Goal: Information Seeking & Learning: Learn about a topic

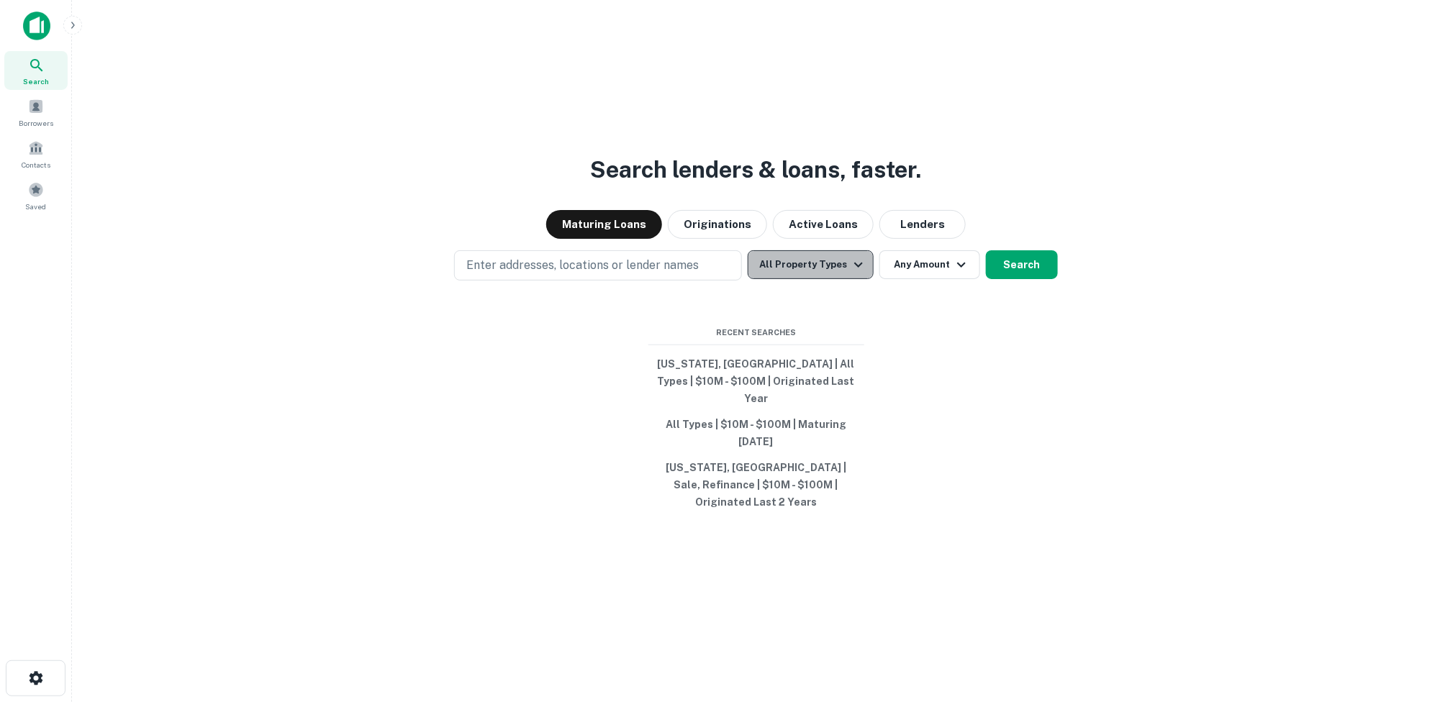
click at [855, 273] on icon "button" at bounding box center [858, 264] width 17 height 17
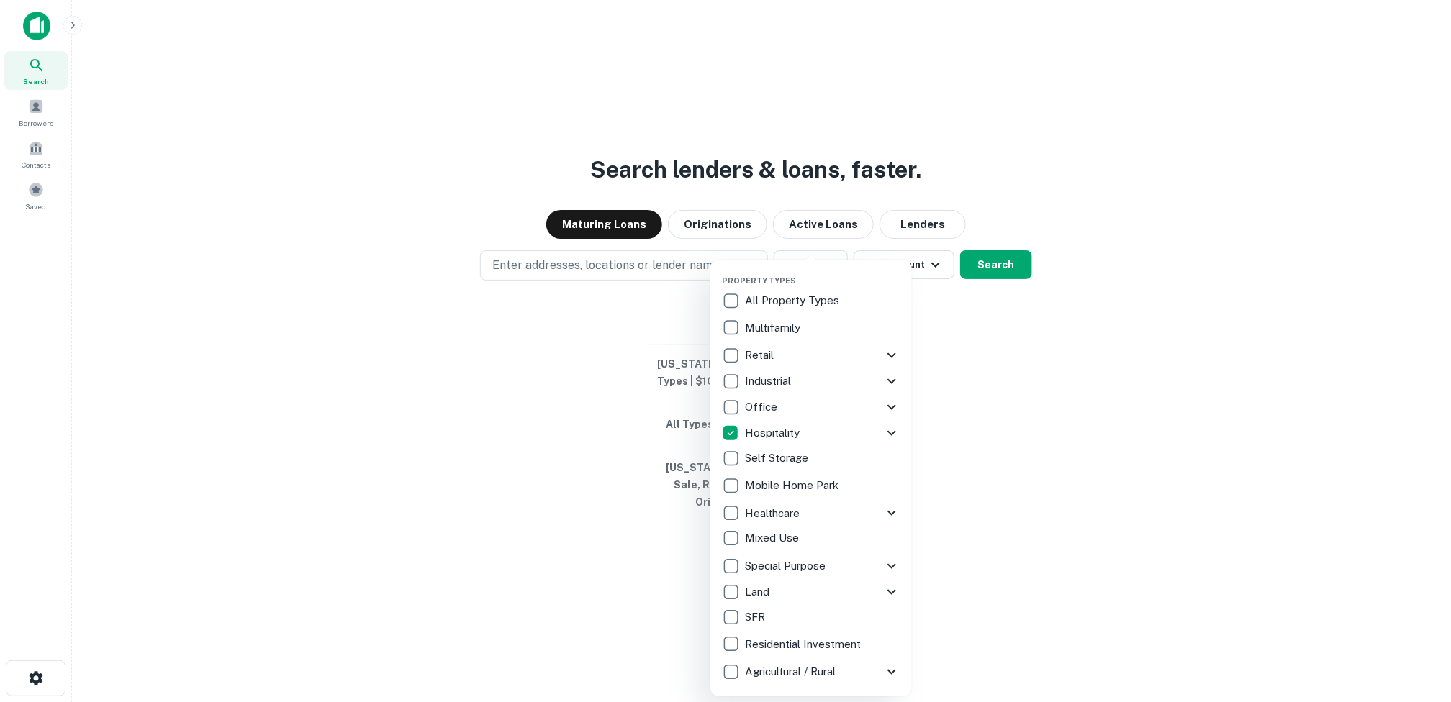
click at [1011, 320] on div at bounding box center [725, 351] width 1451 height 702
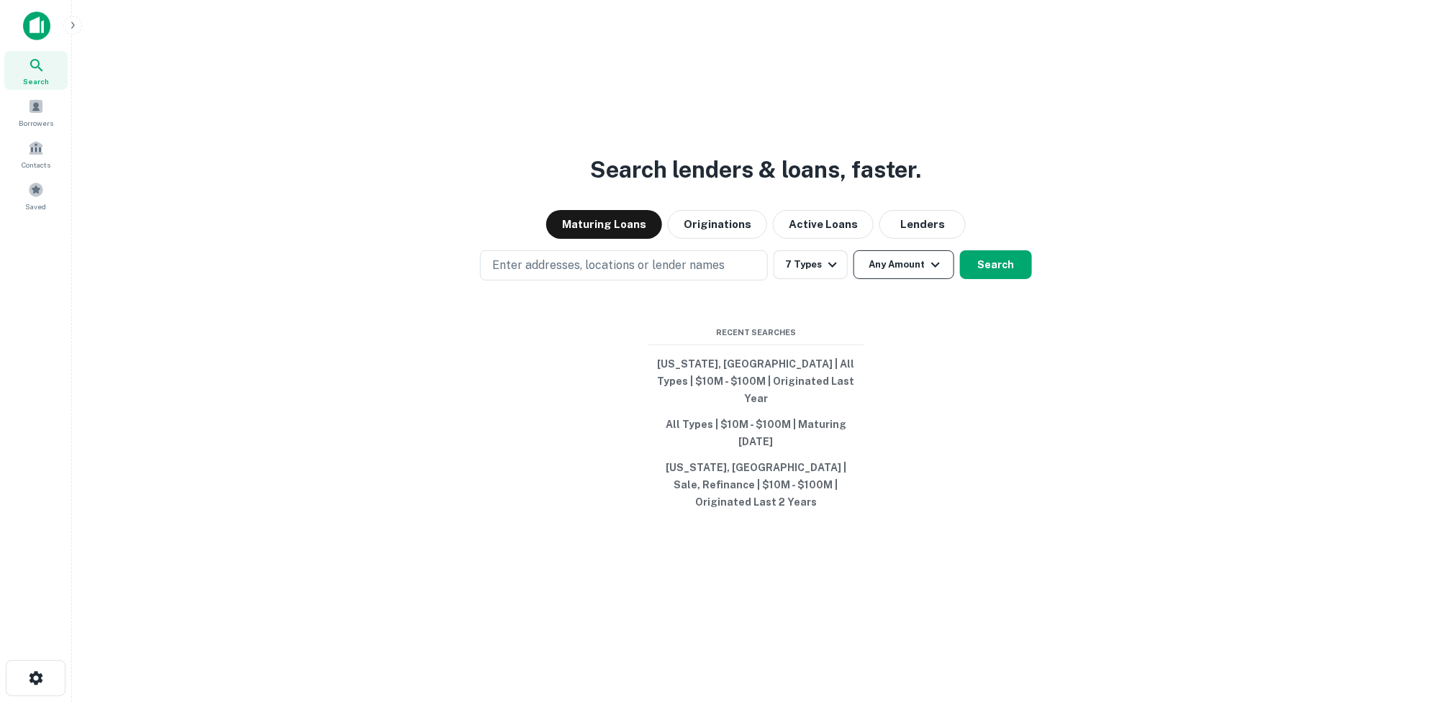
click at [933, 273] on icon "button" at bounding box center [935, 264] width 17 height 17
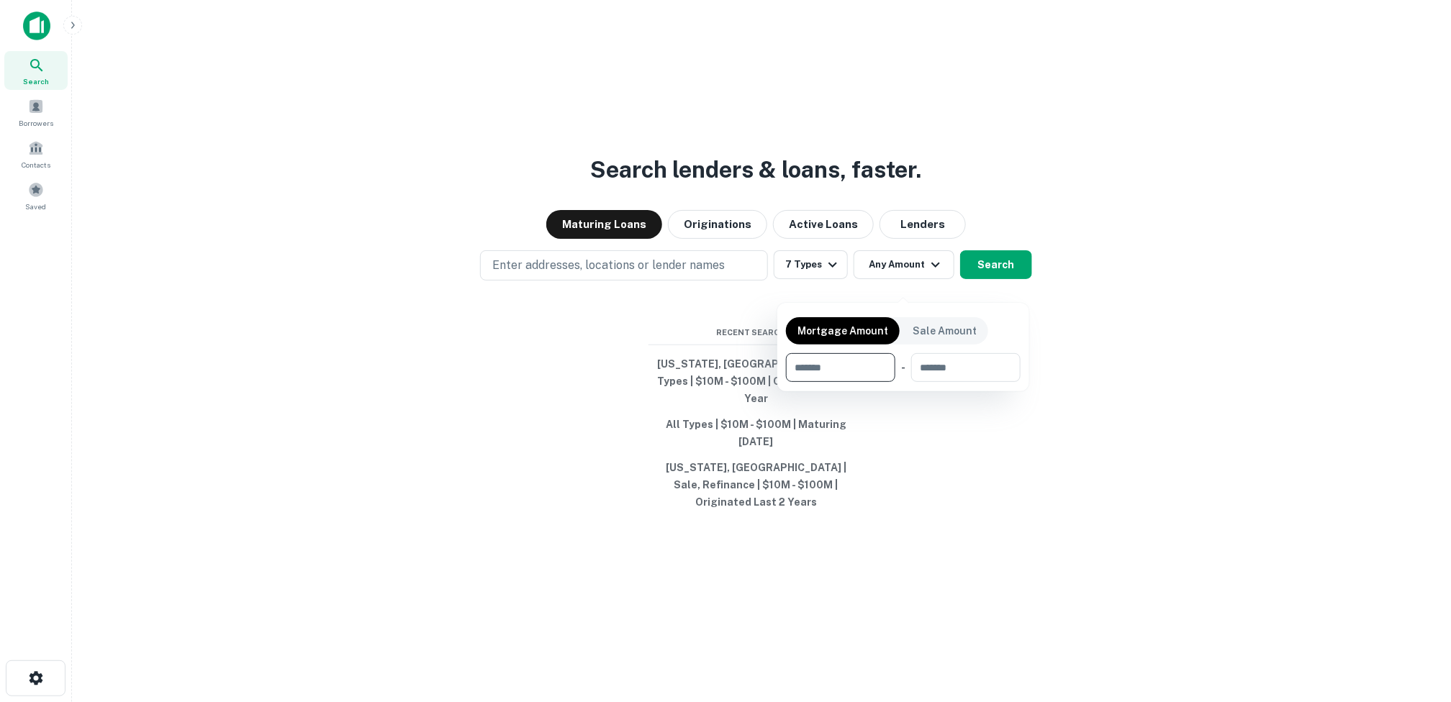
click at [820, 363] on input "number" at bounding box center [835, 367] width 99 height 29
type input "********"
click at [922, 365] on input "number" at bounding box center [965, 367] width 91 height 29
type input "*********"
click at [1159, 412] on div at bounding box center [725, 351] width 1451 height 702
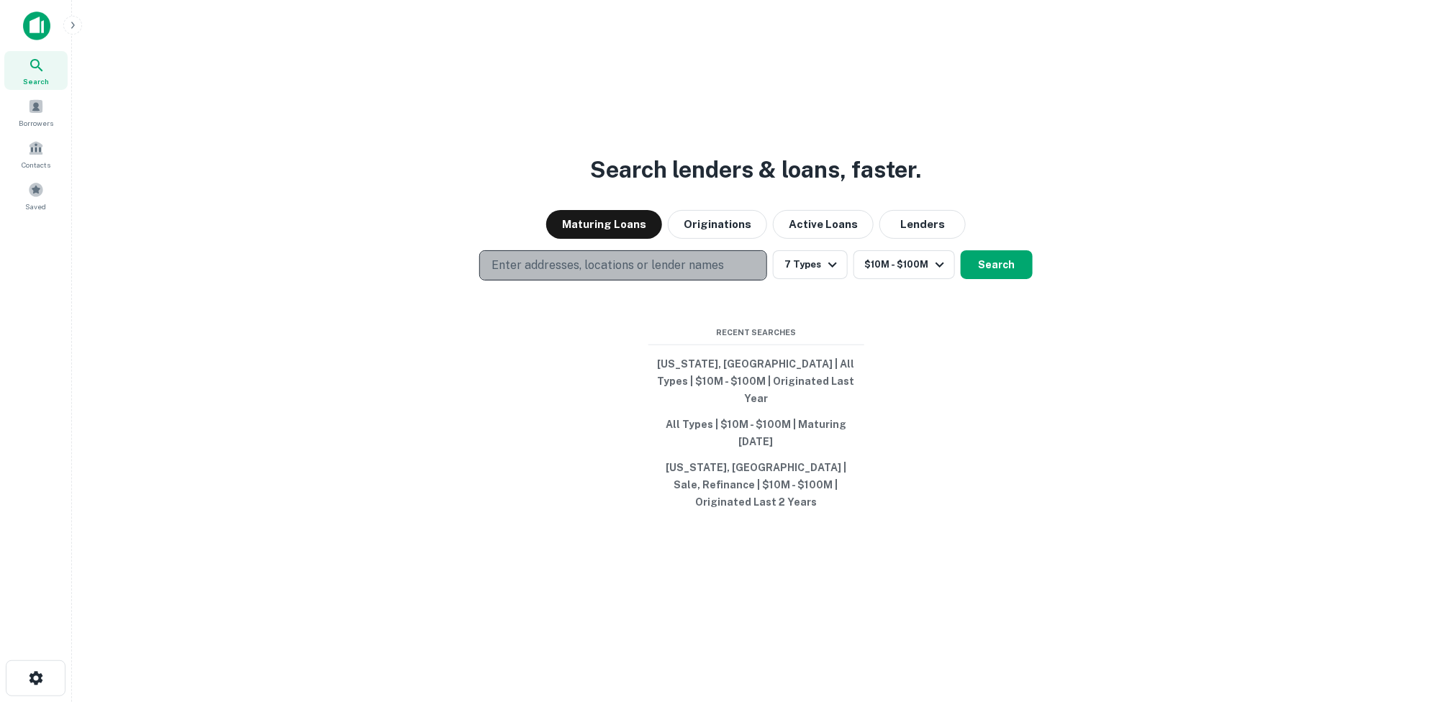
click at [631, 274] on p "Enter addresses, locations or lender names" at bounding box center [608, 265] width 232 height 17
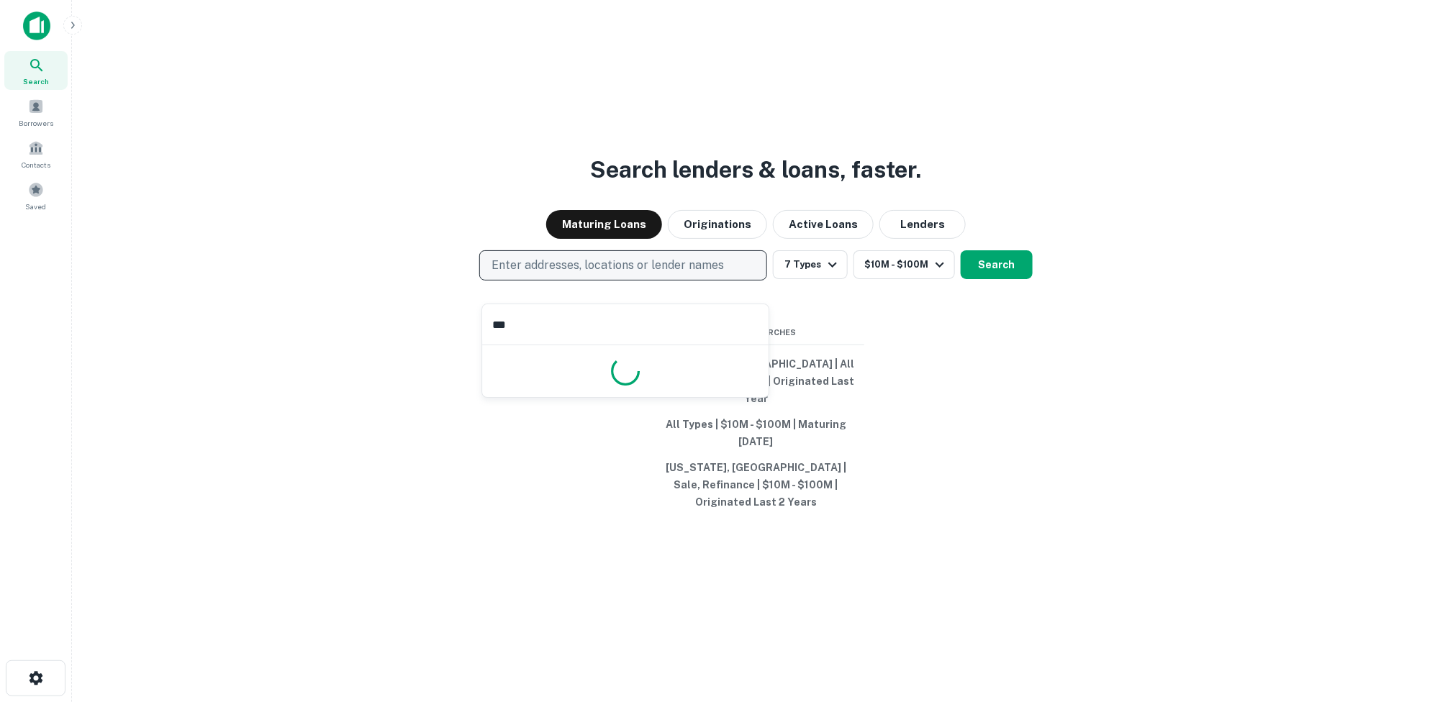
type input "****"
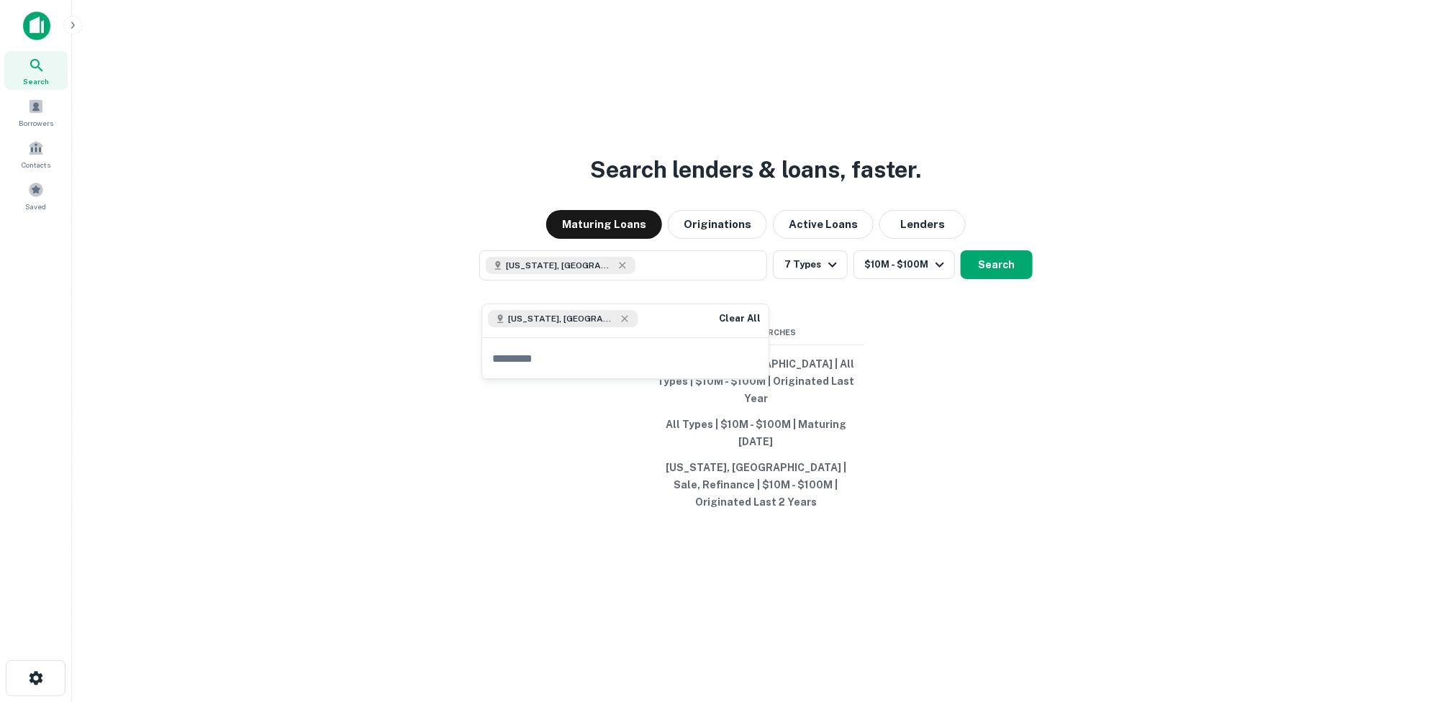
click at [905, 358] on div "Search lenders & loans, faster. Maturing Loans Originations Active Loans Lender…" at bounding box center [755, 386] width 1345 height 702
click at [982, 278] on button "Search" at bounding box center [997, 264] width 72 height 29
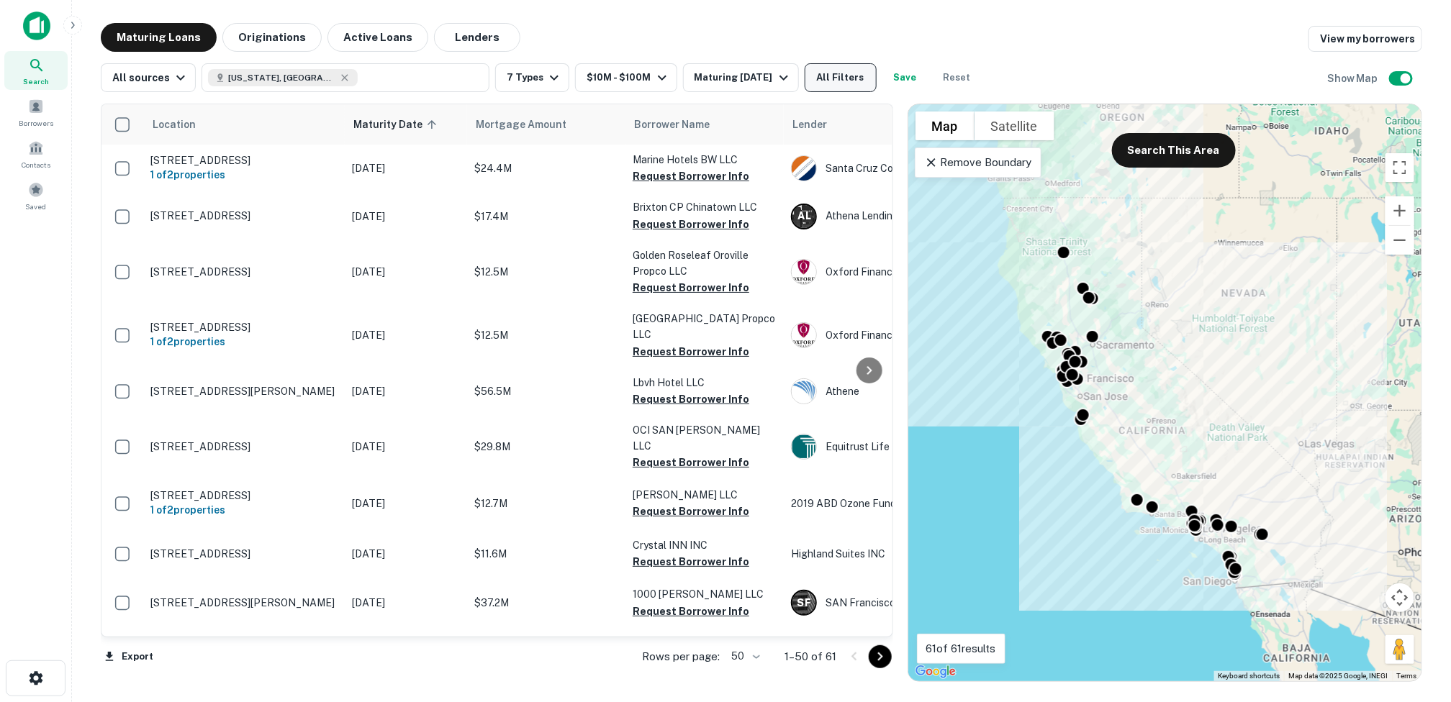
click at [831, 76] on button "All Filters" at bounding box center [841, 77] width 72 height 29
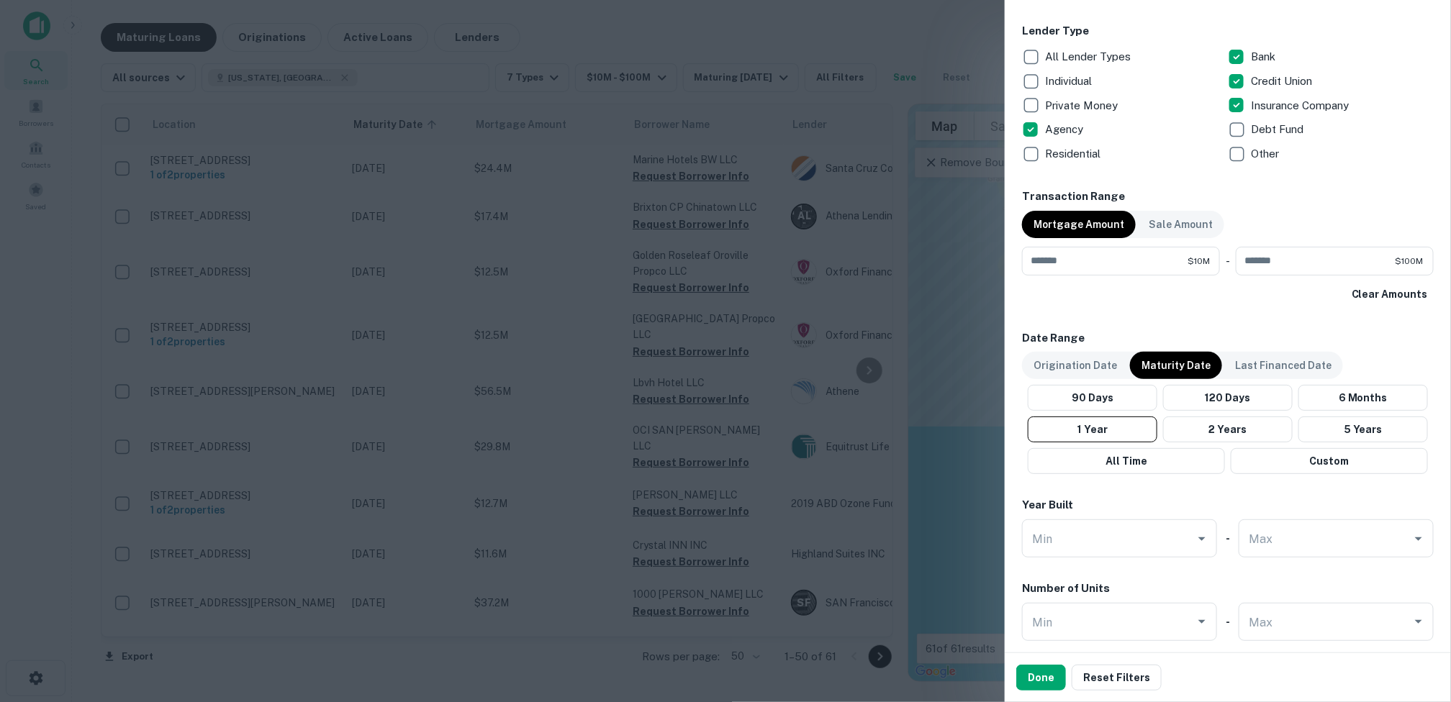
scroll to position [1008, 0]
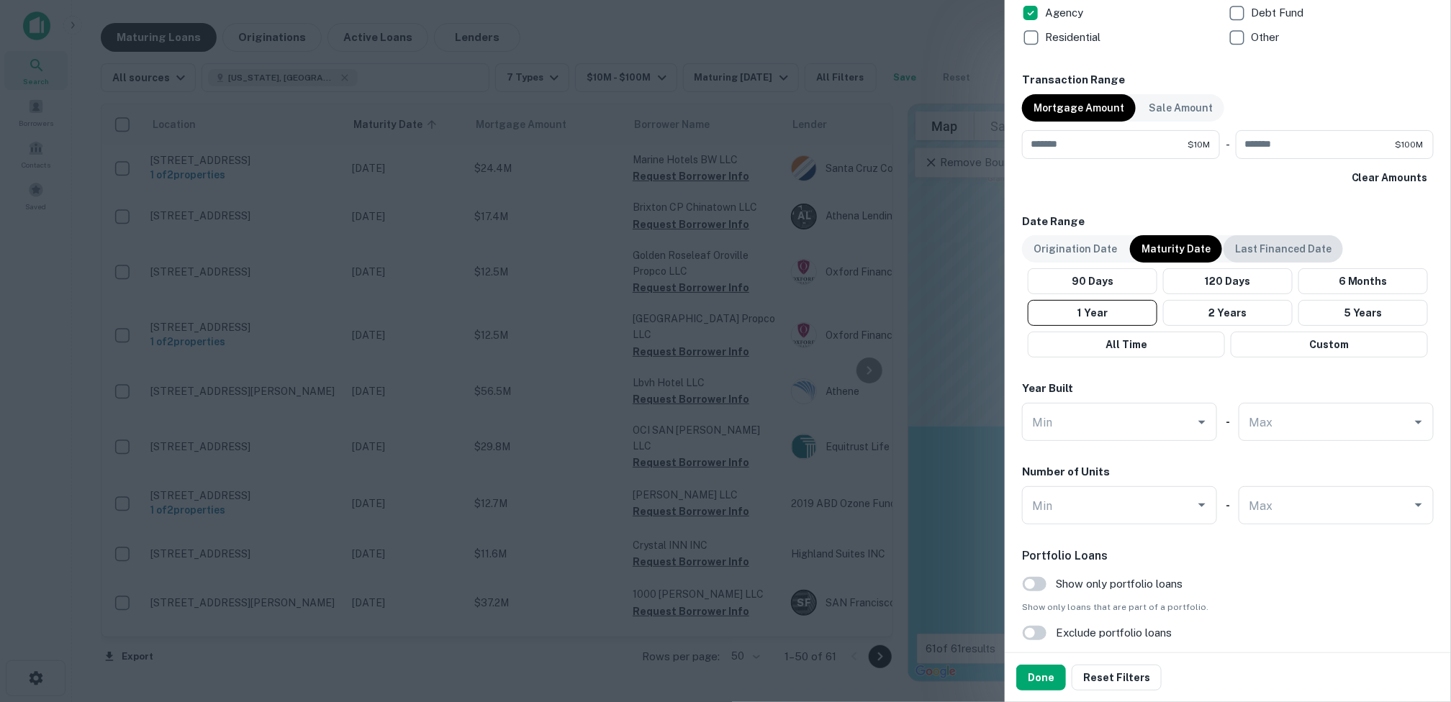
click at [1277, 245] on p "Last Financed Date" at bounding box center [1283, 249] width 96 height 16
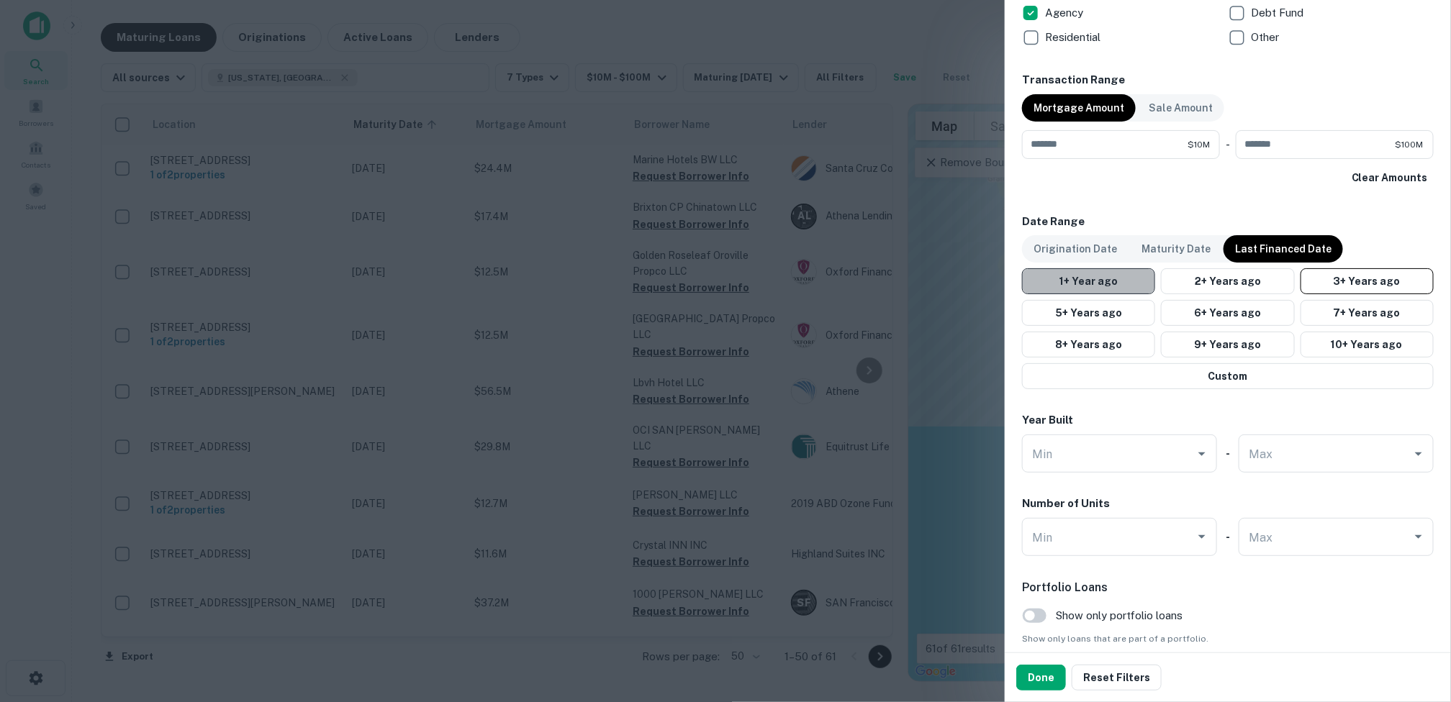
click at [1099, 279] on button "1+ Year ago" at bounding box center [1088, 281] width 133 height 26
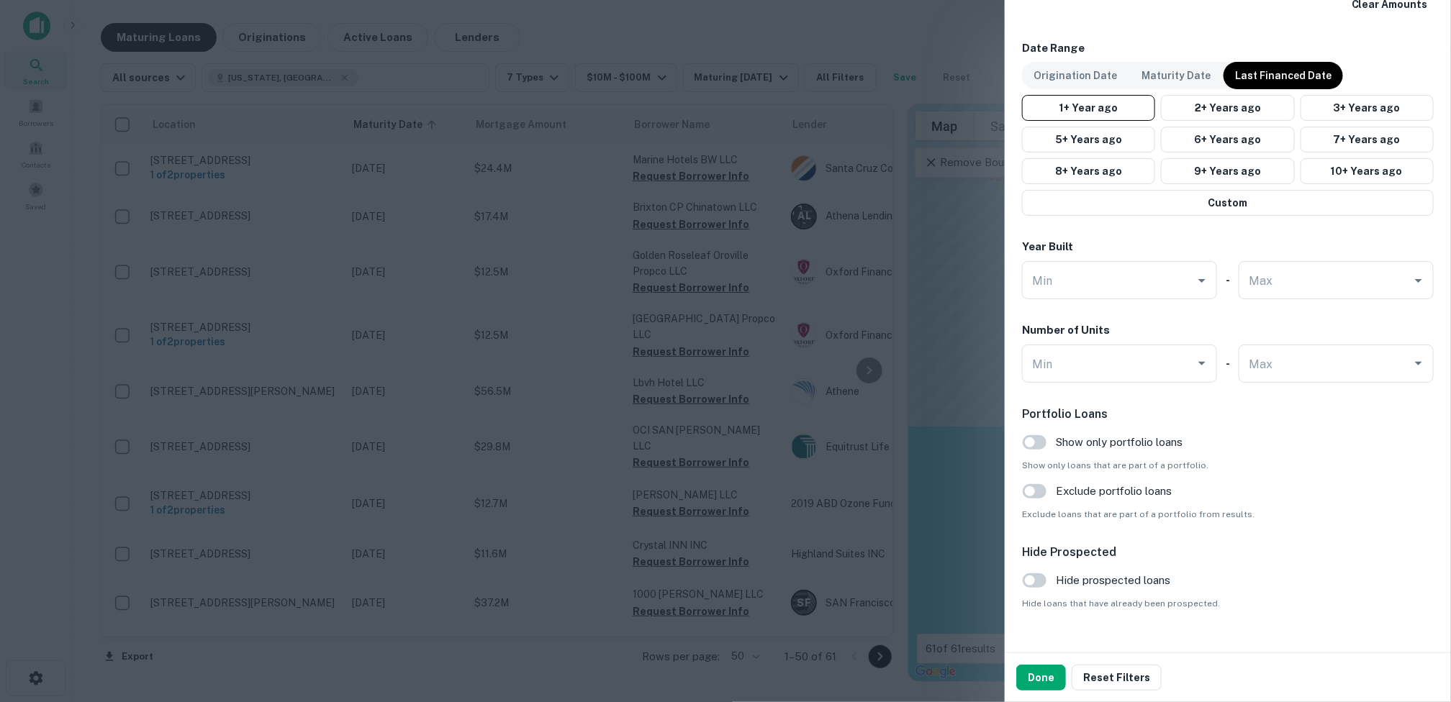
scroll to position [1205, 0]
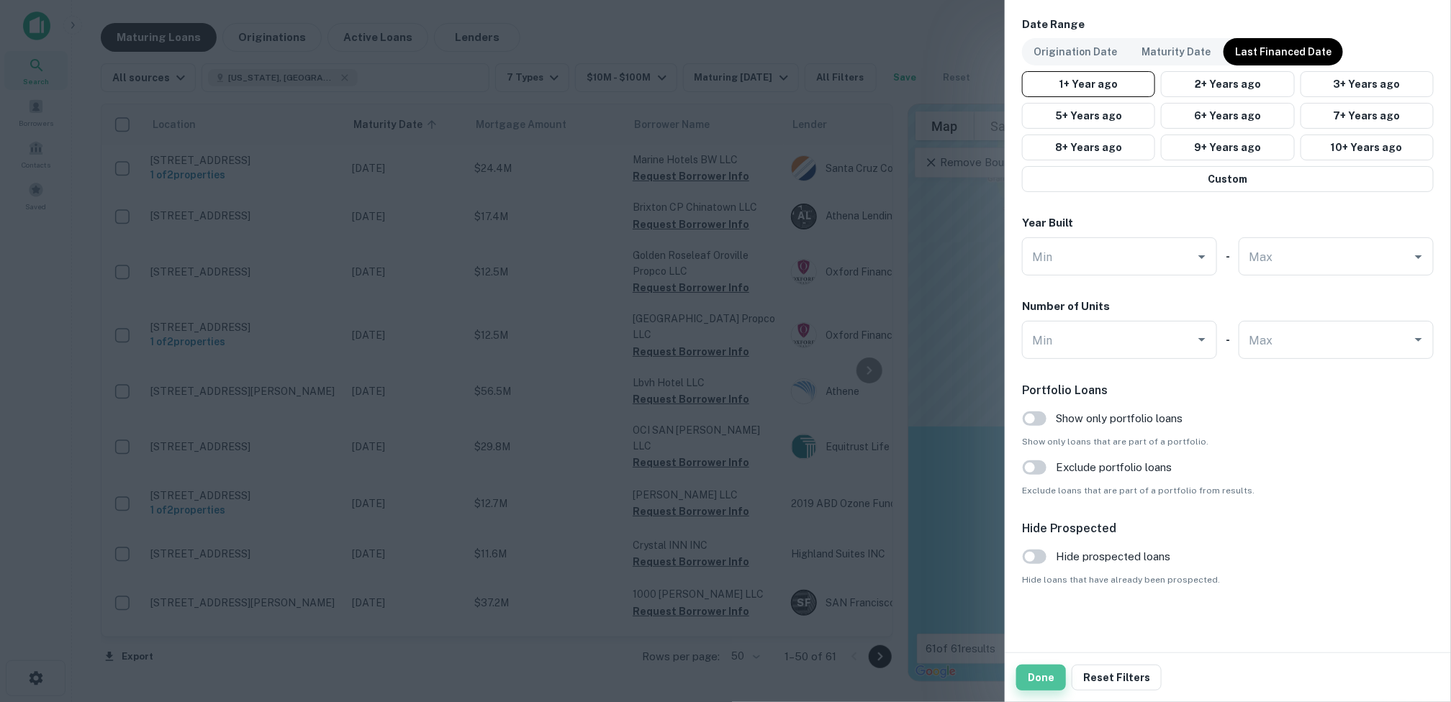
click at [1039, 671] on button "Done" at bounding box center [1041, 678] width 50 height 26
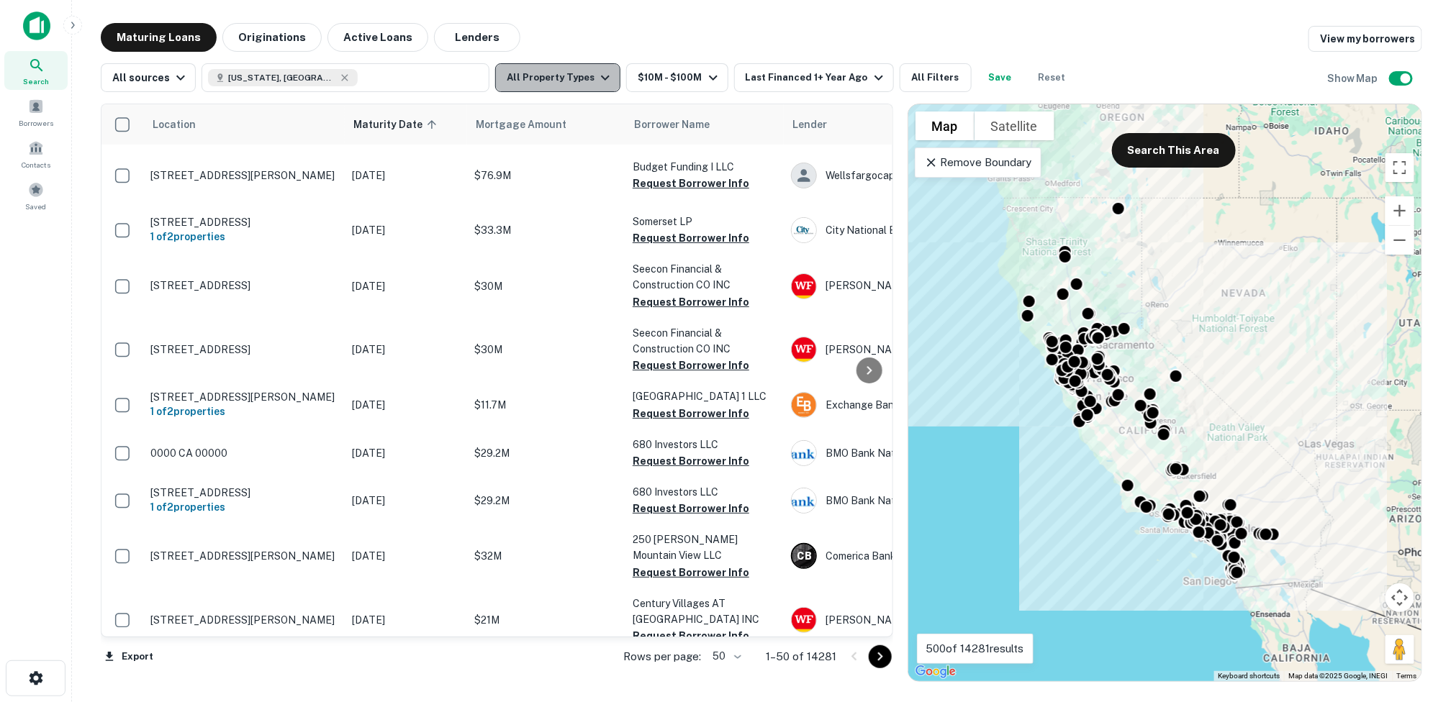
click at [597, 75] on icon "button" at bounding box center [605, 77] width 17 height 17
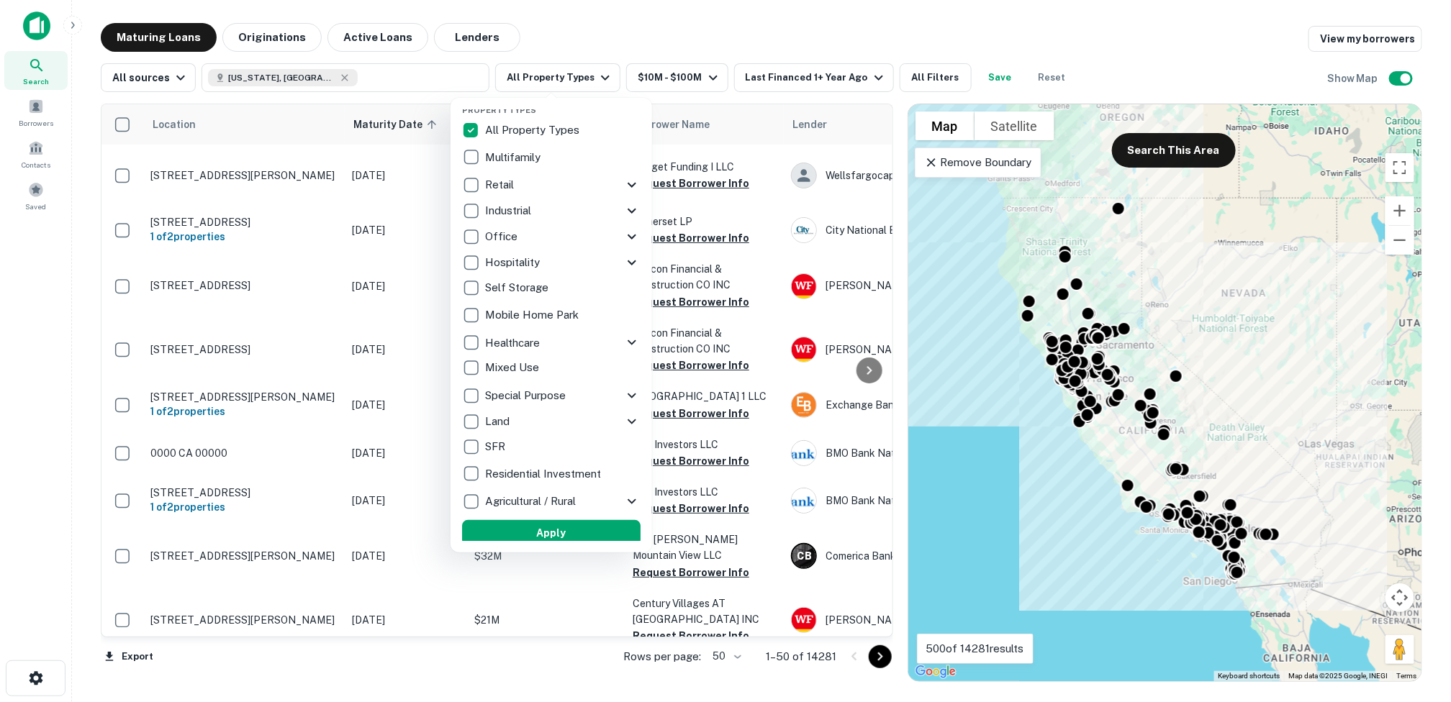
scroll to position [13, 0]
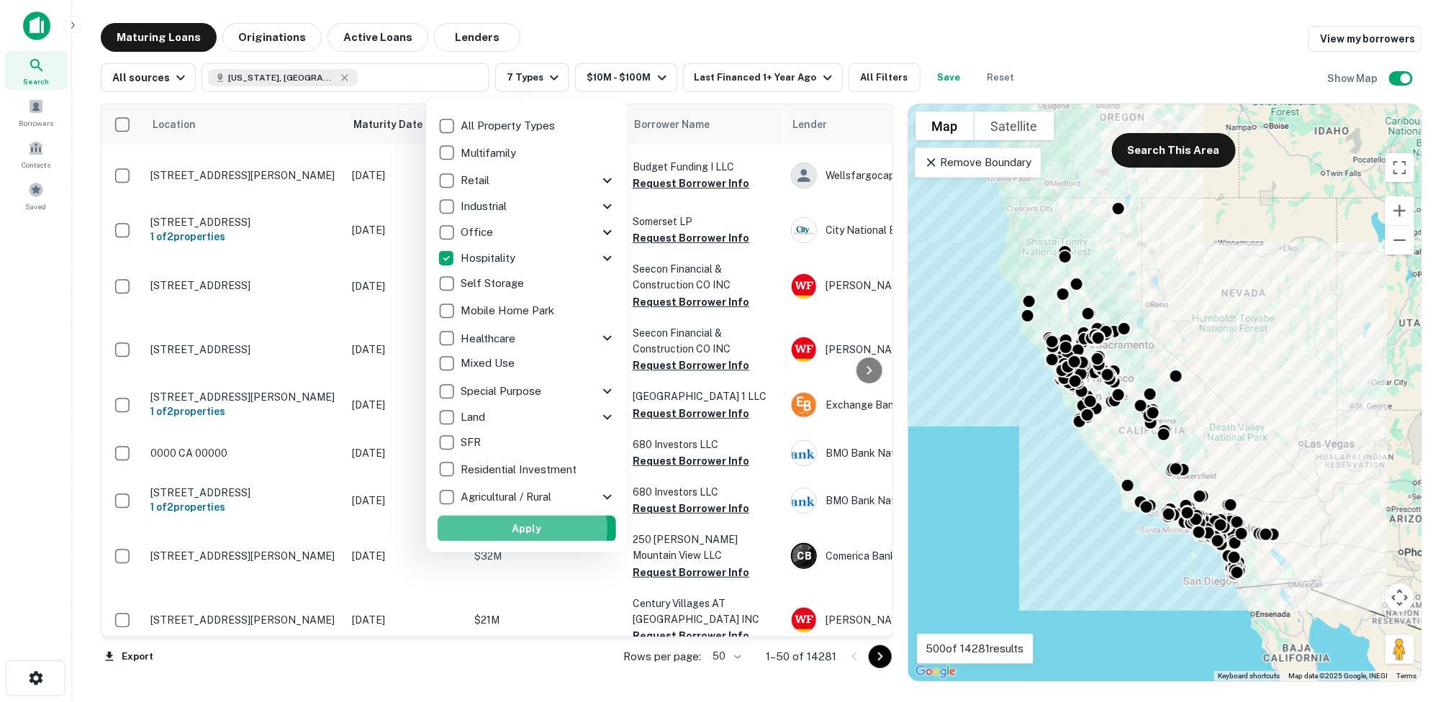
click at [514, 528] on button "Apply" at bounding box center [527, 529] width 178 height 26
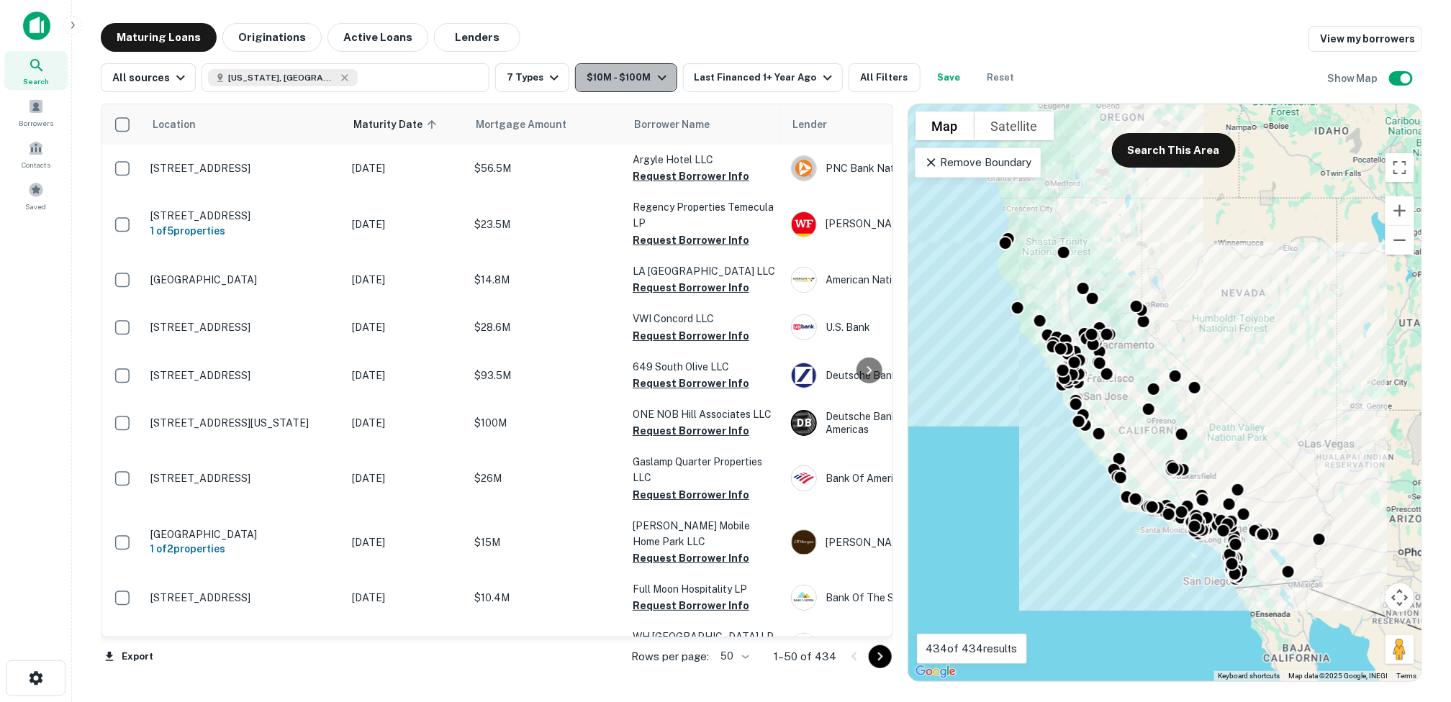
click at [657, 80] on icon "button" at bounding box center [661, 77] width 17 height 17
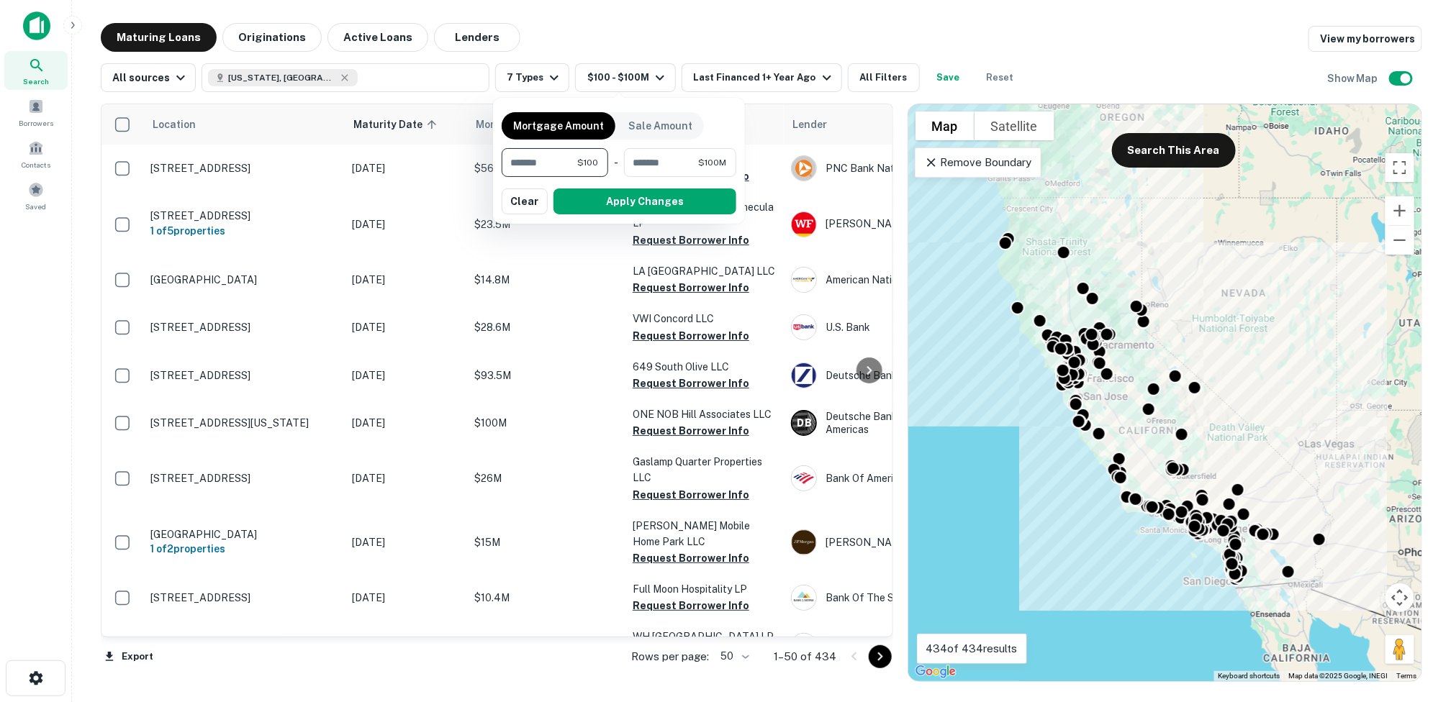
type input "*"
type input "********"
click at [746, 176] on div at bounding box center [725, 351] width 1451 height 702
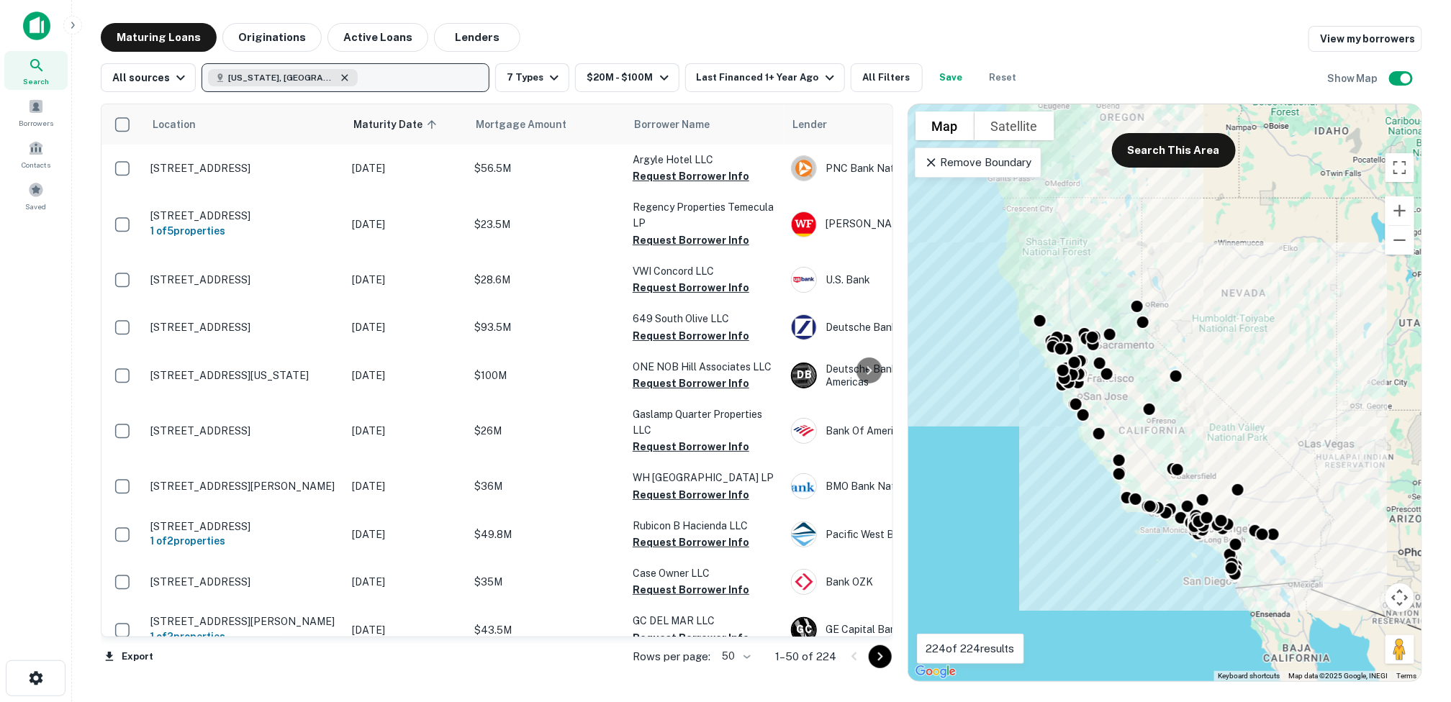
click at [342, 79] on icon "button" at bounding box center [345, 77] width 6 height 6
type input "*"
type input "**********"
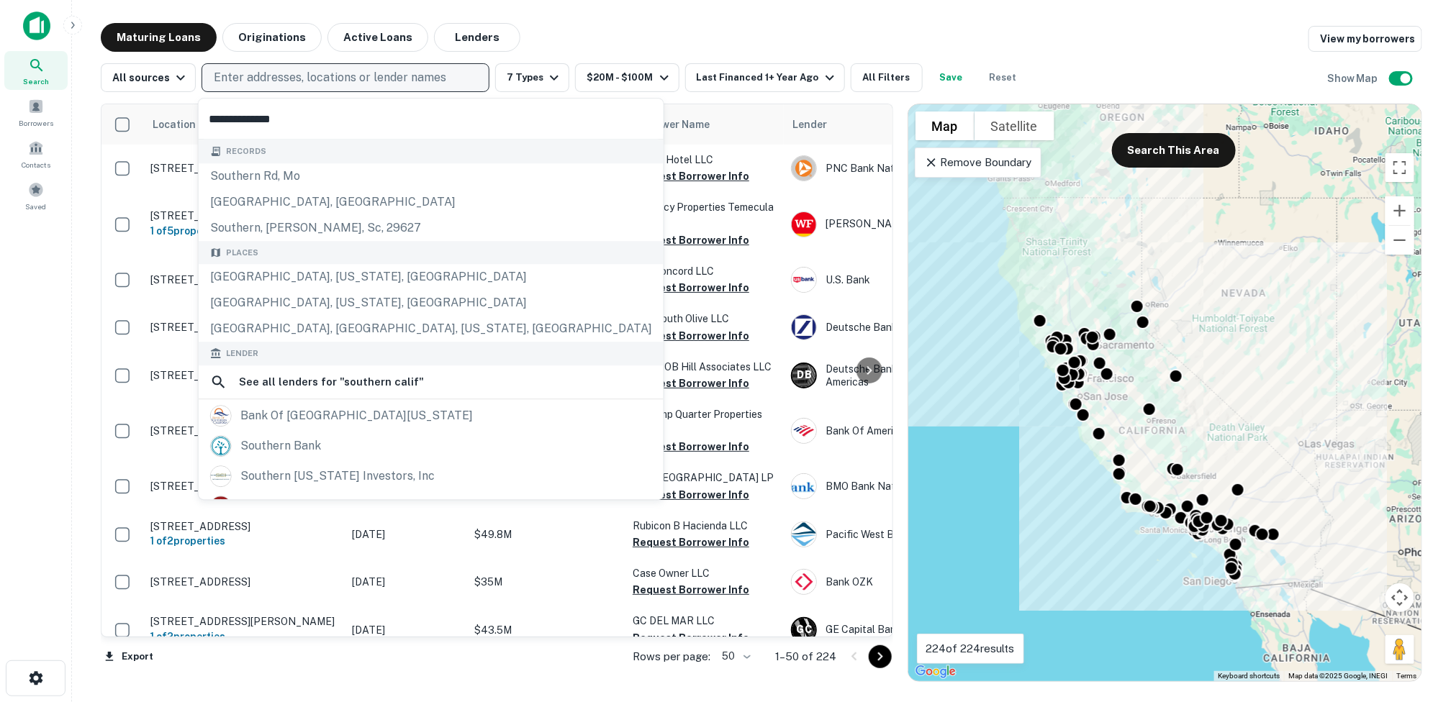
drag, startPoint x: 290, startPoint y: 114, endPoint x: 202, endPoint y: 114, distance: 88.5
click at [202, 114] on input "**********" at bounding box center [431, 119] width 465 height 40
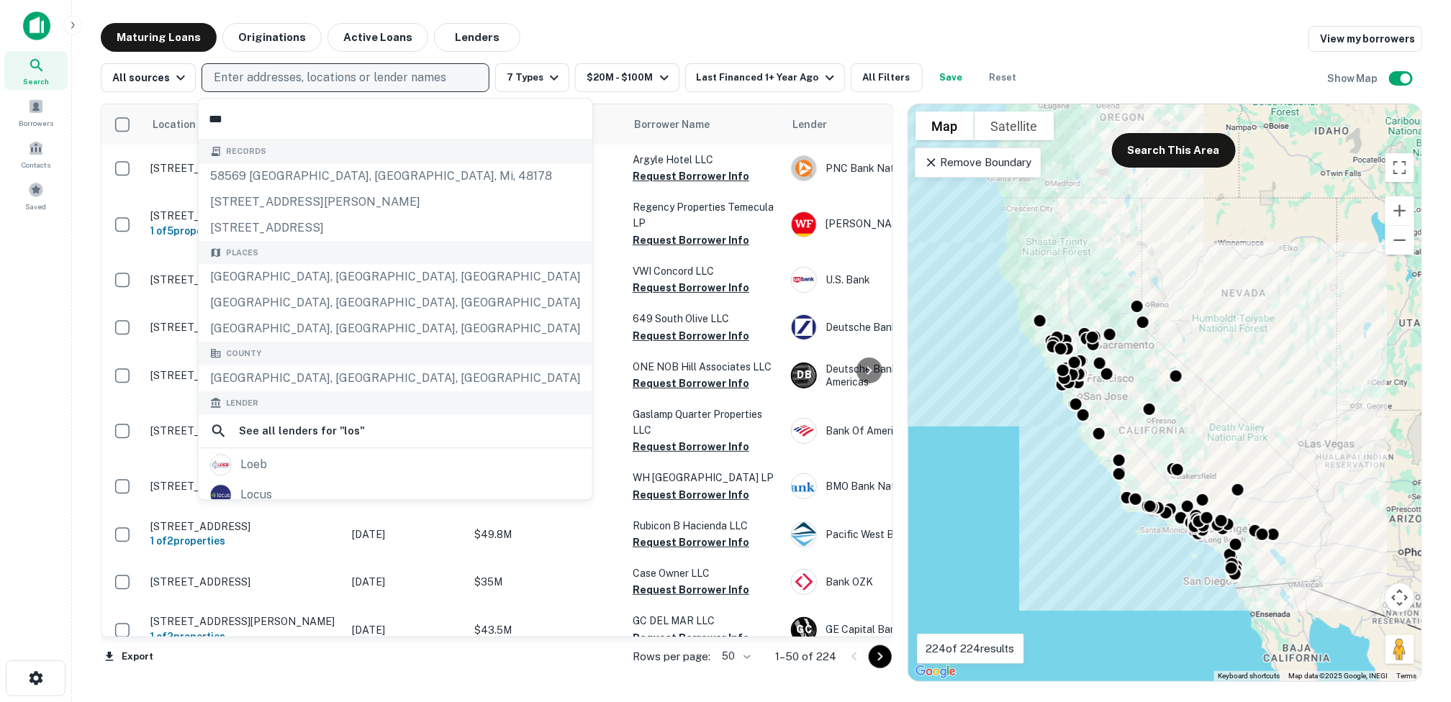
click at [225, 121] on input "***" at bounding box center [396, 119] width 394 height 40
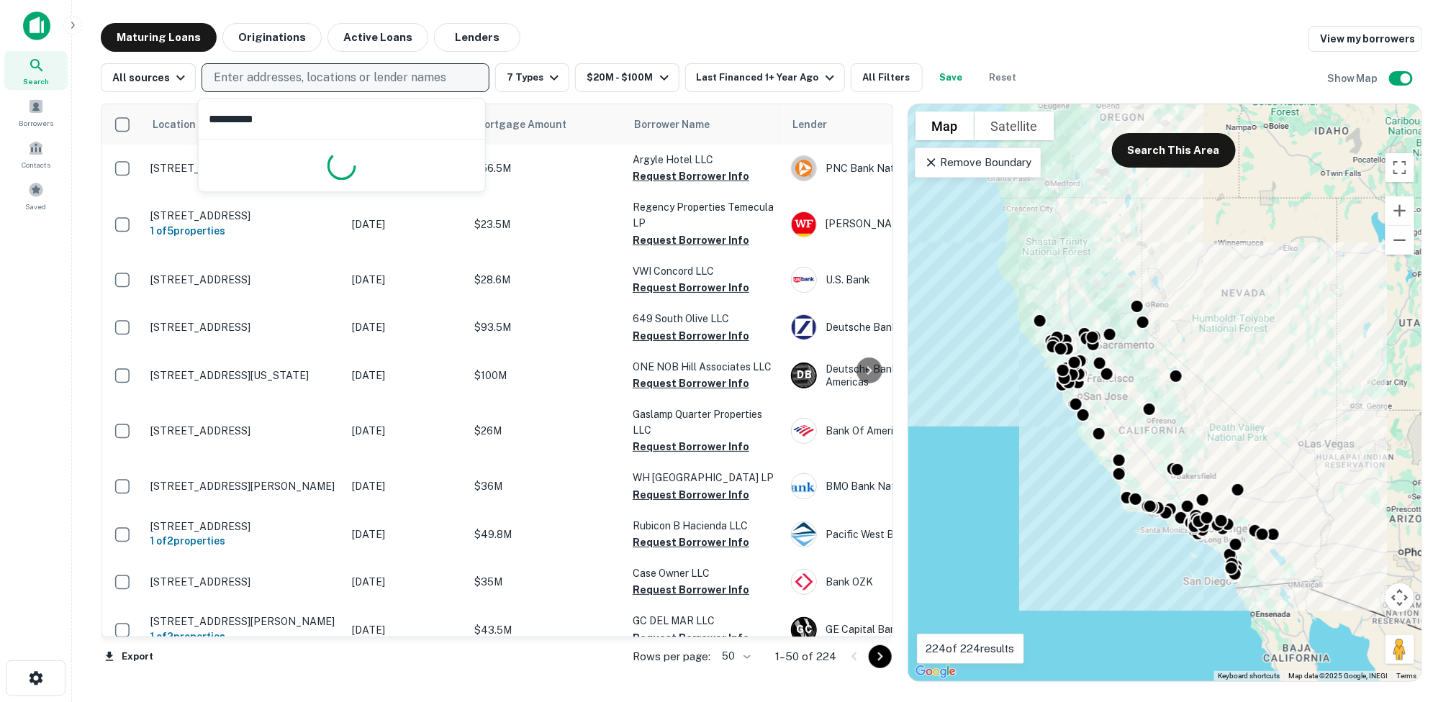
type input "**********"
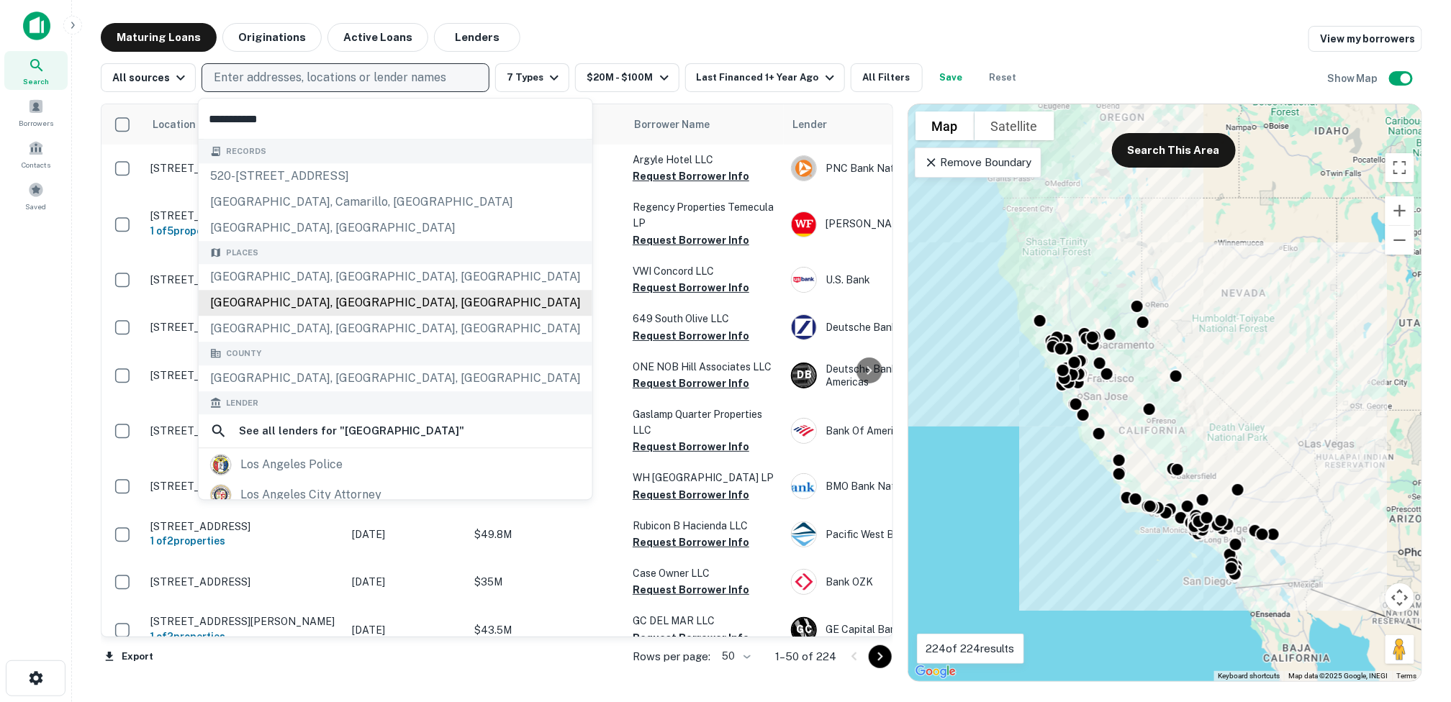
click at [308, 301] on div "Places [GEOGRAPHIC_DATA], [GEOGRAPHIC_DATA], [GEOGRAPHIC_DATA] [GEOGRAPHIC_DATA…" at bounding box center [396, 291] width 394 height 101
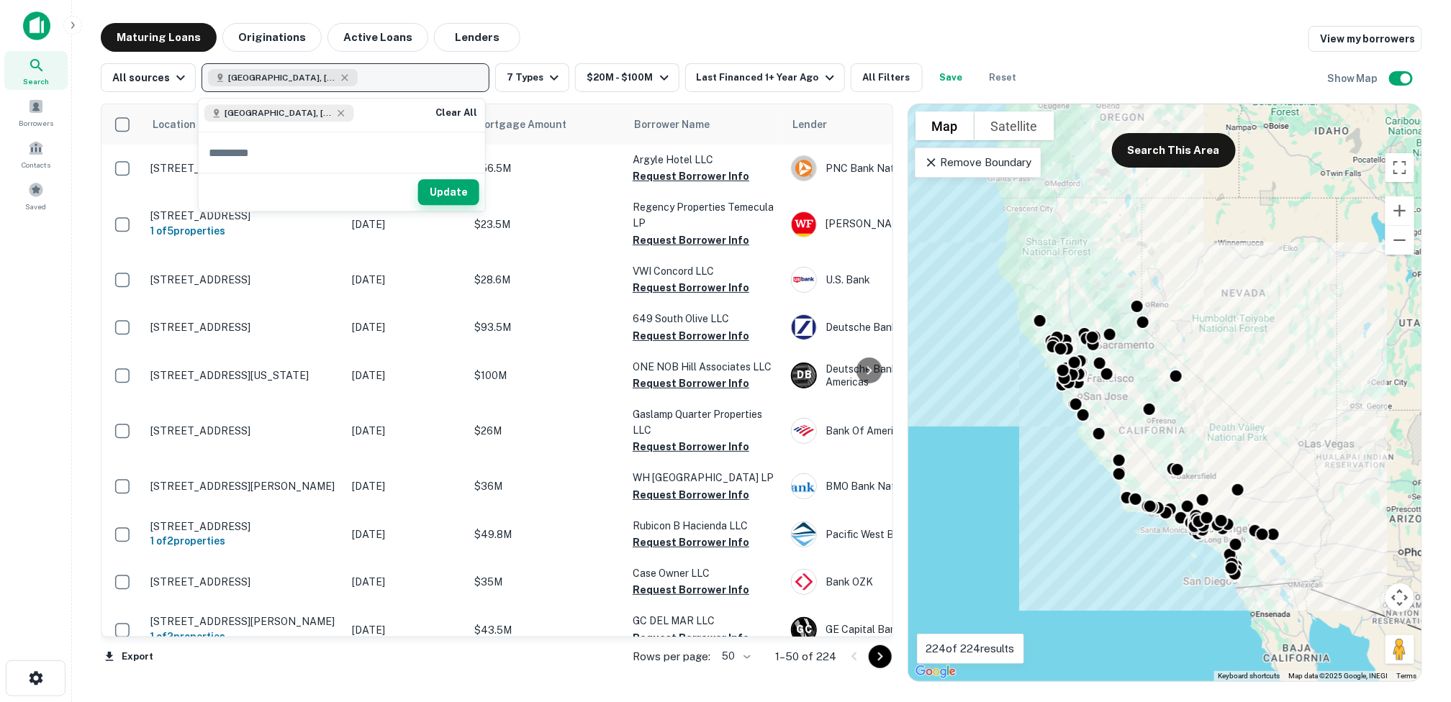
click at [440, 185] on button "Update" at bounding box center [448, 193] width 61 height 26
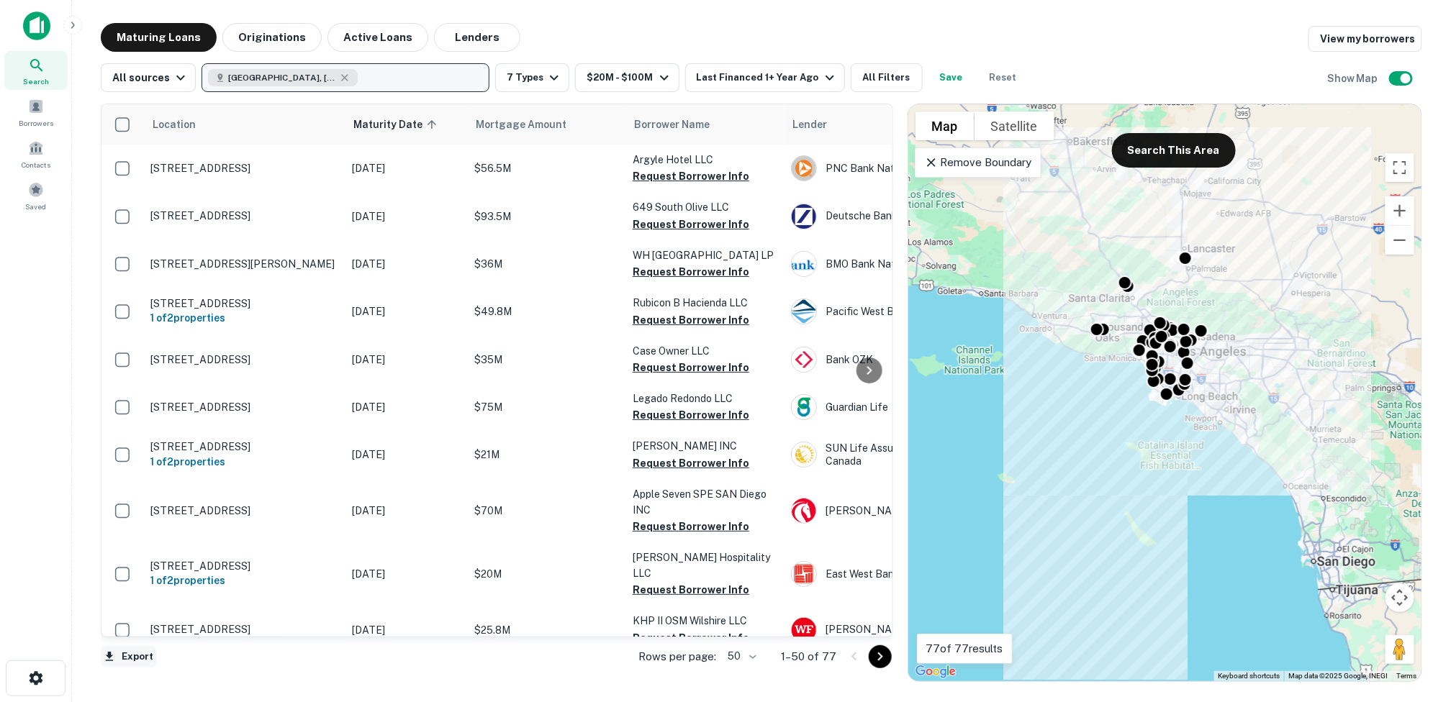
click at [135, 659] on button "Export" at bounding box center [129, 657] width 56 height 22
click at [207, 670] on li "Export as Excel (.xlsx)" at bounding box center [182, 672] width 163 height 26
click at [878, 658] on icon "Go to next page" at bounding box center [880, 656] width 17 height 17
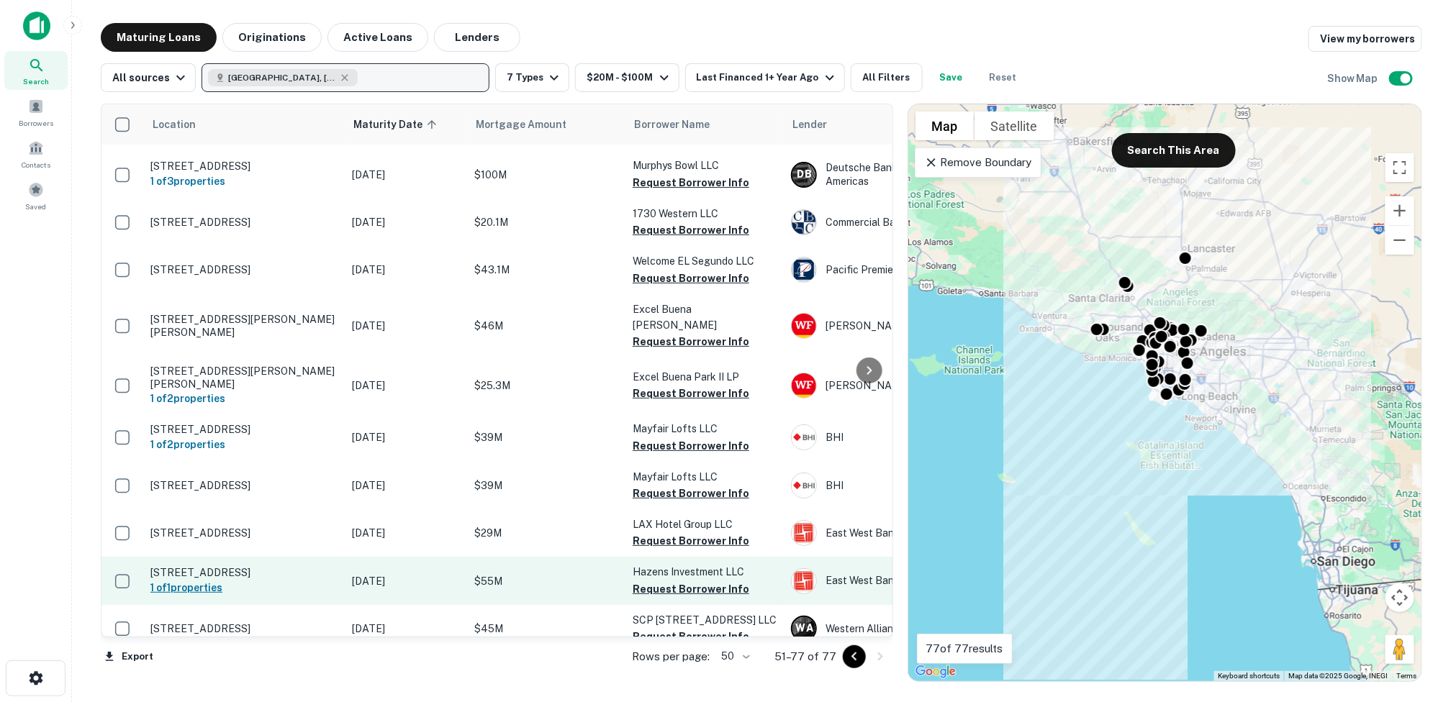
scroll to position [72, 0]
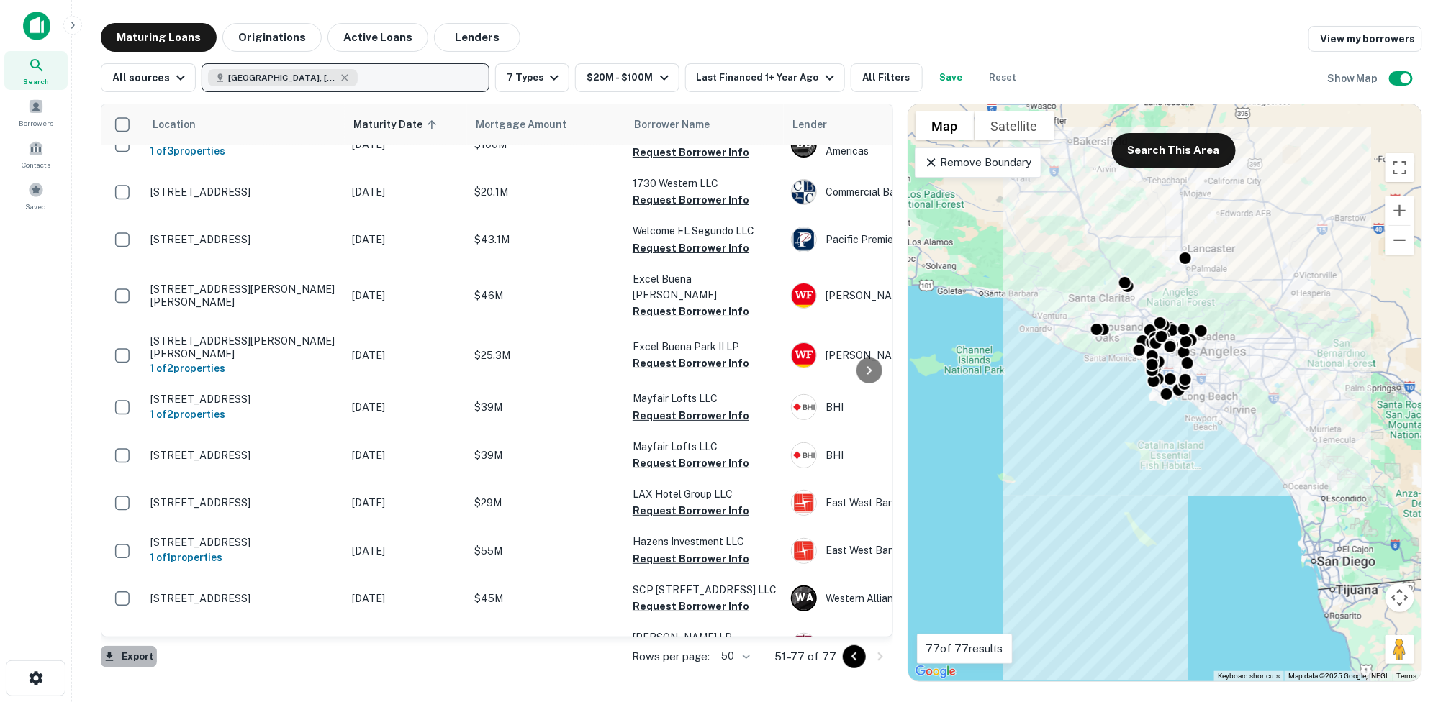
click at [140, 656] on button "Export" at bounding box center [129, 657] width 56 height 22
click at [853, 658] on div at bounding box center [725, 351] width 1451 height 702
click at [853, 661] on icon "Go to previous page" at bounding box center [854, 656] width 17 height 17
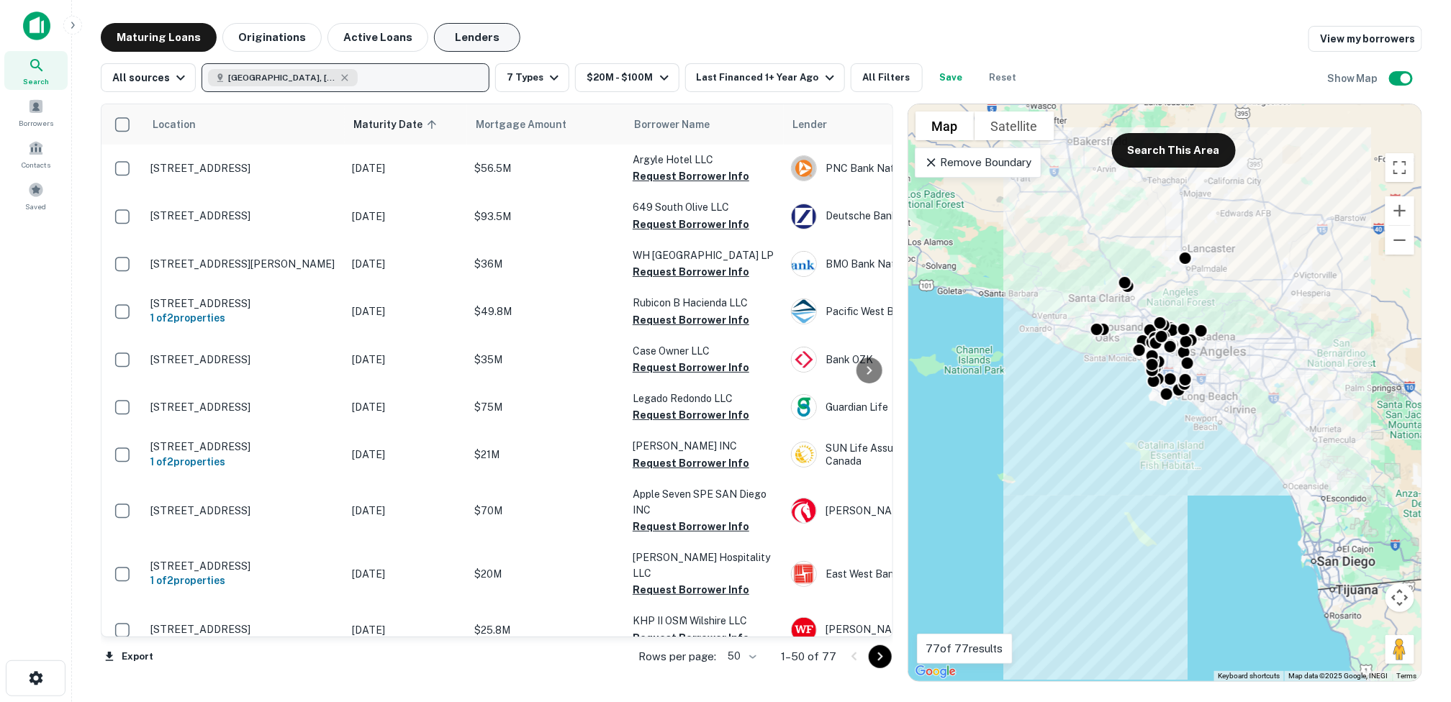
click at [461, 34] on button "Lenders" at bounding box center [477, 37] width 86 height 29
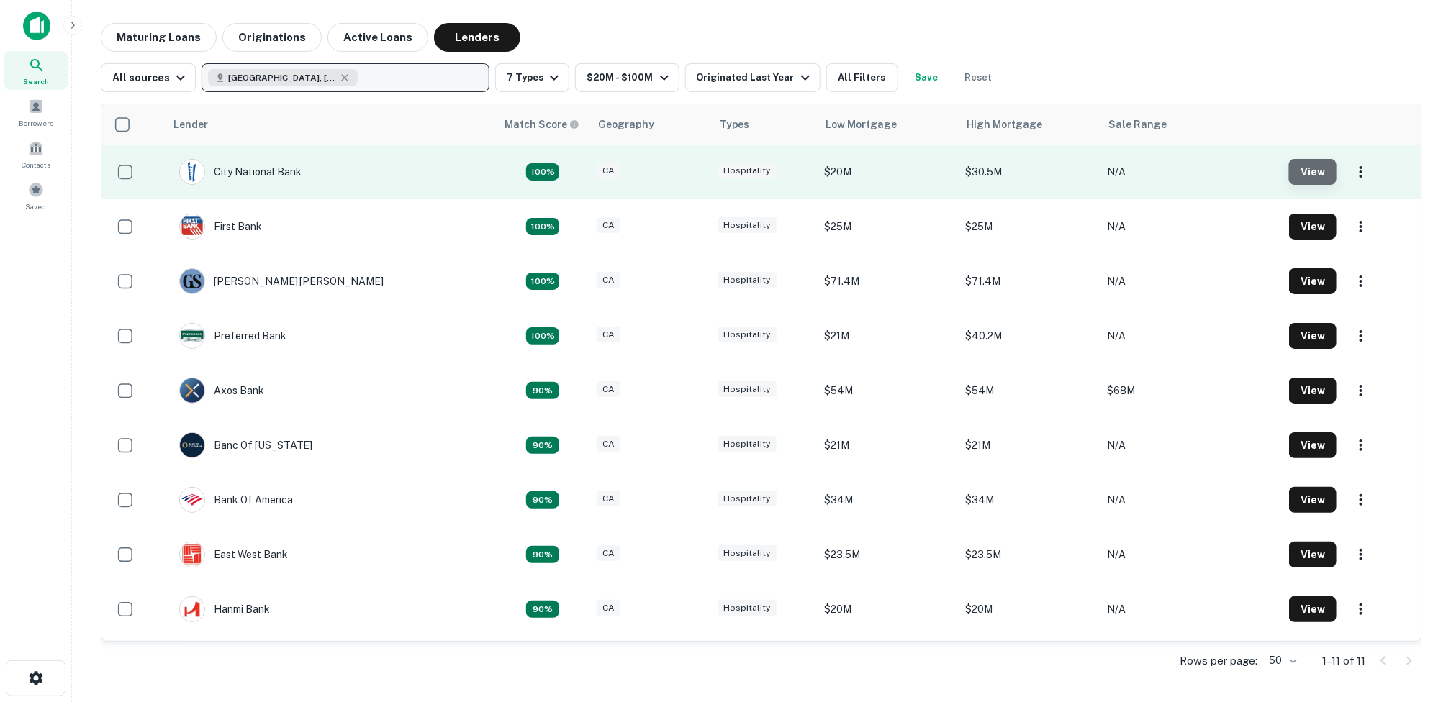
click at [1291, 172] on button "View" at bounding box center [1313, 172] width 48 height 26
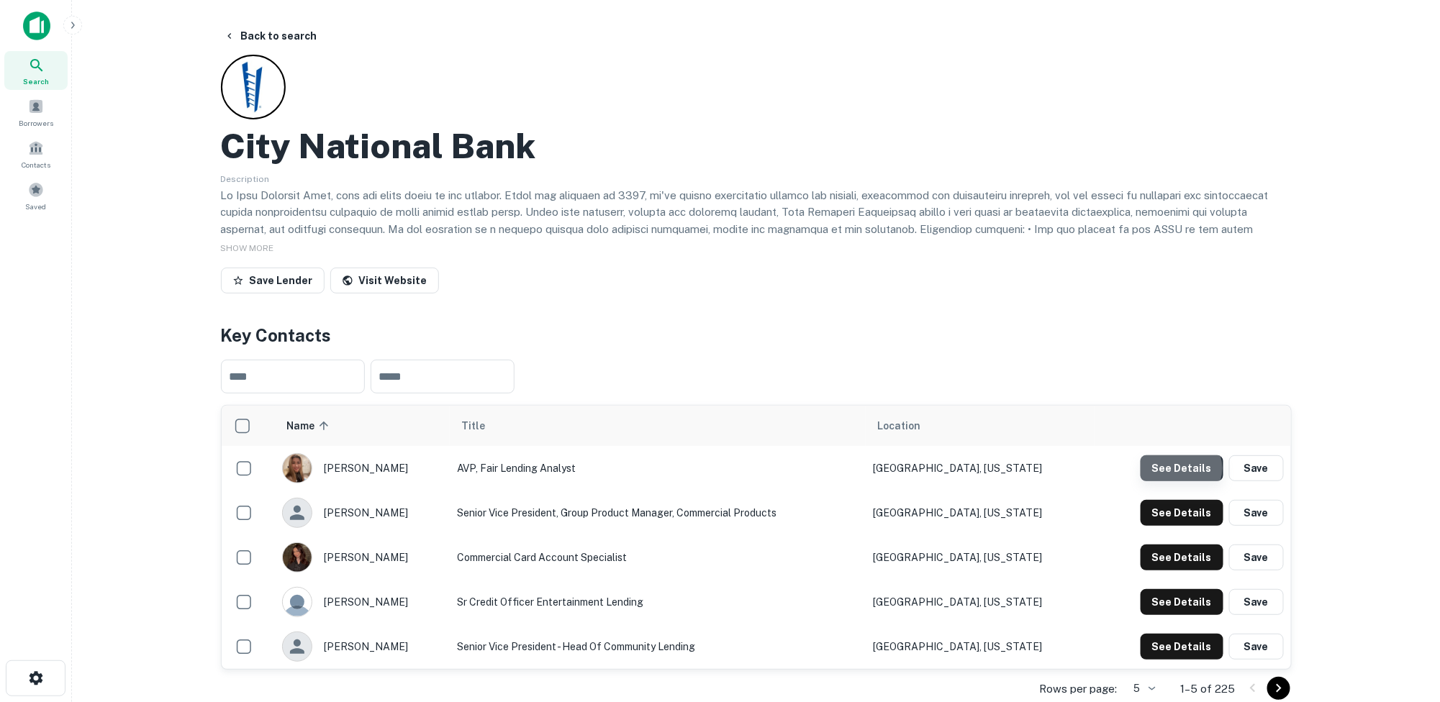
click at [1183, 468] on button "See Details" at bounding box center [1182, 469] width 83 height 26
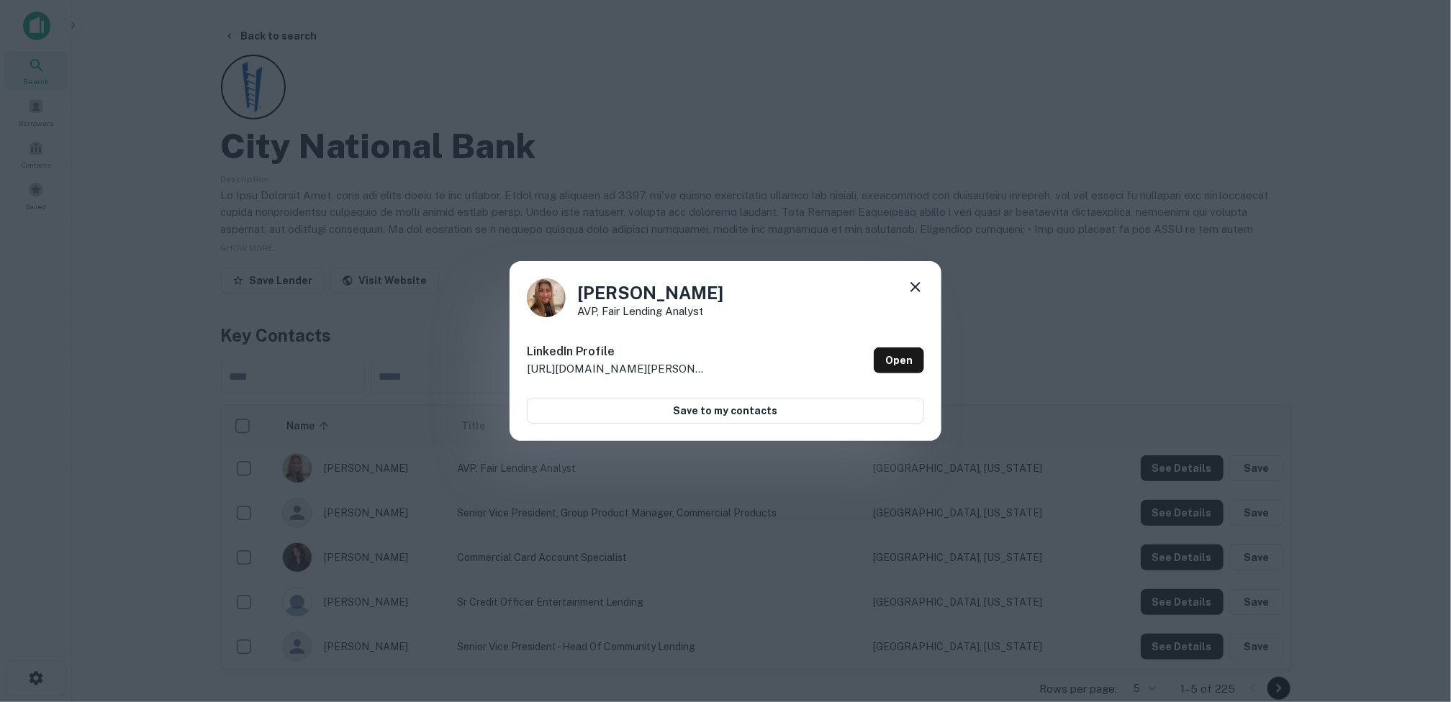
click at [917, 289] on icon at bounding box center [915, 287] width 10 height 10
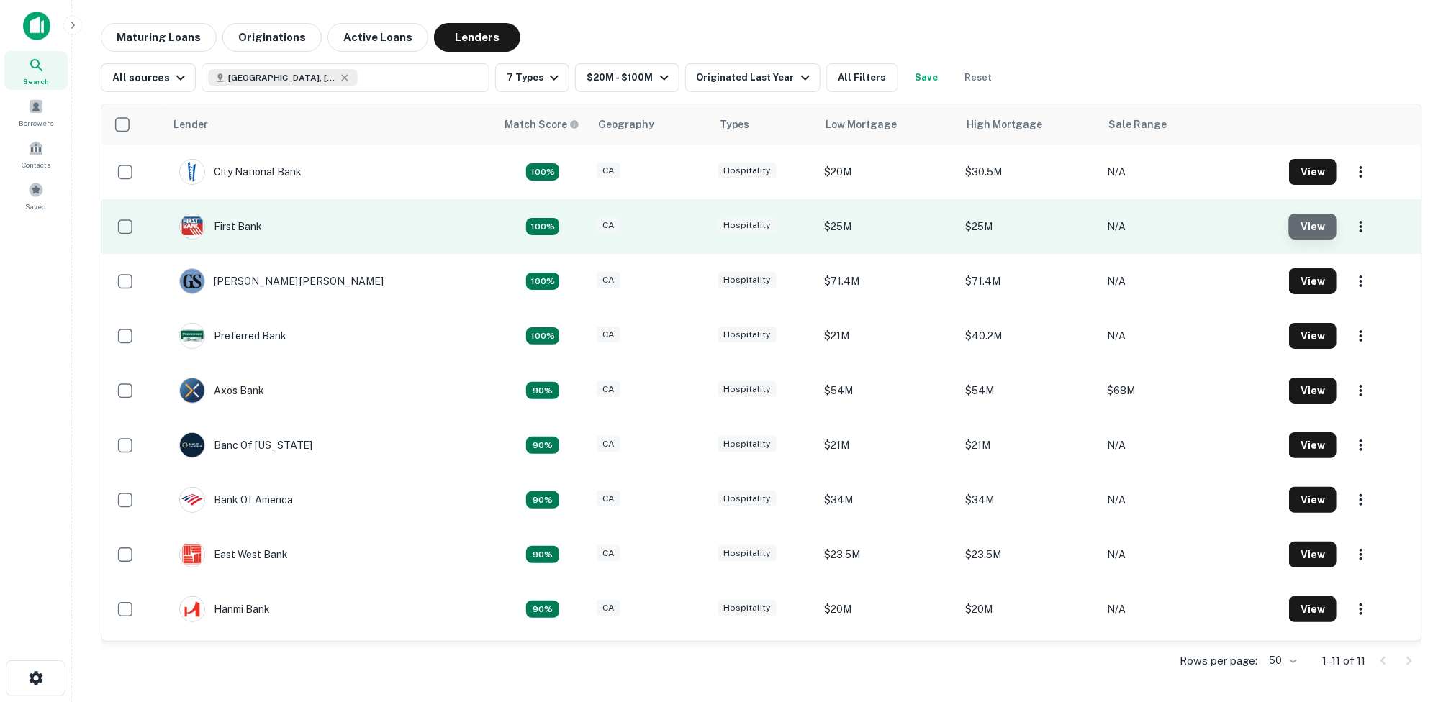
click at [1293, 224] on button "View" at bounding box center [1313, 227] width 48 height 26
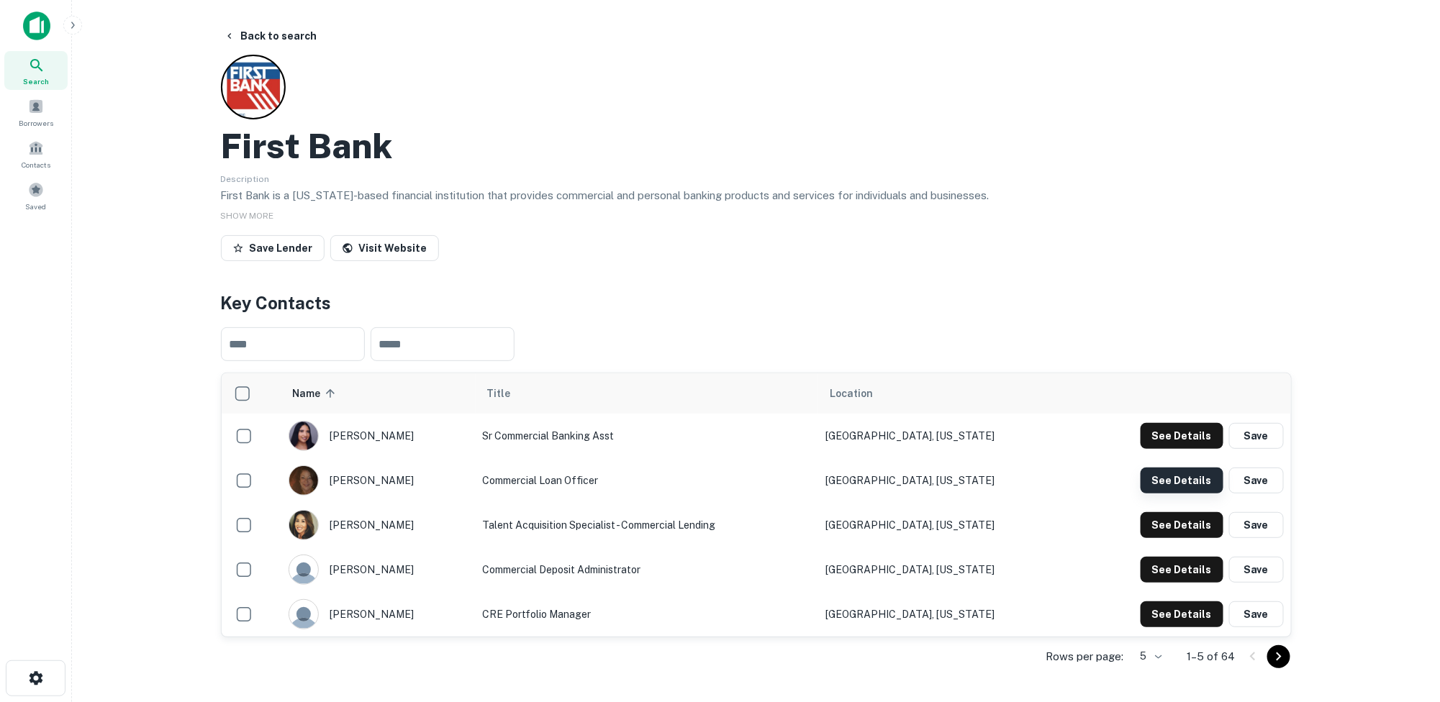
click at [1170, 478] on button "See Details" at bounding box center [1182, 481] width 83 height 26
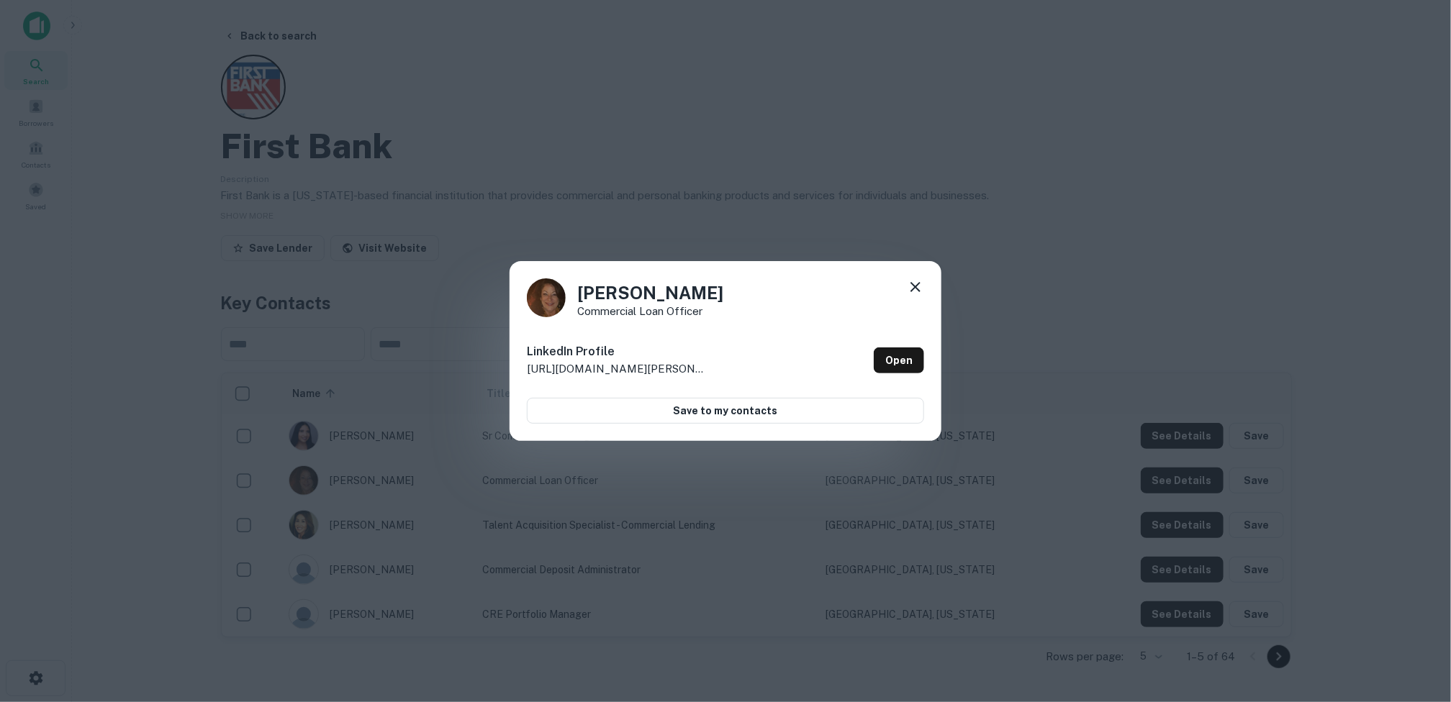
click at [915, 284] on icon at bounding box center [915, 287] width 17 height 17
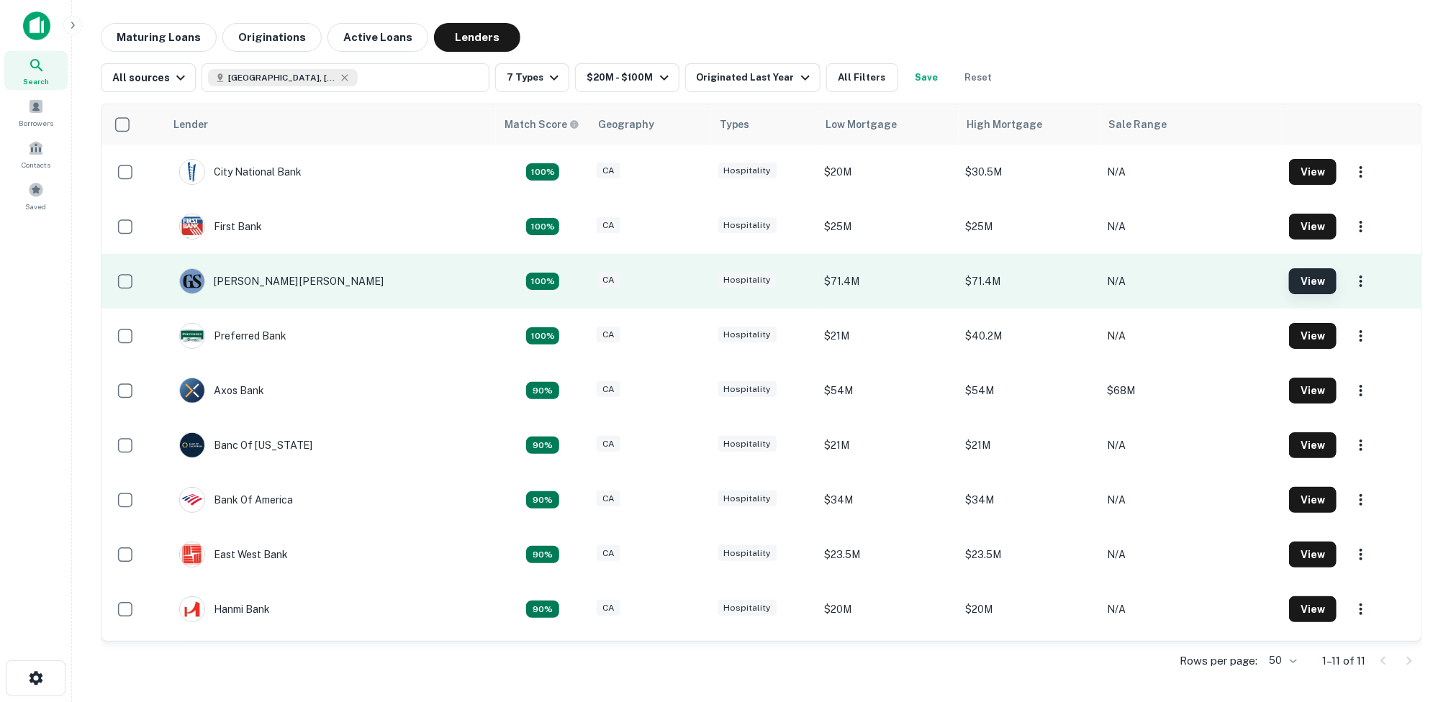
click at [1289, 278] on button "View" at bounding box center [1313, 281] width 48 height 26
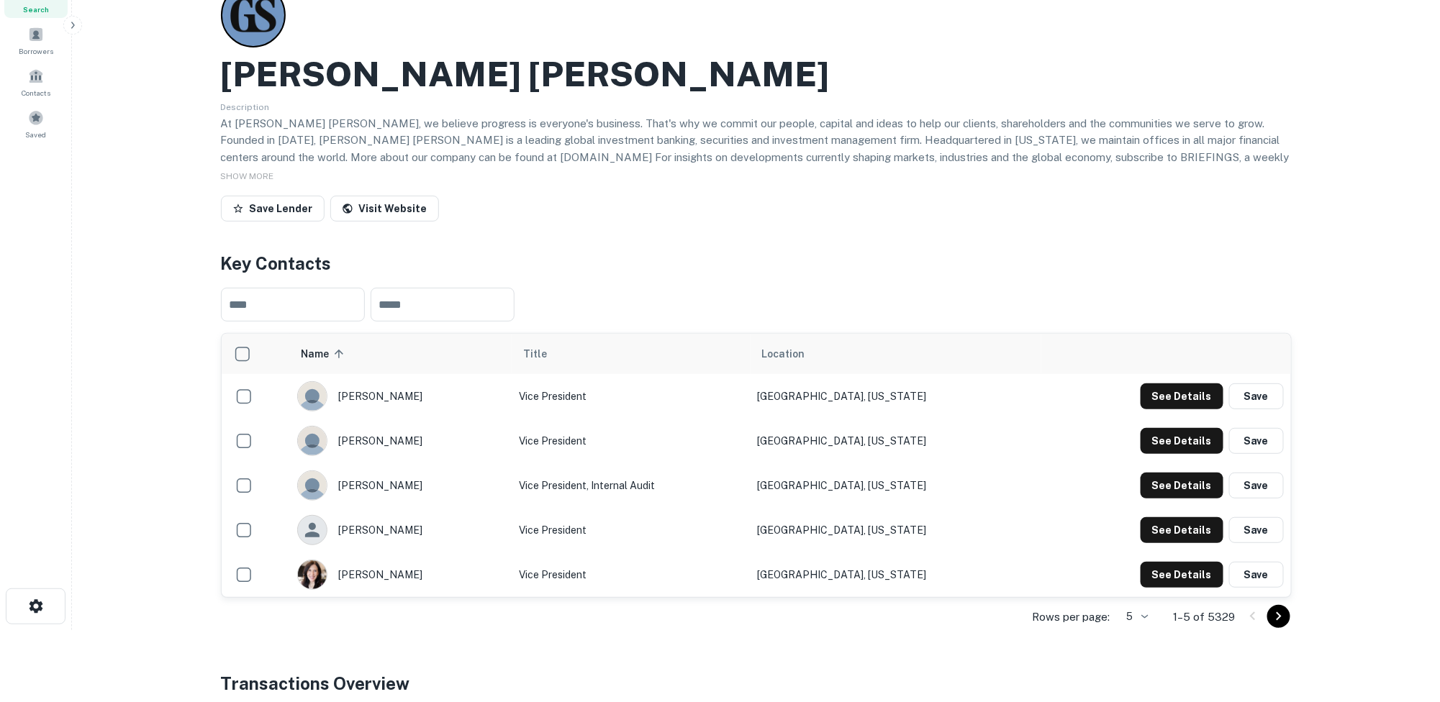
scroll to position [72, 0]
click at [1172, 387] on button "See Details" at bounding box center [1182, 397] width 83 height 26
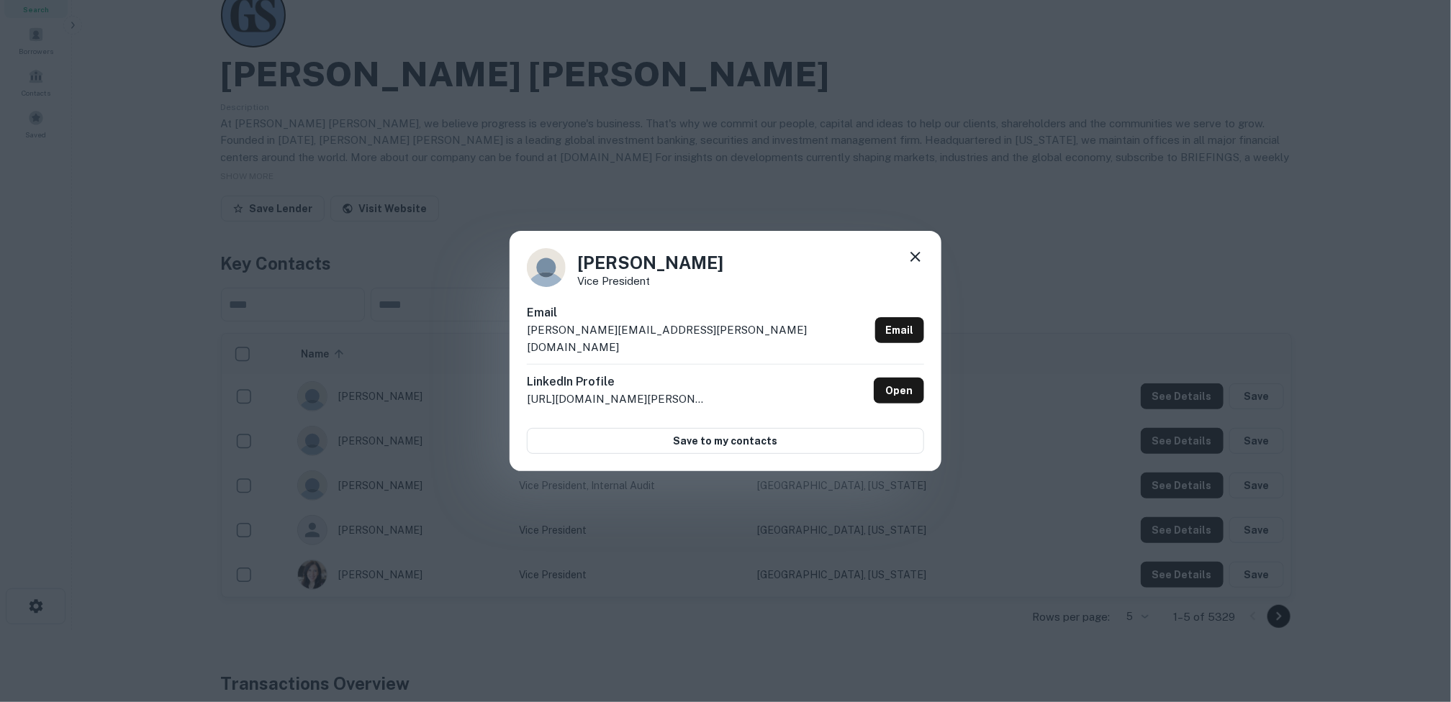
click at [918, 261] on icon at bounding box center [915, 256] width 17 height 17
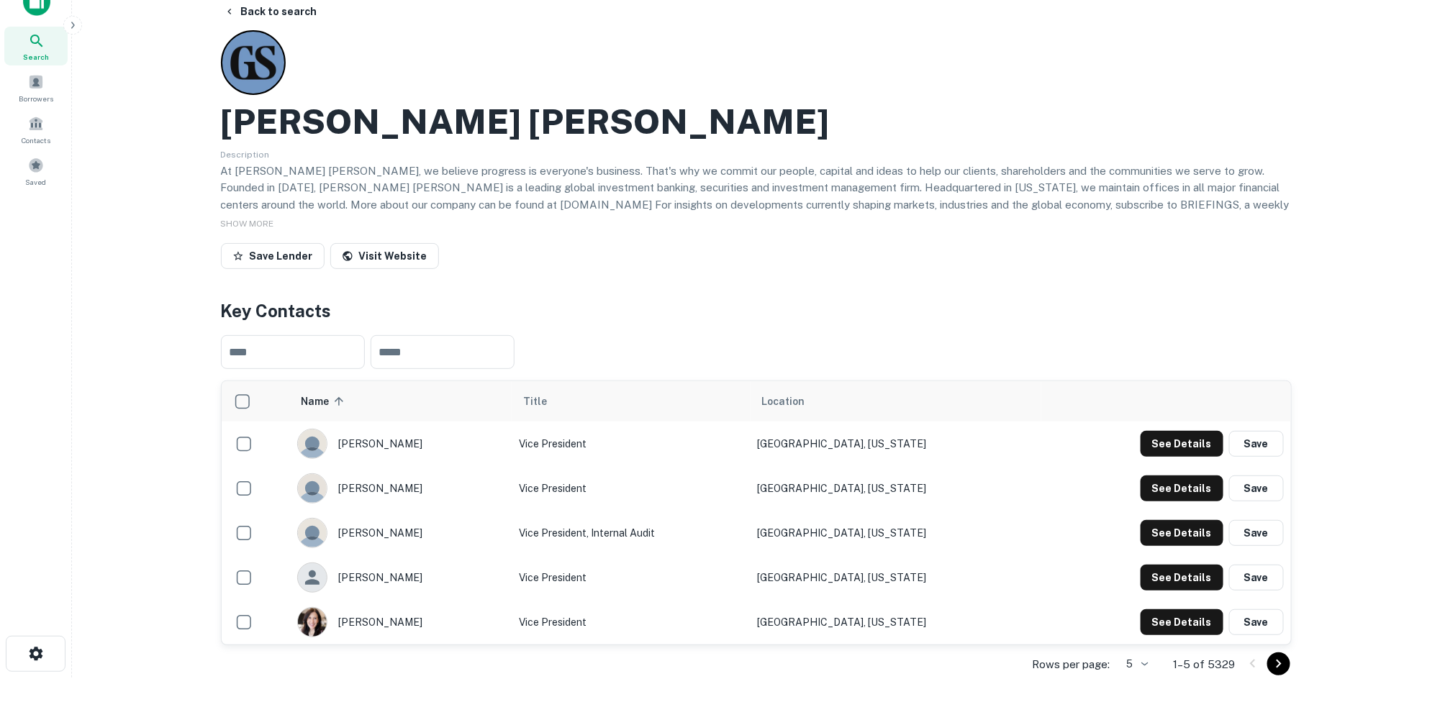
scroll to position [0, 0]
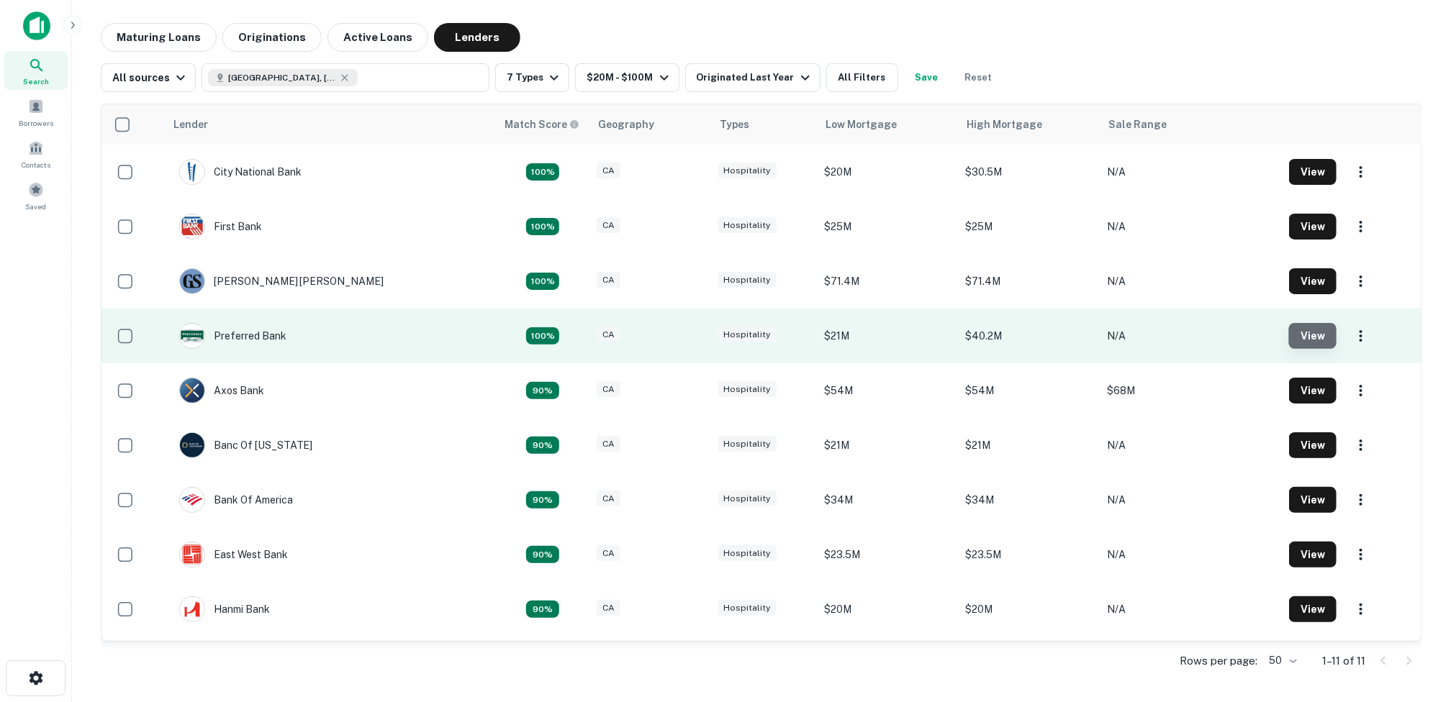
click at [1310, 337] on button "View" at bounding box center [1313, 336] width 48 height 26
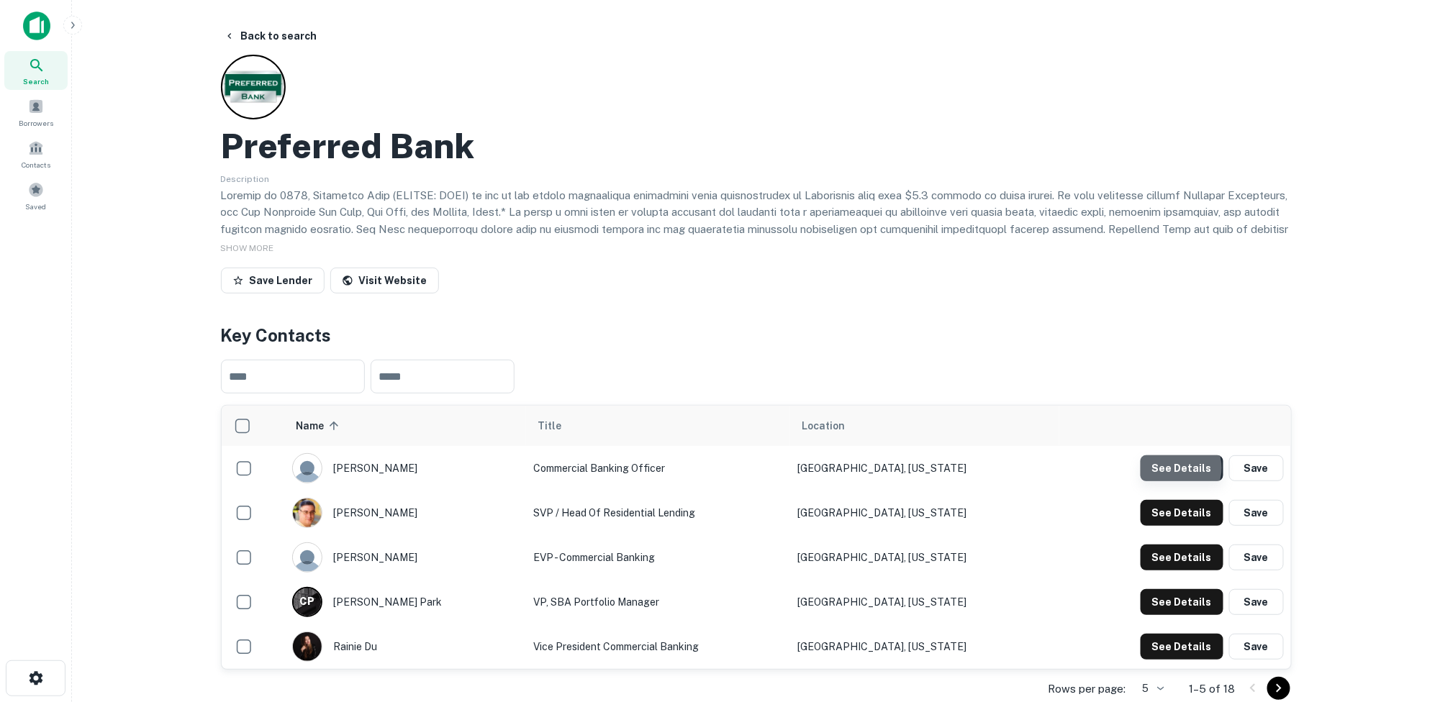
click at [1178, 468] on button "See Details" at bounding box center [1182, 469] width 83 height 26
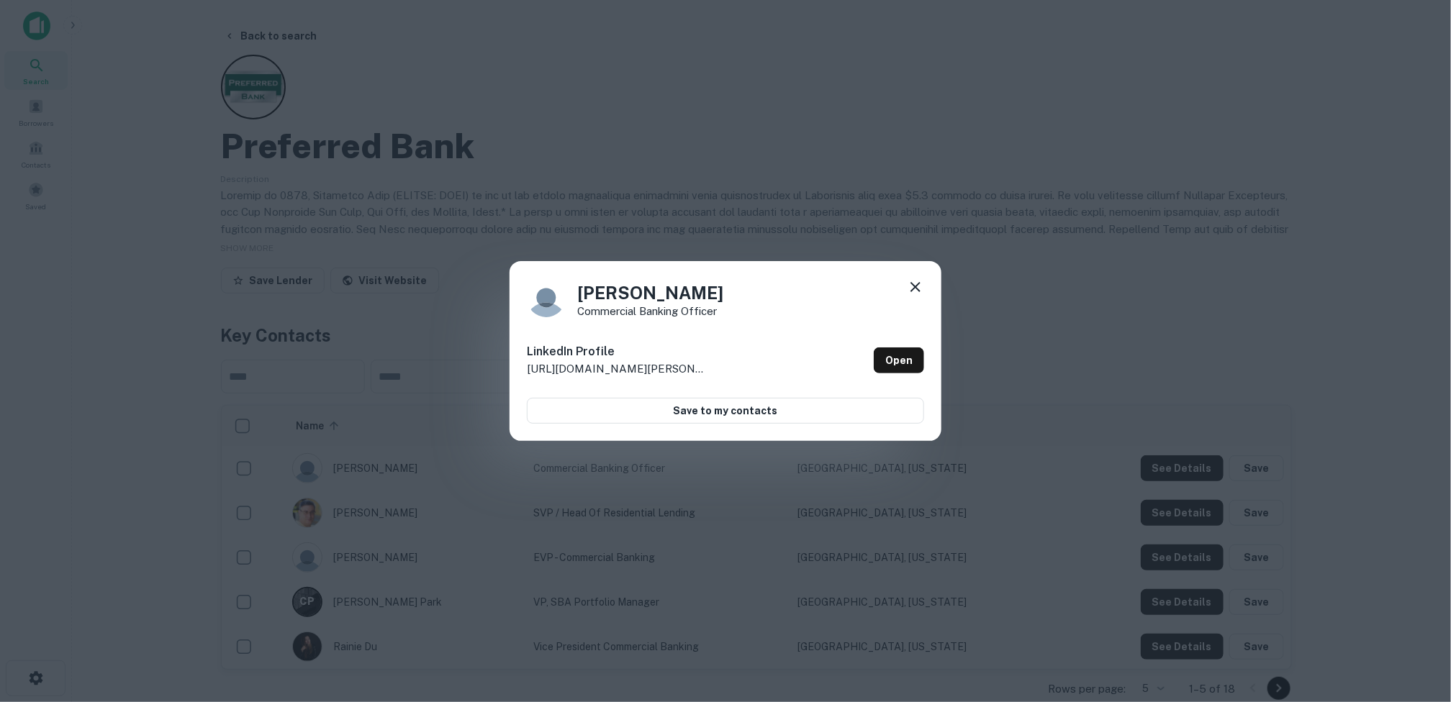
click at [917, 284] on icon at bounding box center [915, 287] width 17 height 17
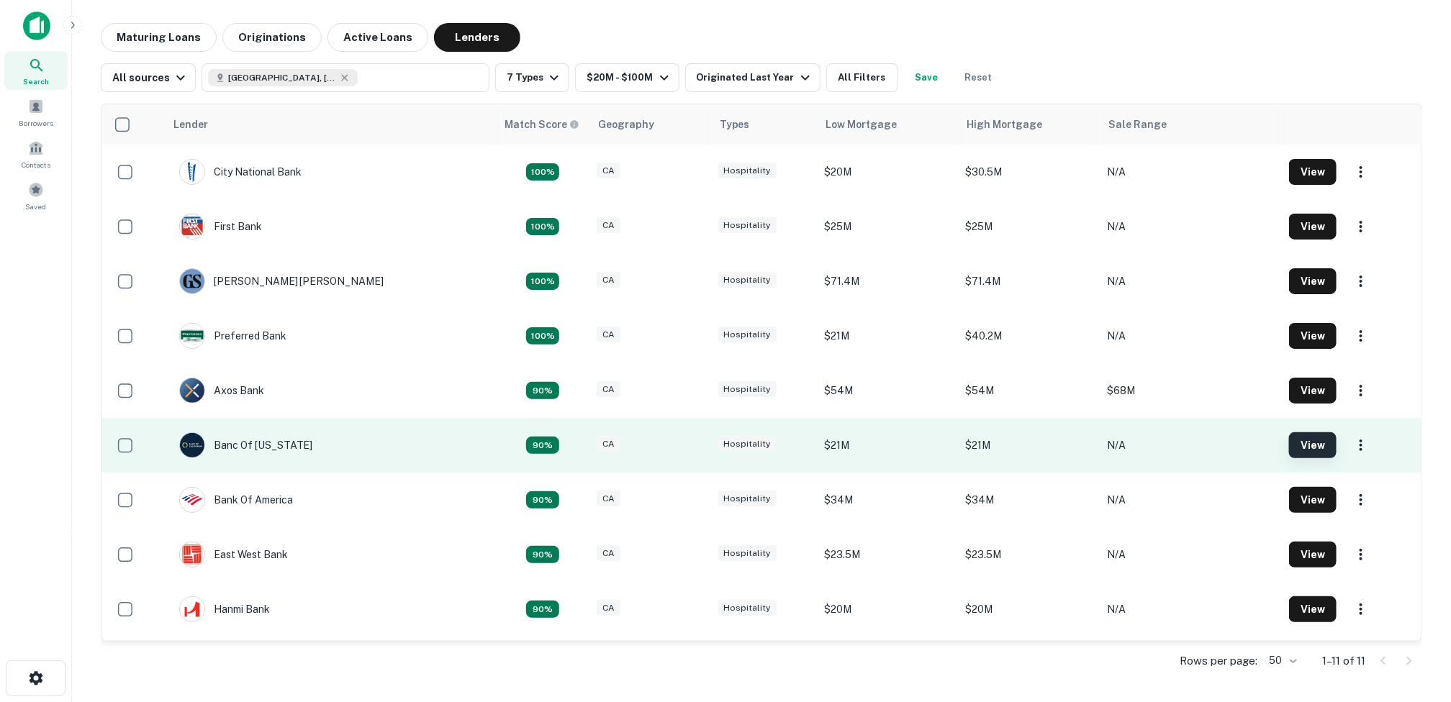
click at [1296, 440] on button "View" at bounding box center [1313, 446] width 48 height 26
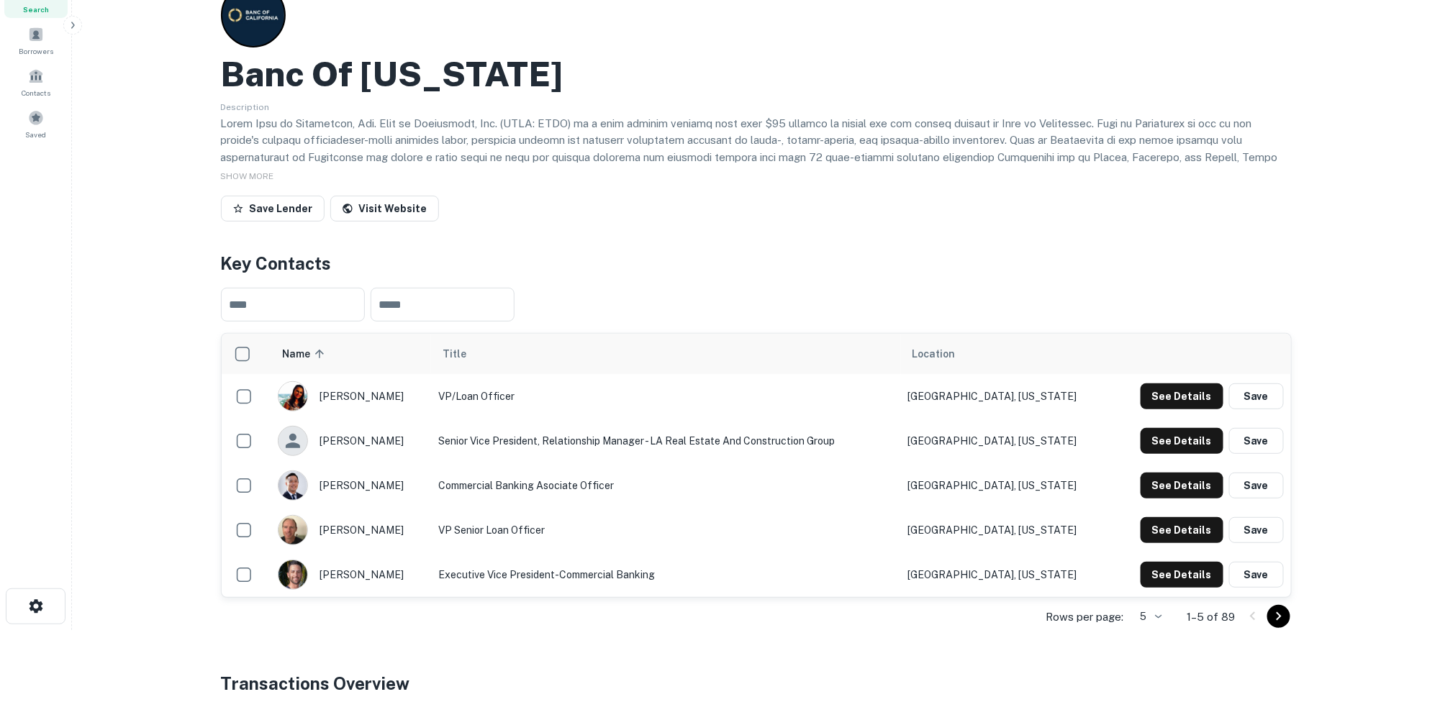
scroll to position [144, 0]
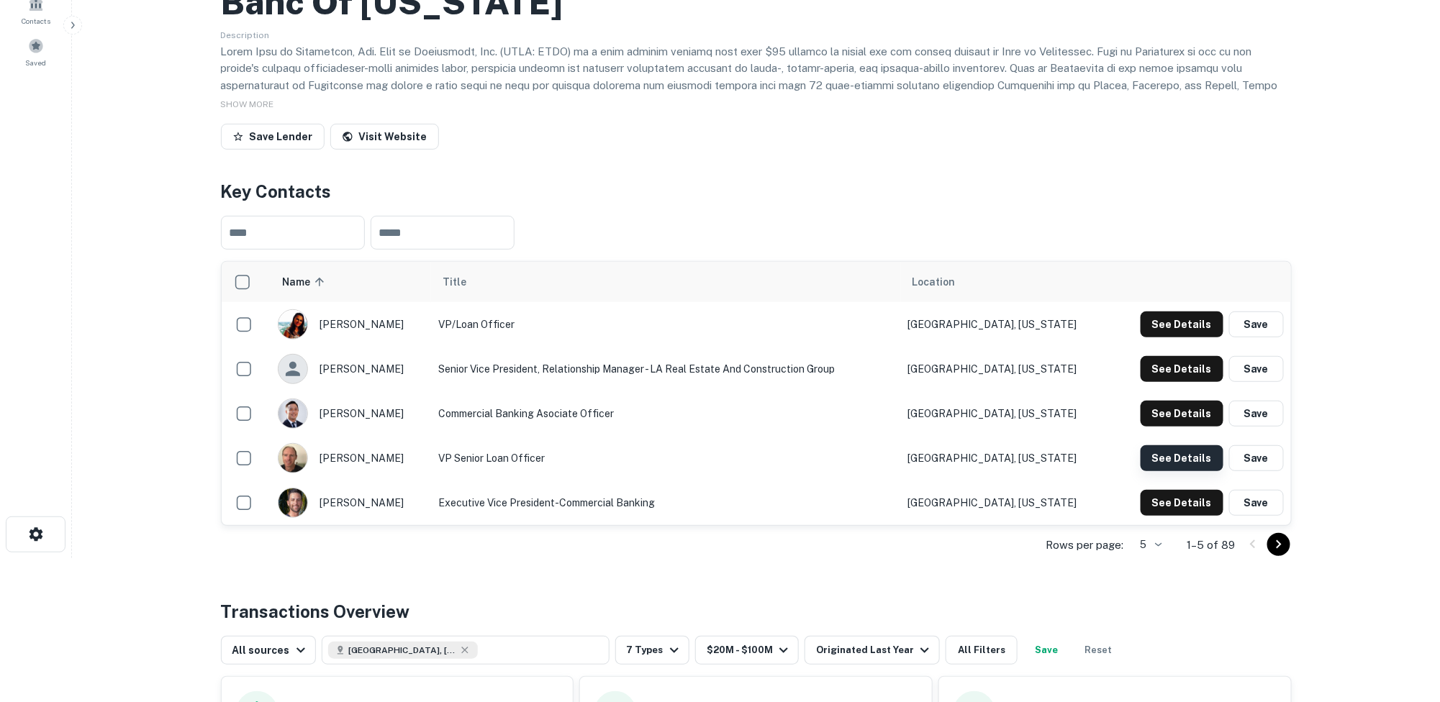
click at [1178, 451] on button "See Details" at bounding box center [1182, 458] width 83 height 26
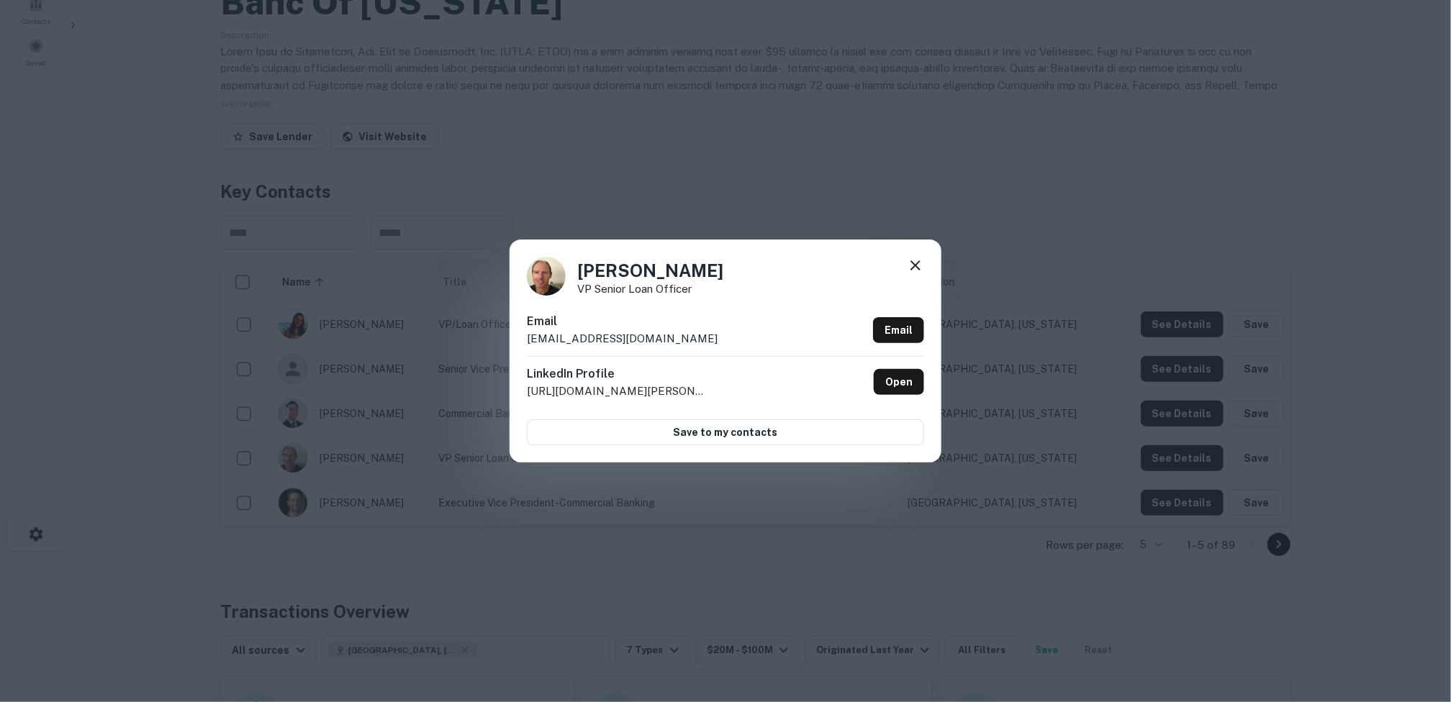
click at [916, 261] on icon at bounding box center [915, 265] width 17 height 17
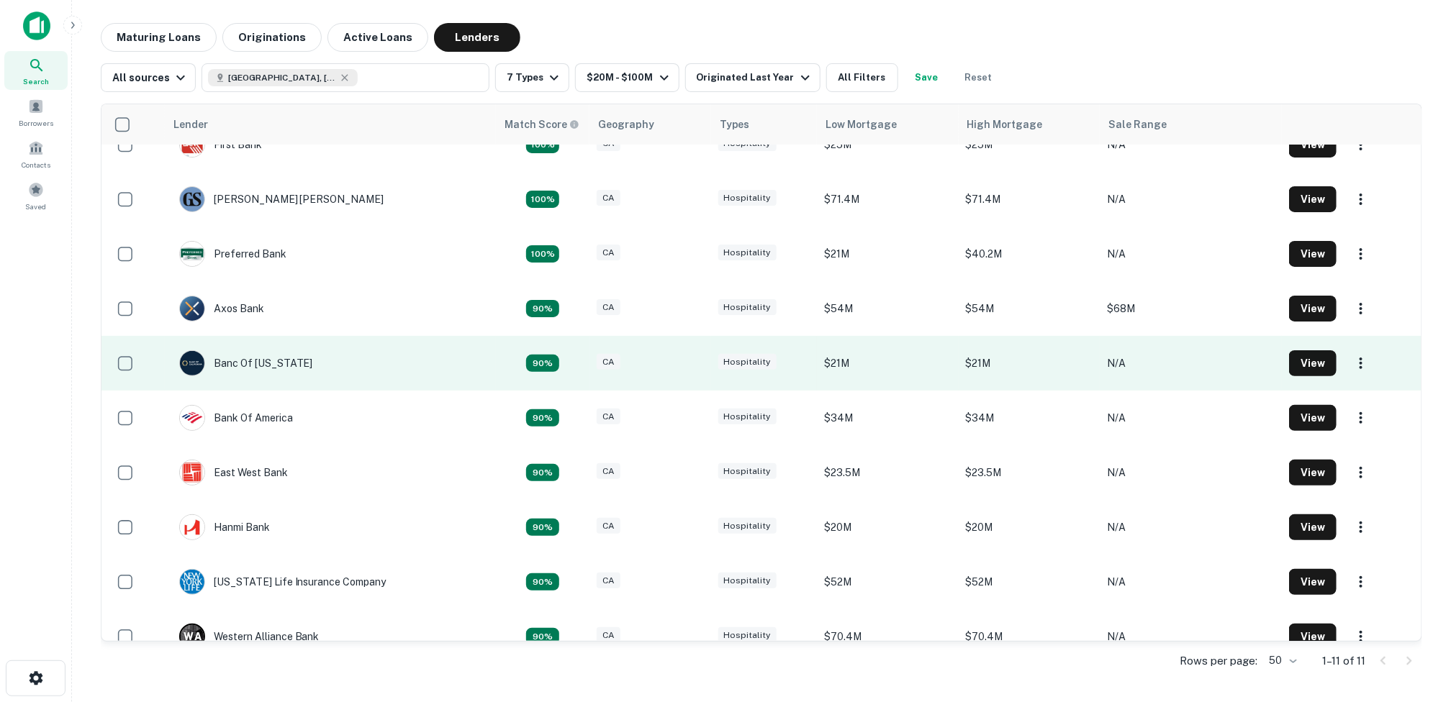
scroll to position [104, 0]
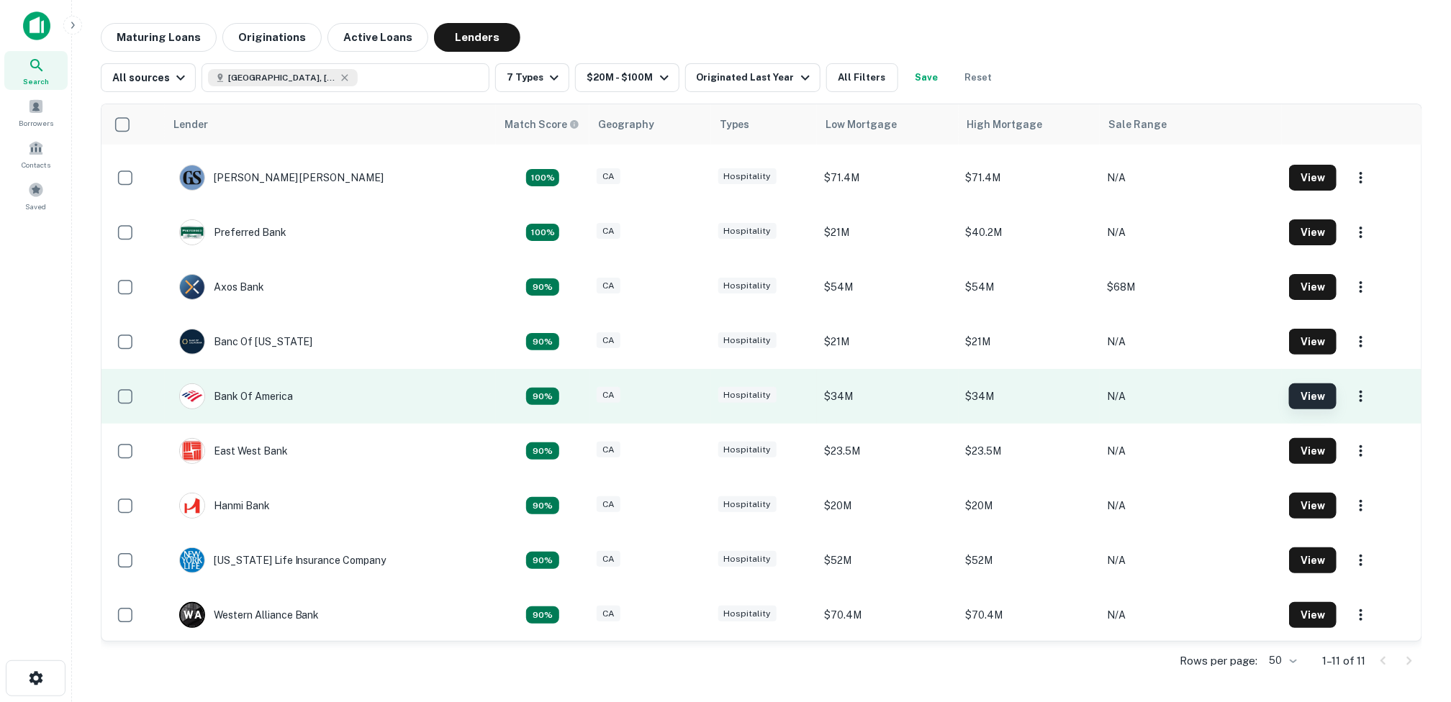
click at [1298, 398] on button "View" at bounding box center [1313, 397] width 48 height 26
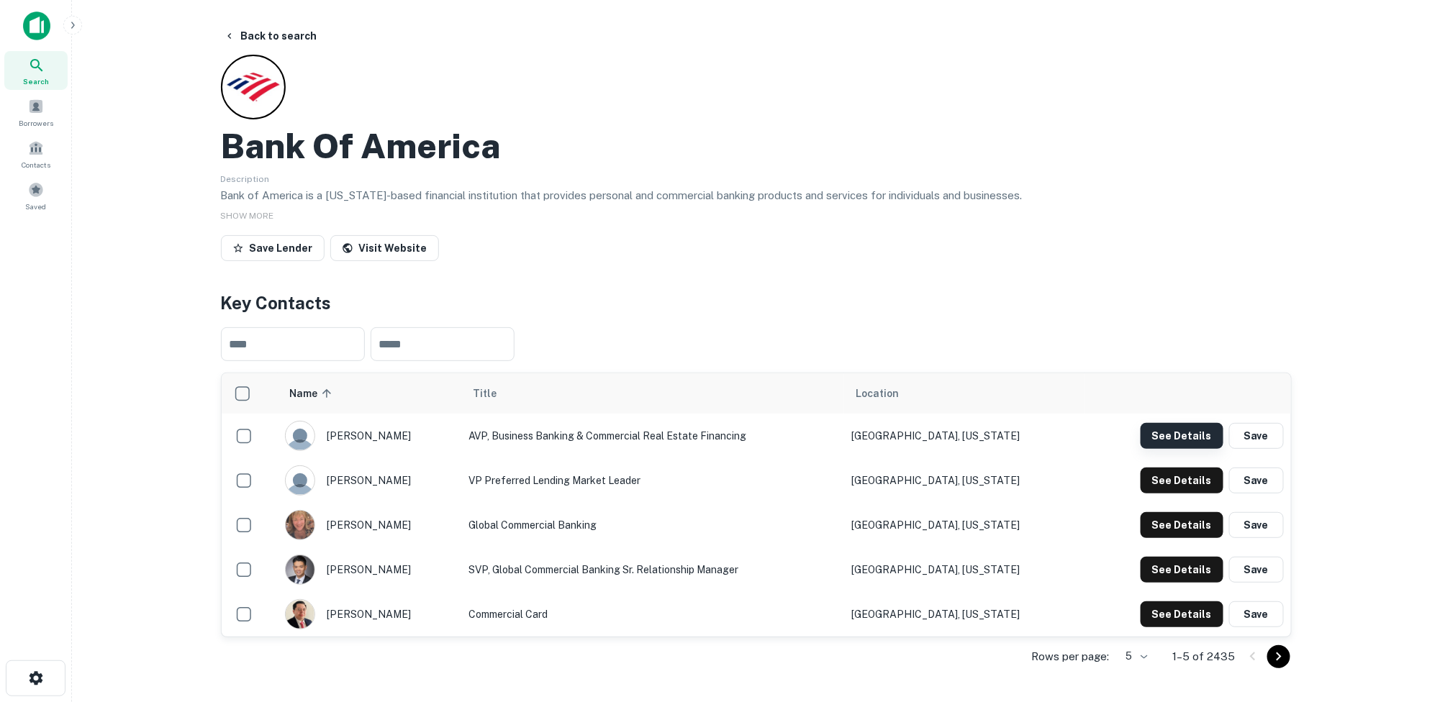
click at [1193, 434] on button "See Details" at bounding box center [1182, 436] width 83 height 26
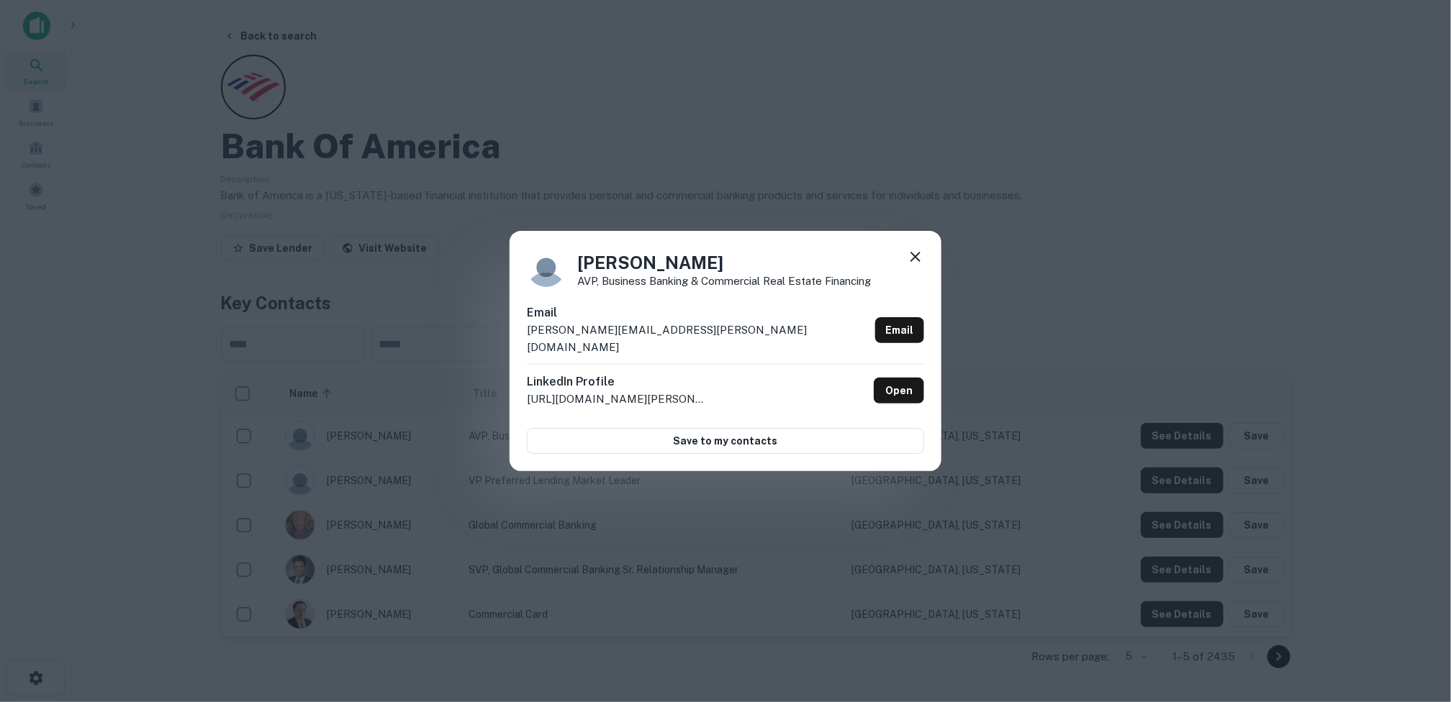
click at [913, 262] on icon at bounding box center [915, 257] width 10 height 10
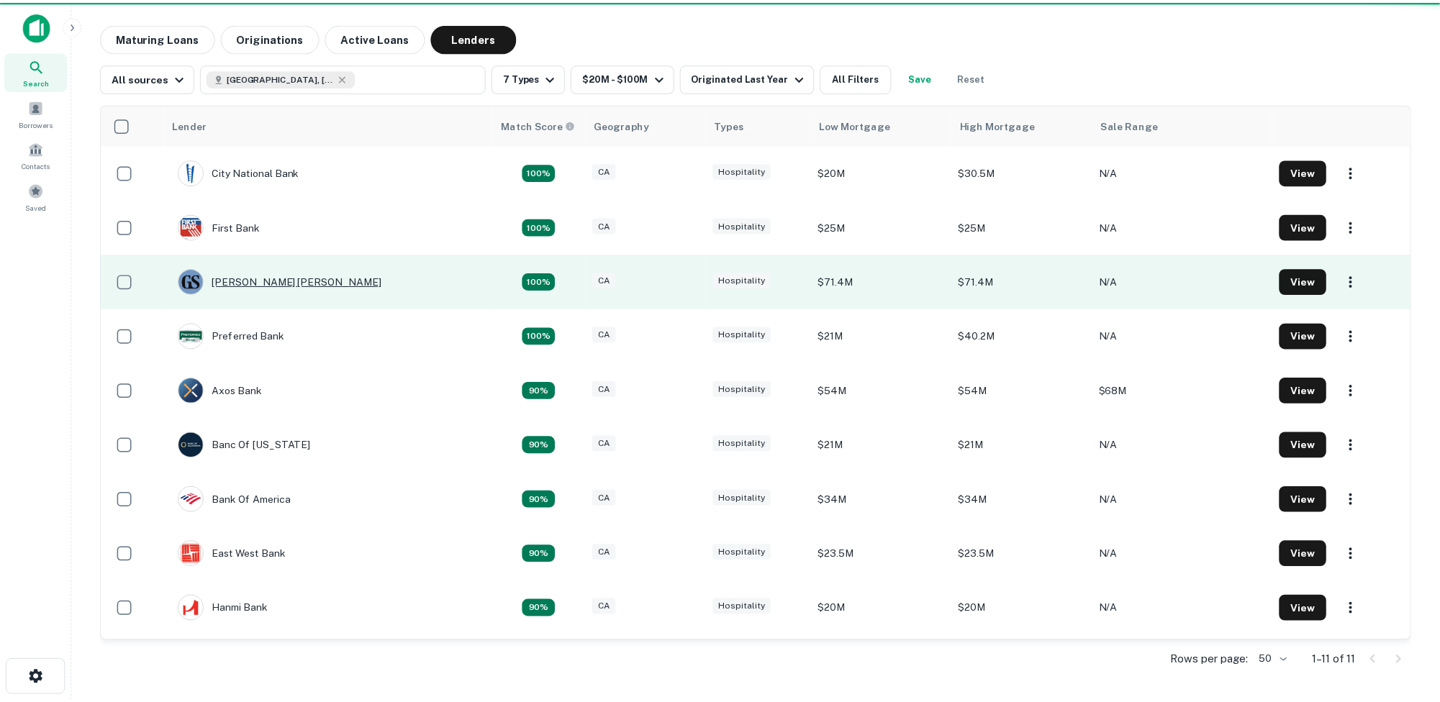
scroll to position [104, 0]
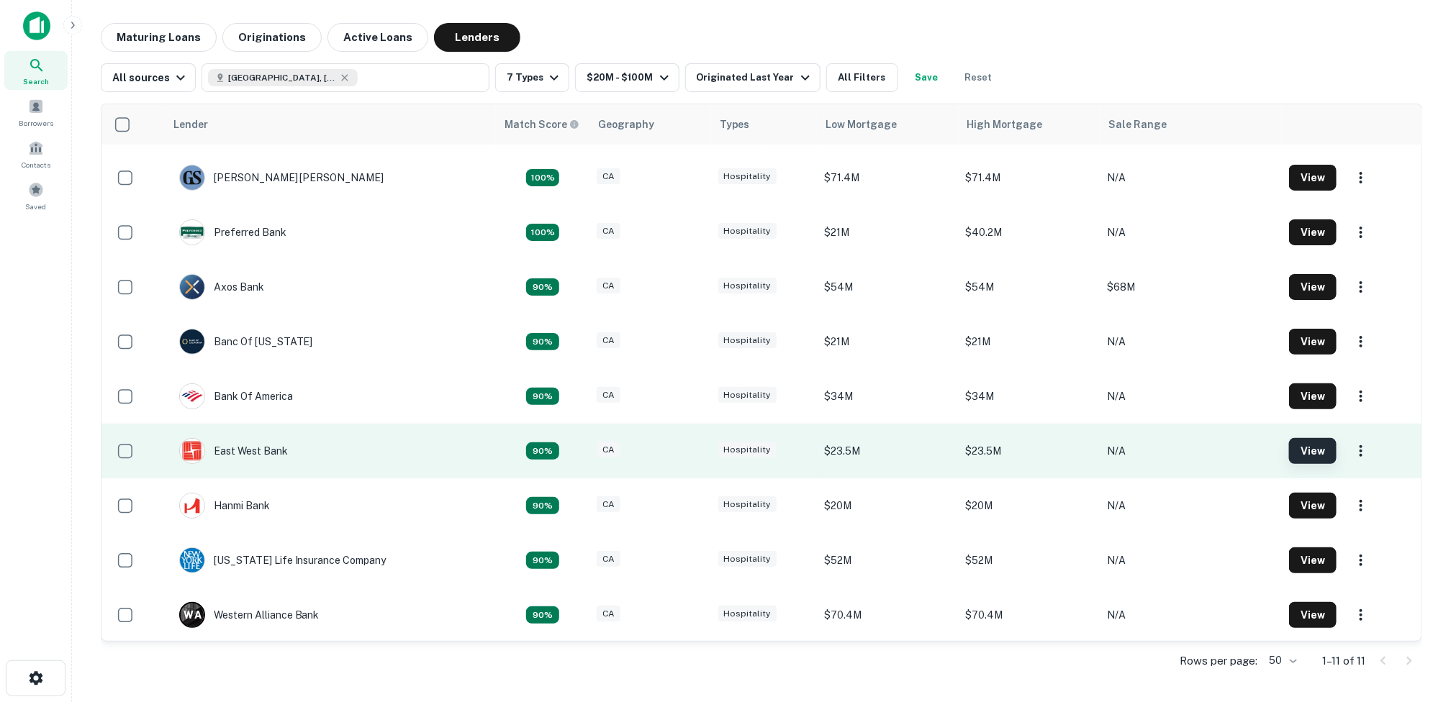
click at [1289, 454] on button "View" at bounding box center [1313, 451] width 48 height 26
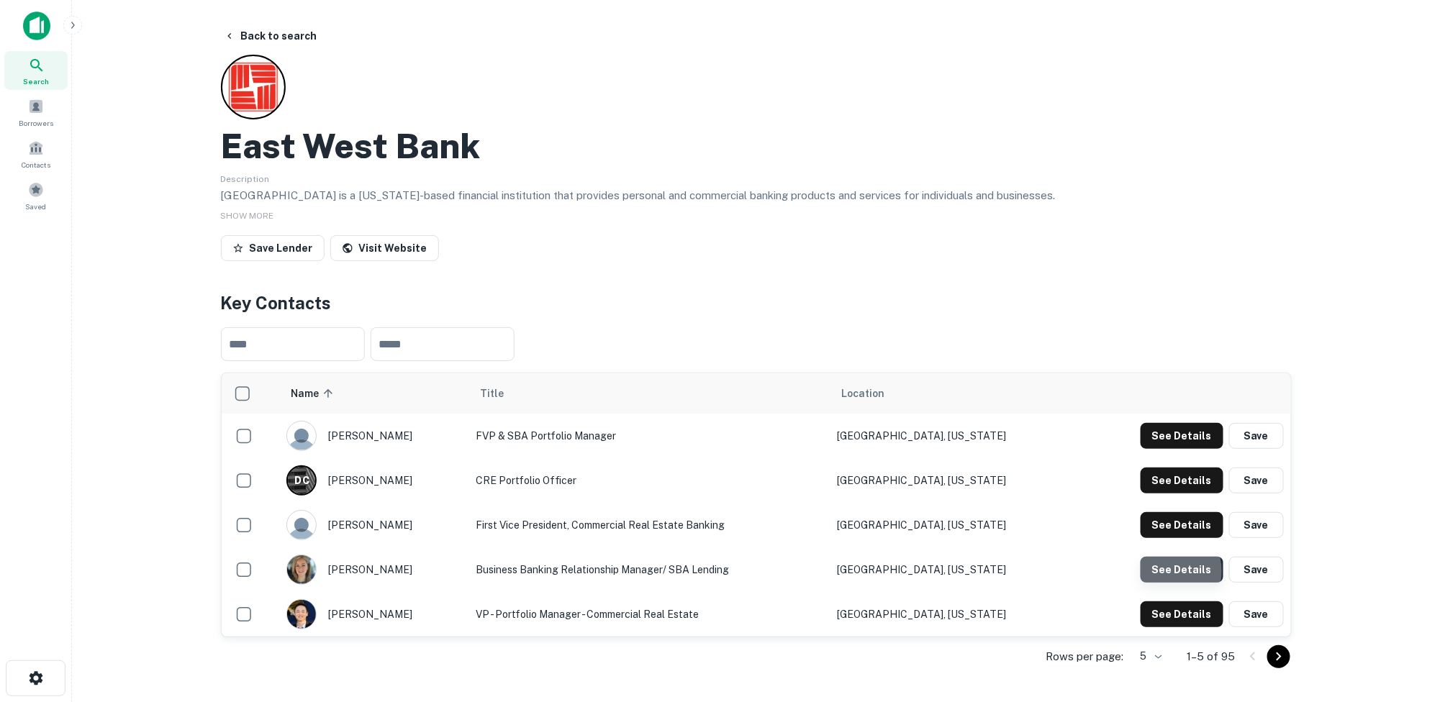
click at [1170, 571] on button "See Details" at bounding box center [1182, 570] width 83 height 26
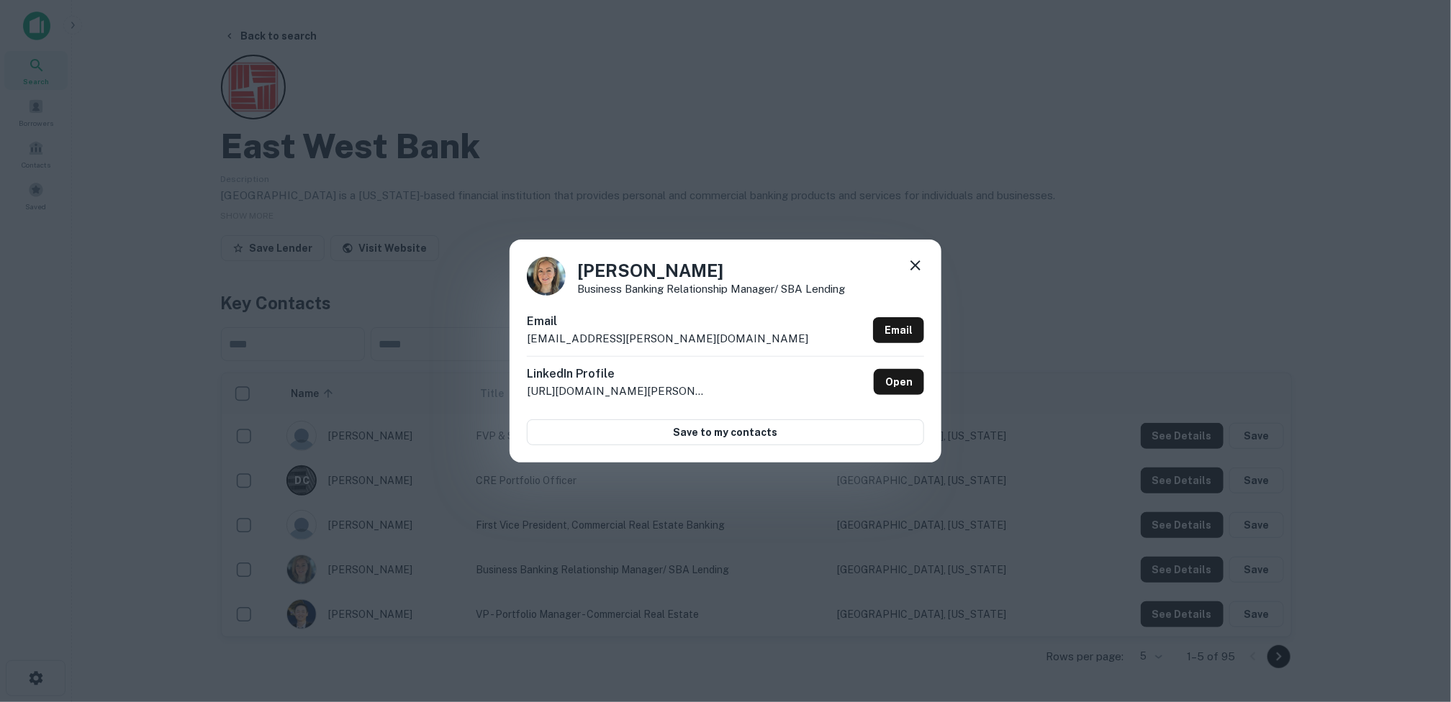
click at [915, 264] on icon at bounding box center [915, 266] width 10 height 10
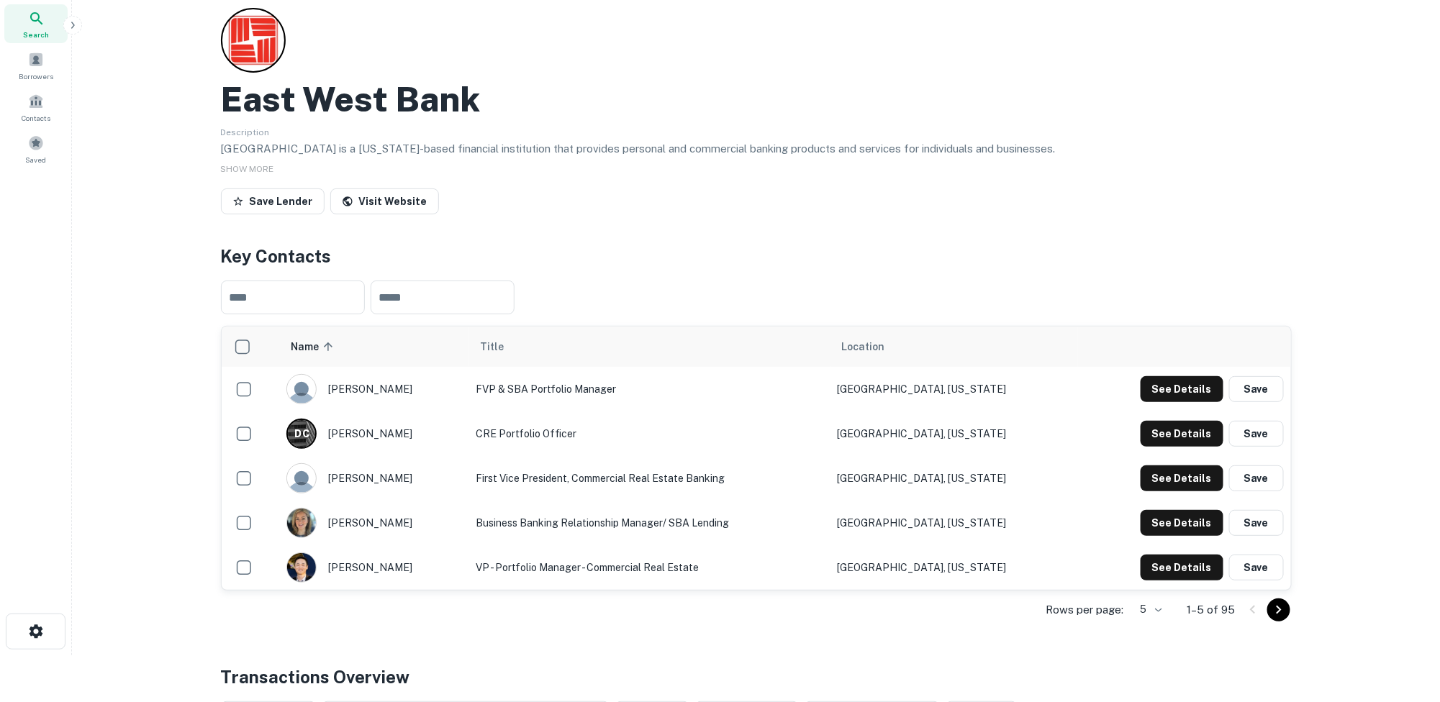
scroll to position [72, 0]
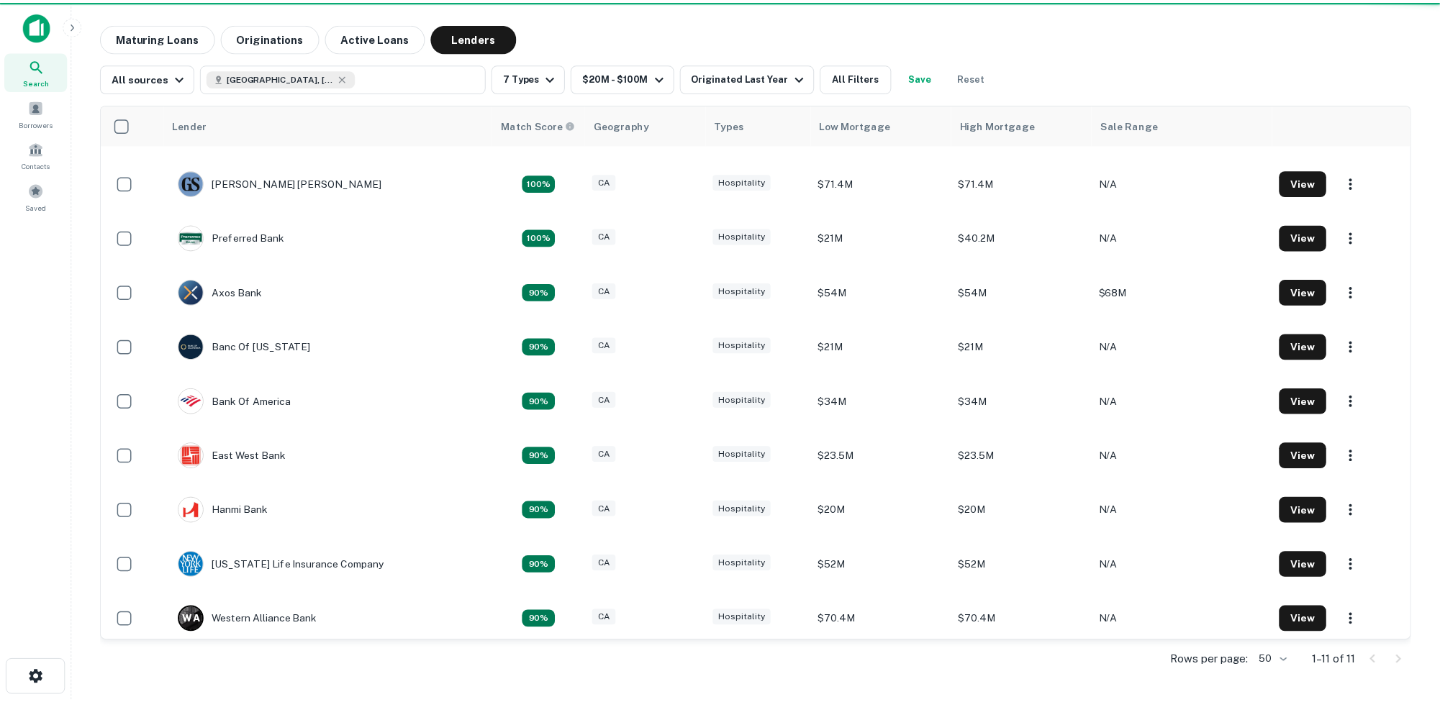
scroll to position [104, 0]
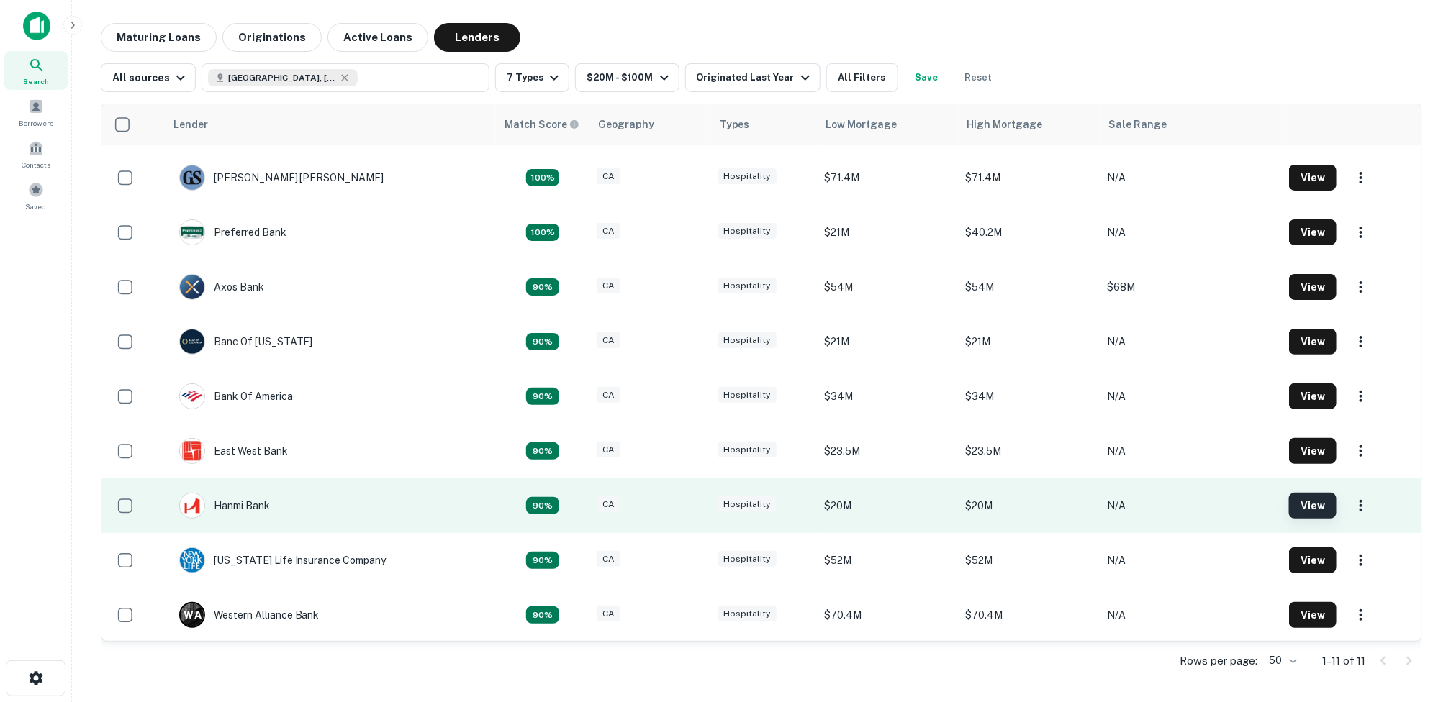
click at [1289, 497] on button "View" at bounding box center [1313, 506] width 48 height 26
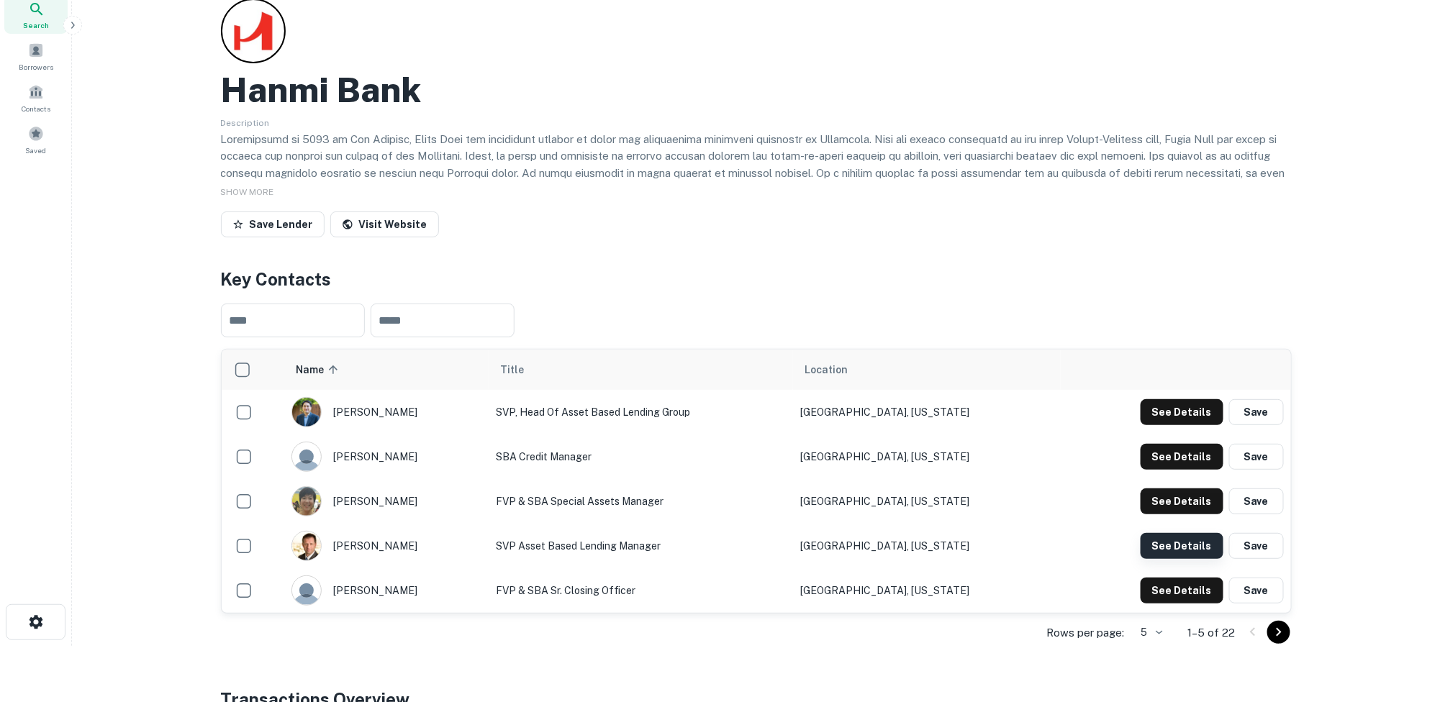
scroll to position [72, 0]
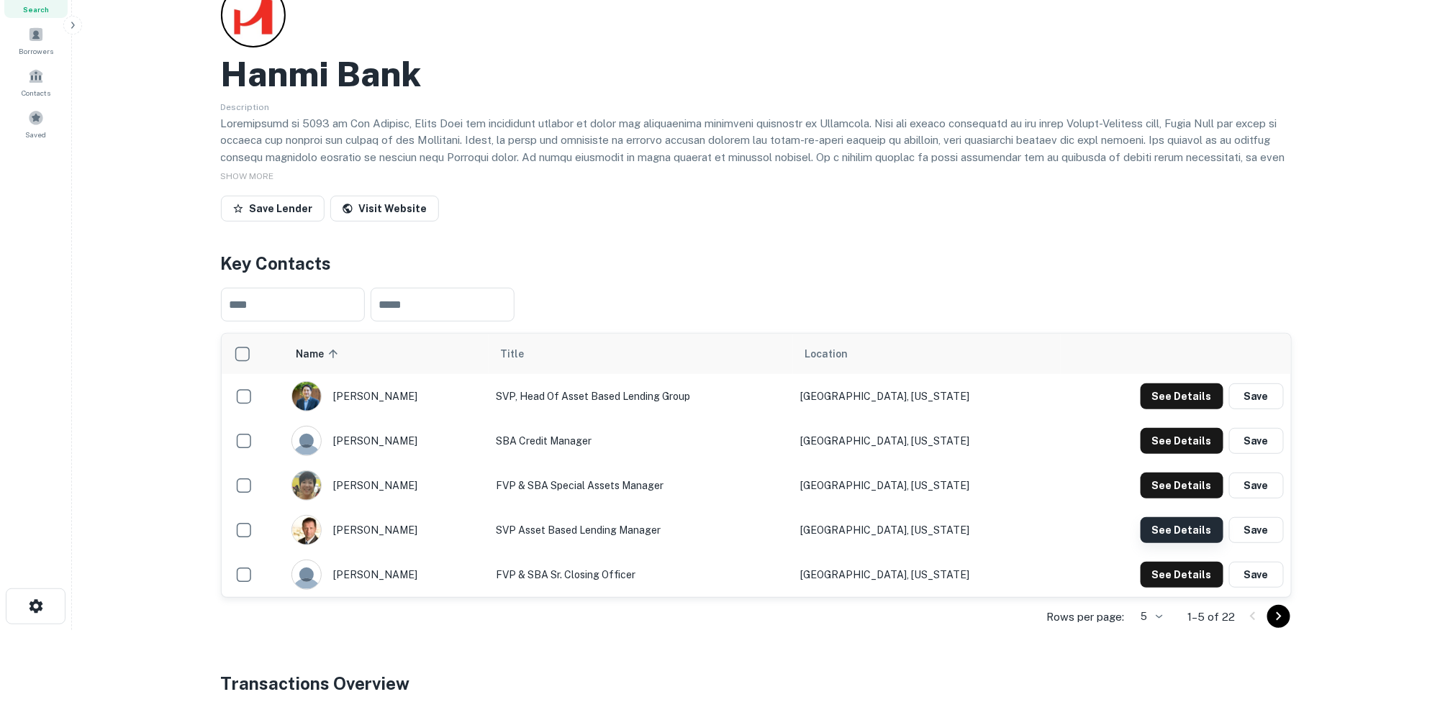
click at [1164, 528] on button "See Details" at bounding box center [1182, 530] width 83 height 26
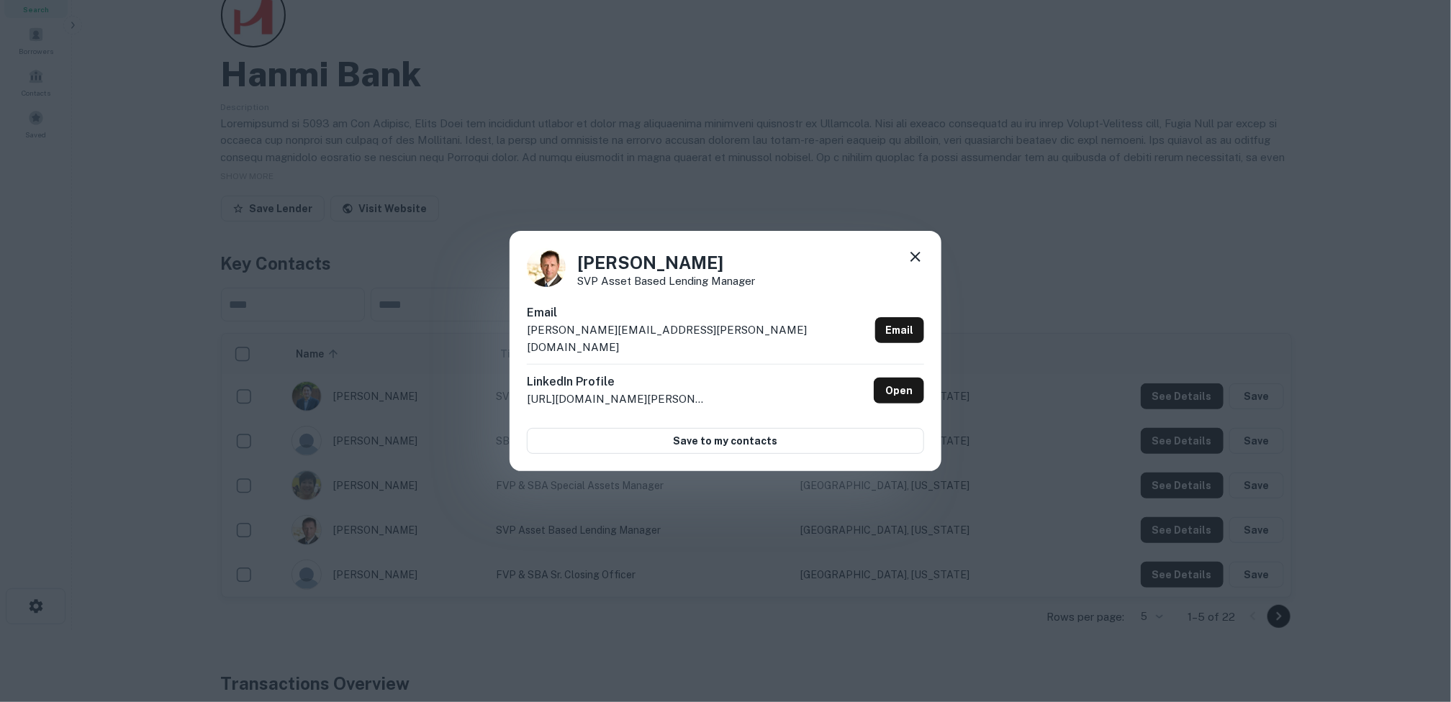
click at [913, 261] on icon at bounding box center [915, 256] width 17 height 17
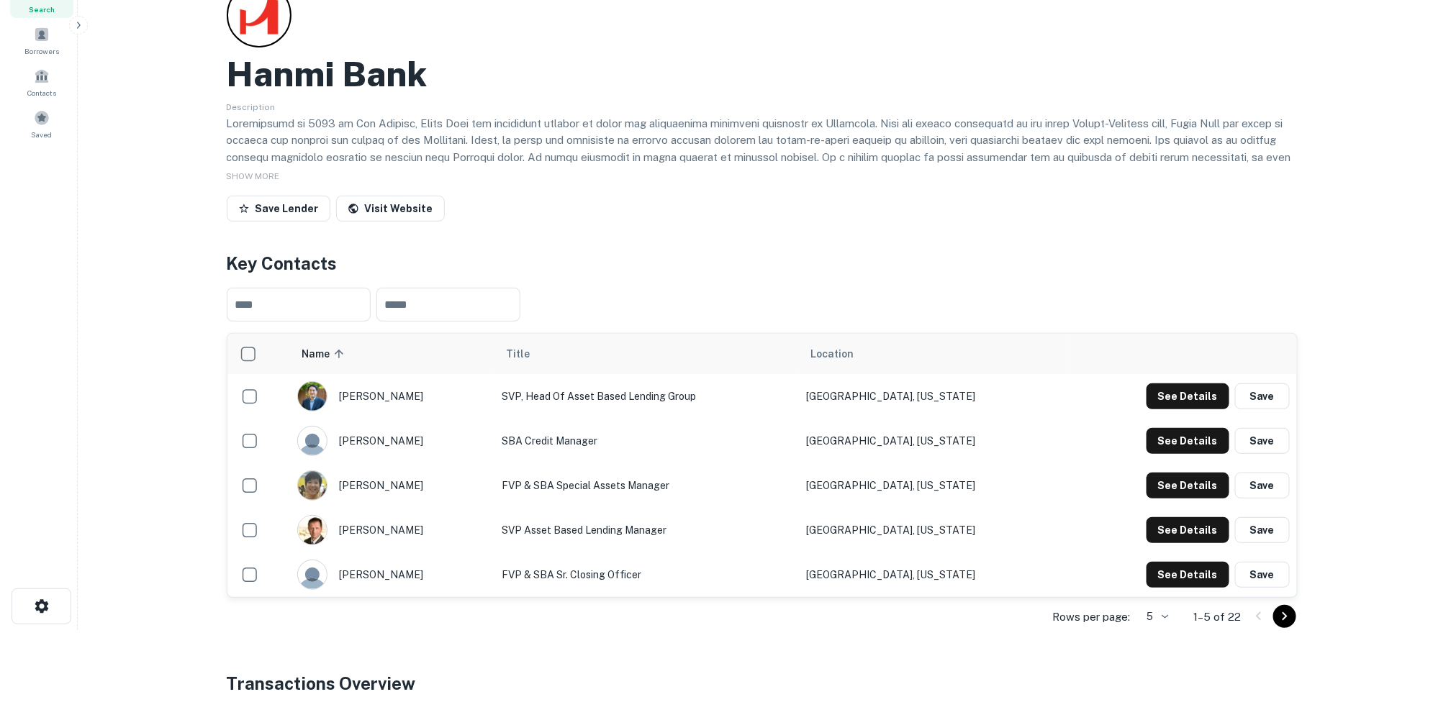
scroll to position [0, 0]
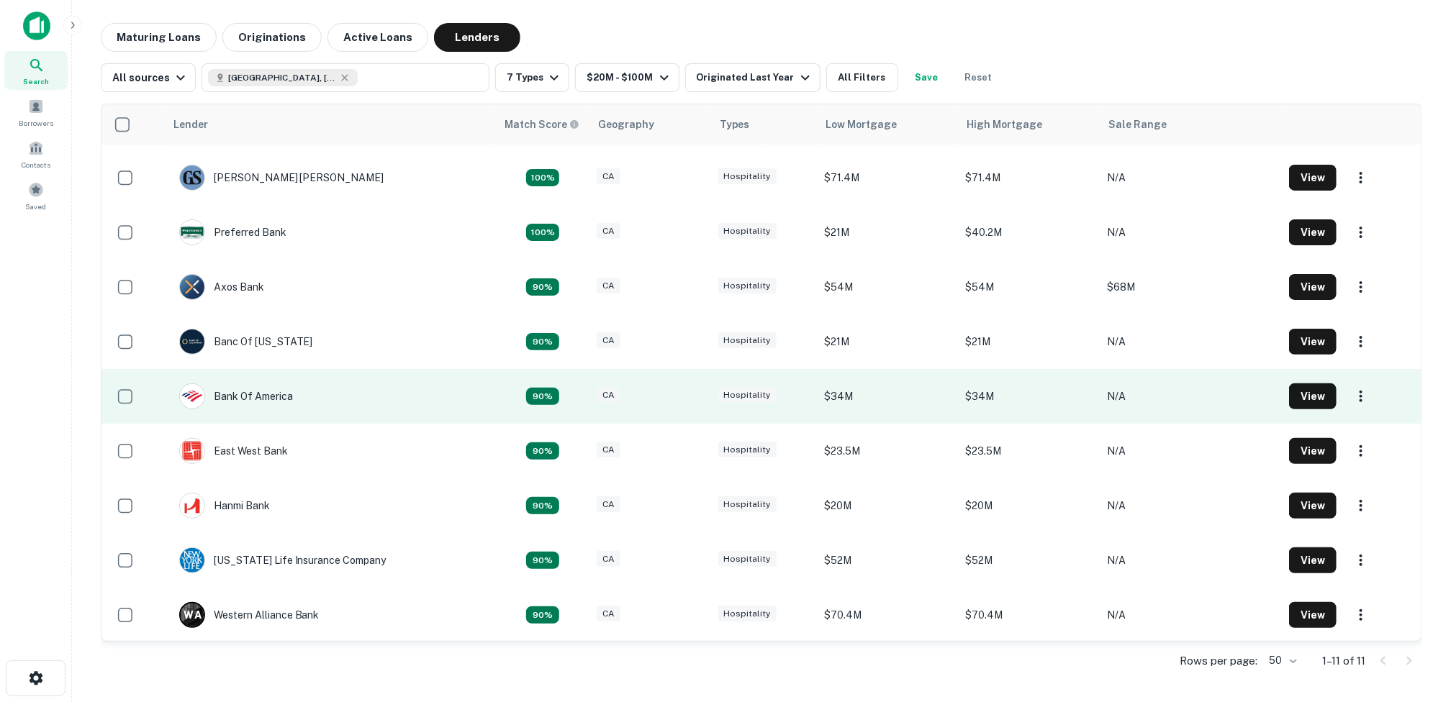
scroll to position [104, 0]
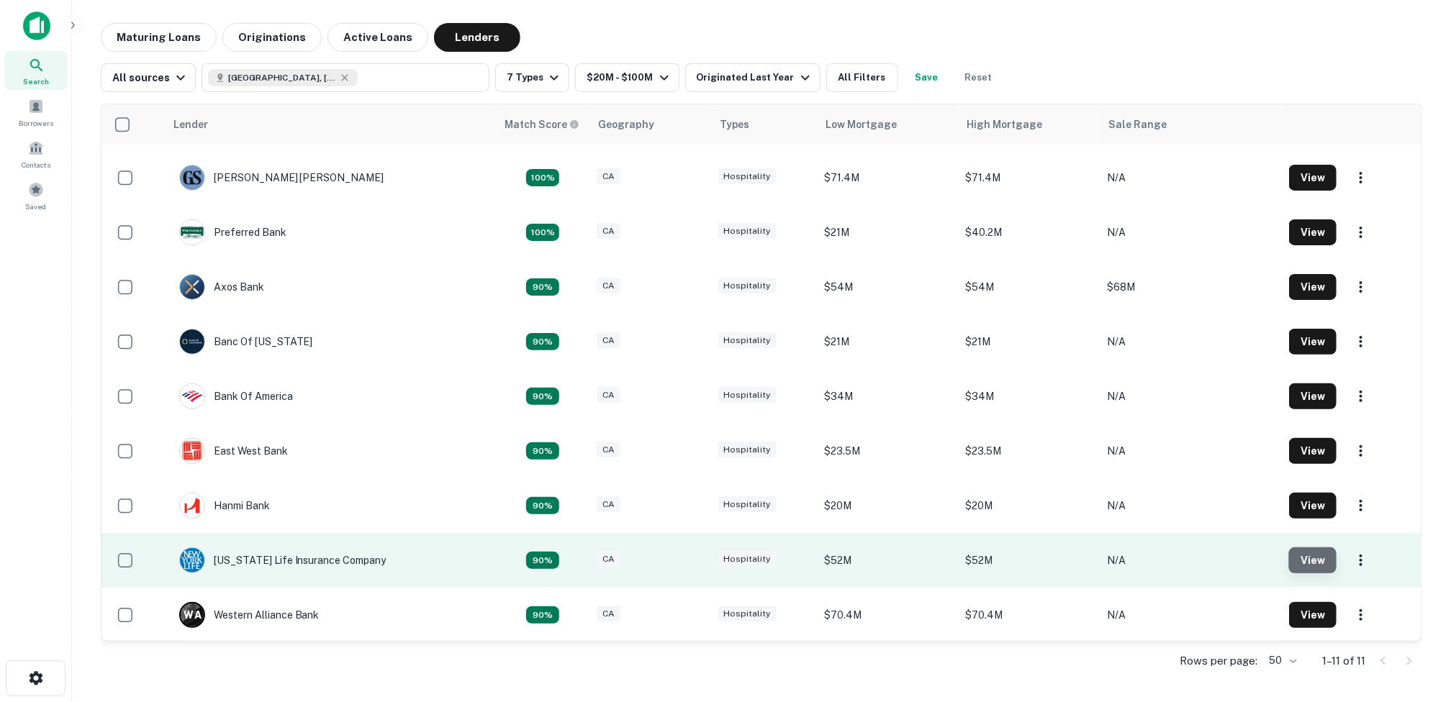
click at [1308, 558] on button "View" at bounding box center [1313, 561] width 48 height 26
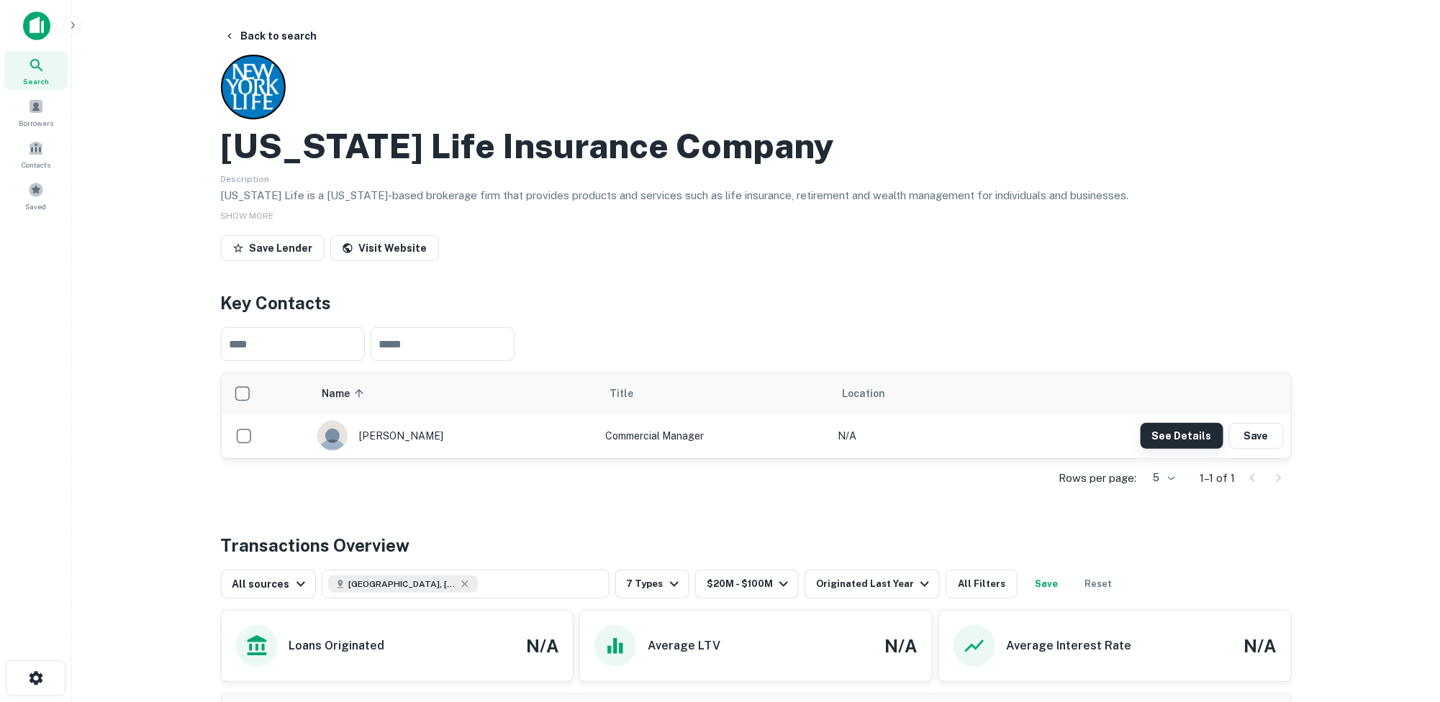
click at [1167, 438] on button "See Details" at bounding box center [1182, 436] width 83 height 26
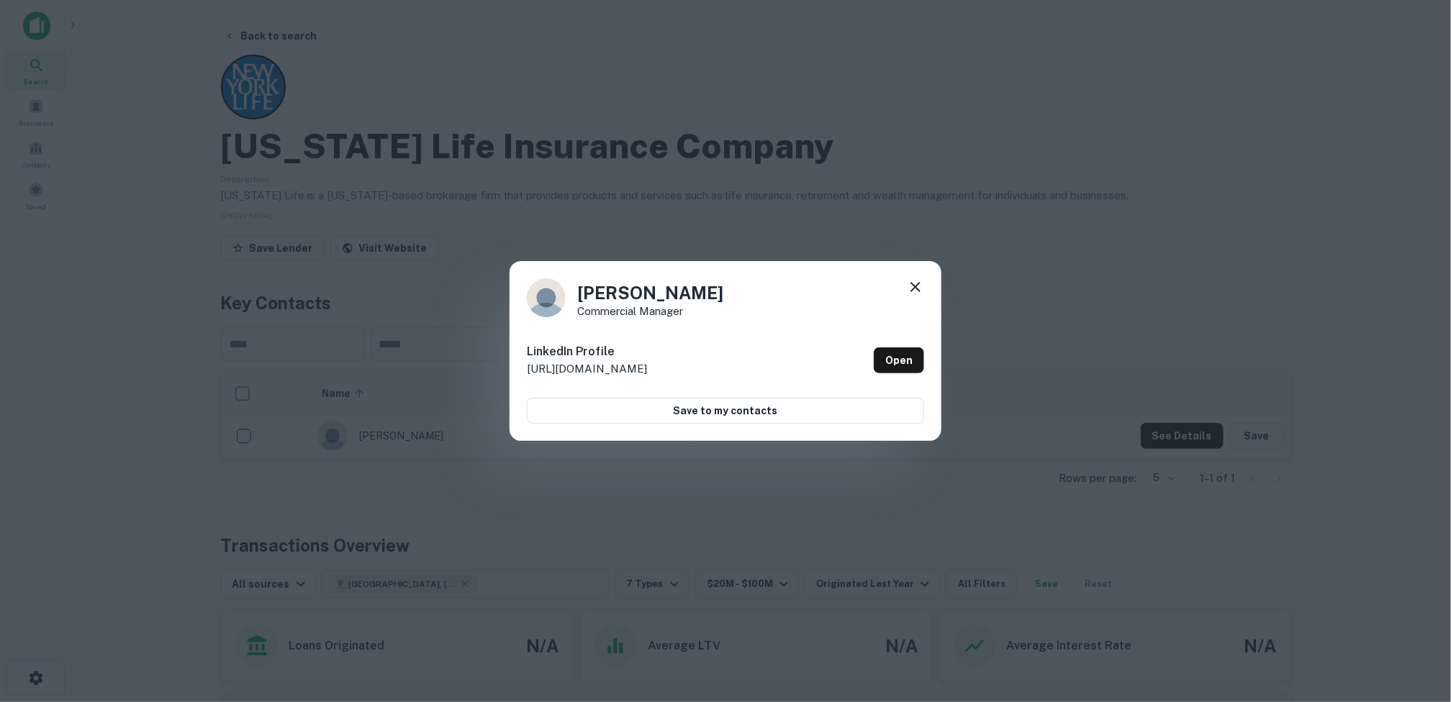
click at [915, 284] on icon at bounding box center [915, 287] width 17 height 17
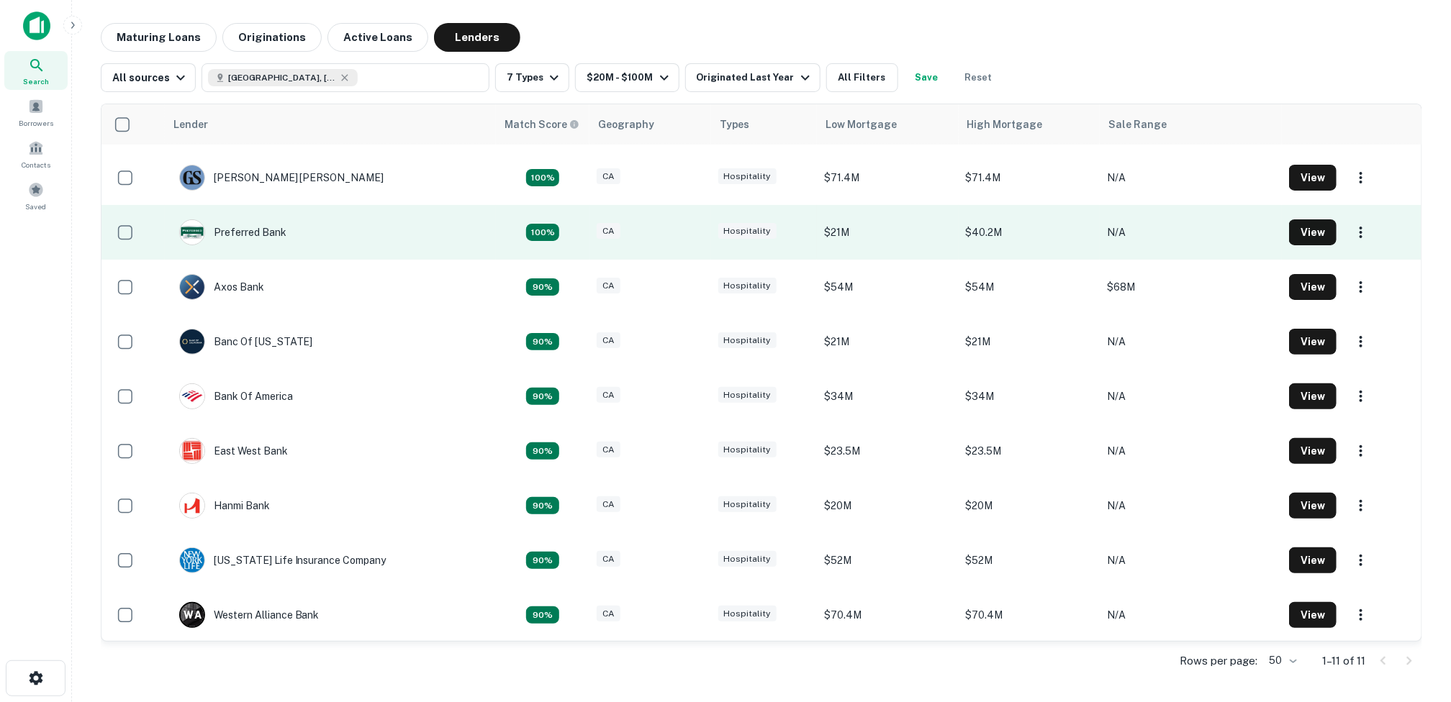
scroll to position [104, 0]
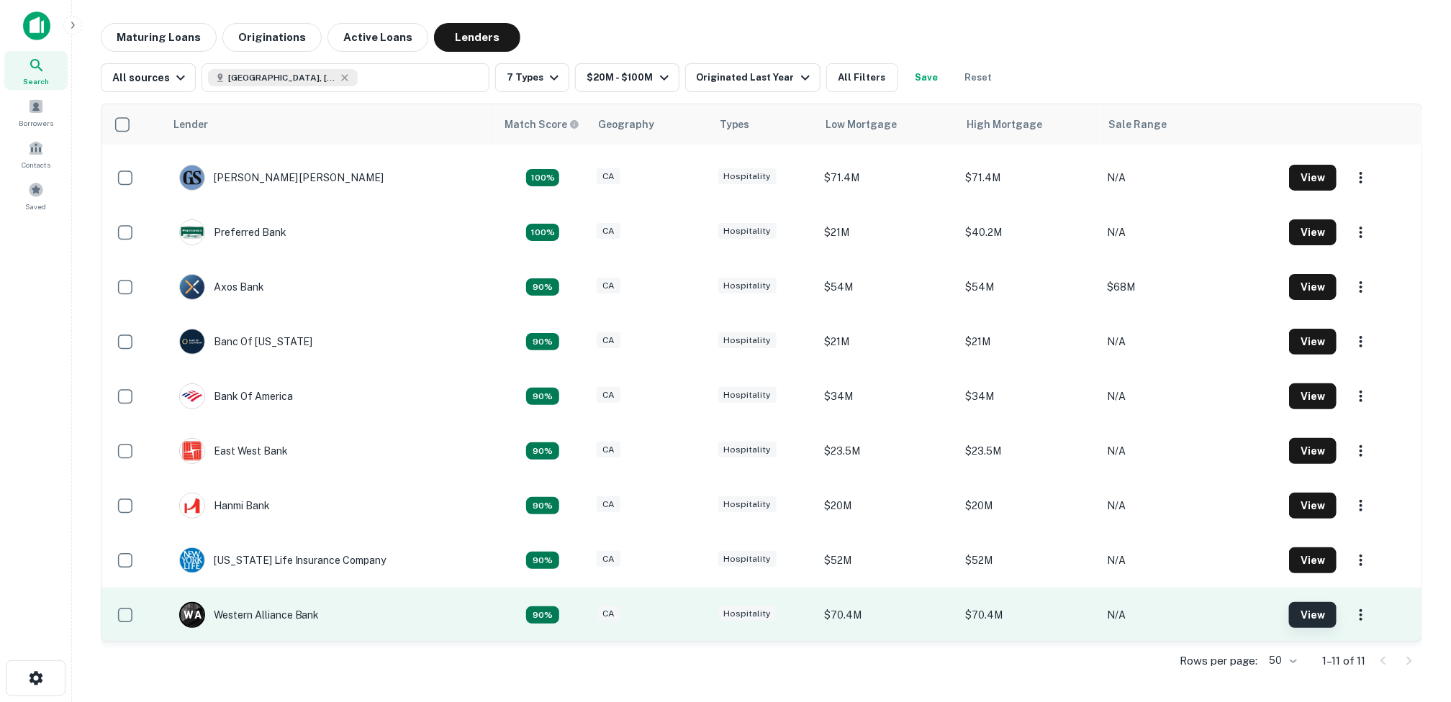
click at [1298, 615] on button "View" at bounding box center [1313, 615] width 48 height 26
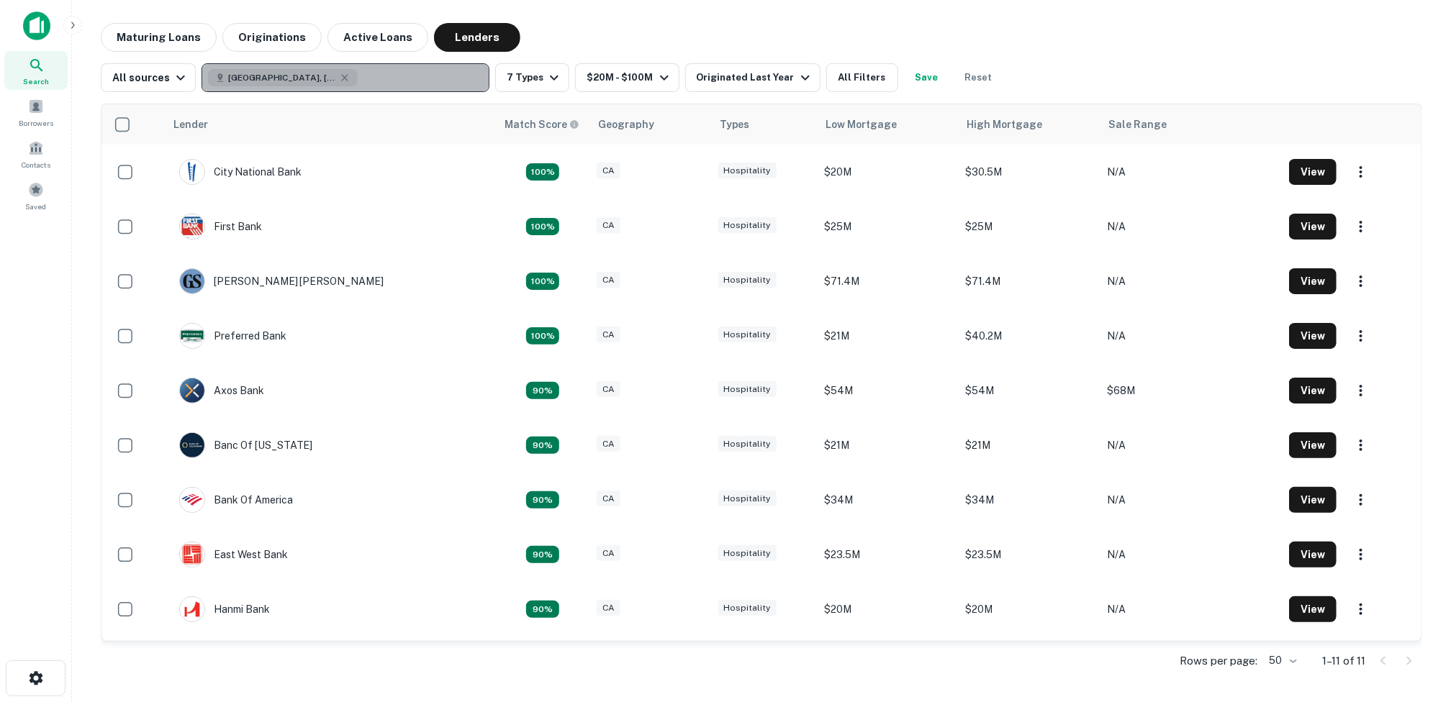
drag, startPoint x: 323, startPoint y: 75, endPoint x: 222, endPoint y: 65, distance: 101.2
click at [222, 65] on button "[GEOGRAPHIC_DATA], [GEOGRAPHIC_DATA], [GEOGRAPHIC_DATA]" at bounding box center [346, 77] width 288 height 29
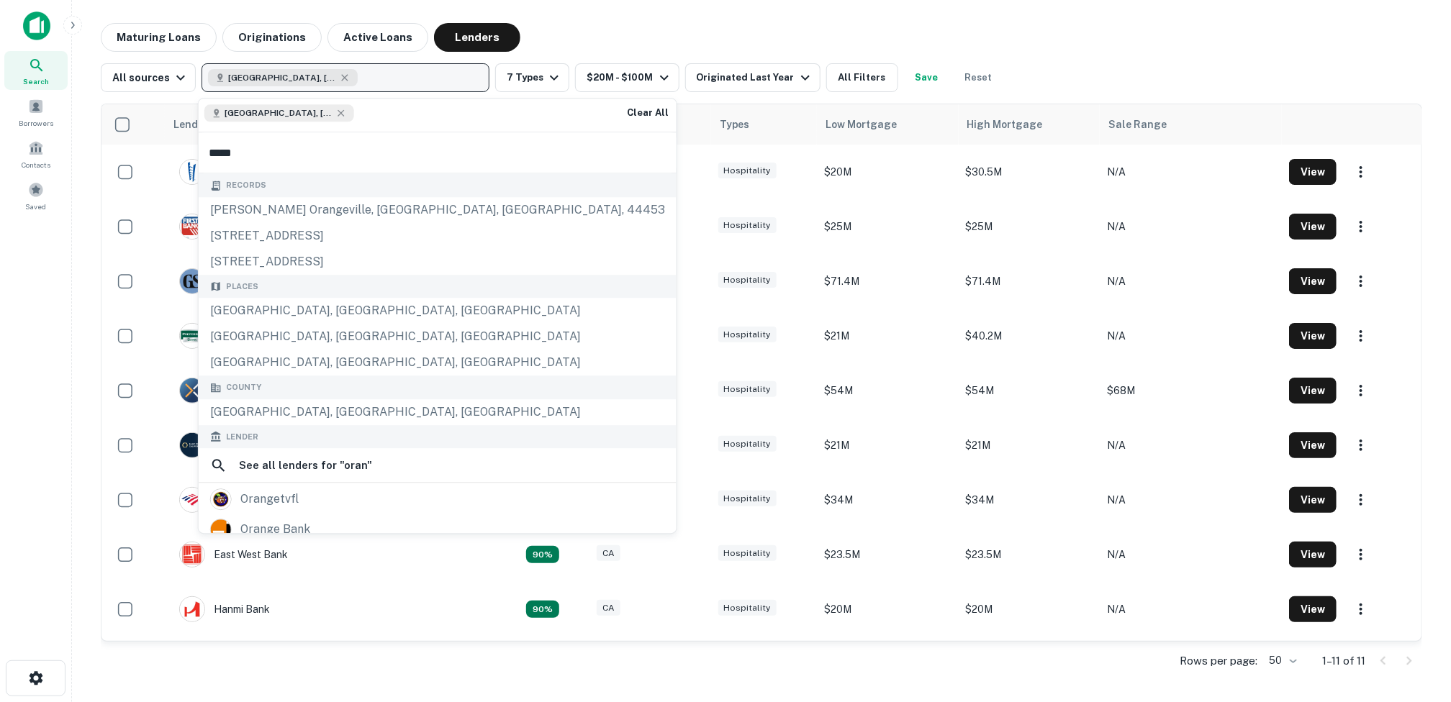
type input "******"
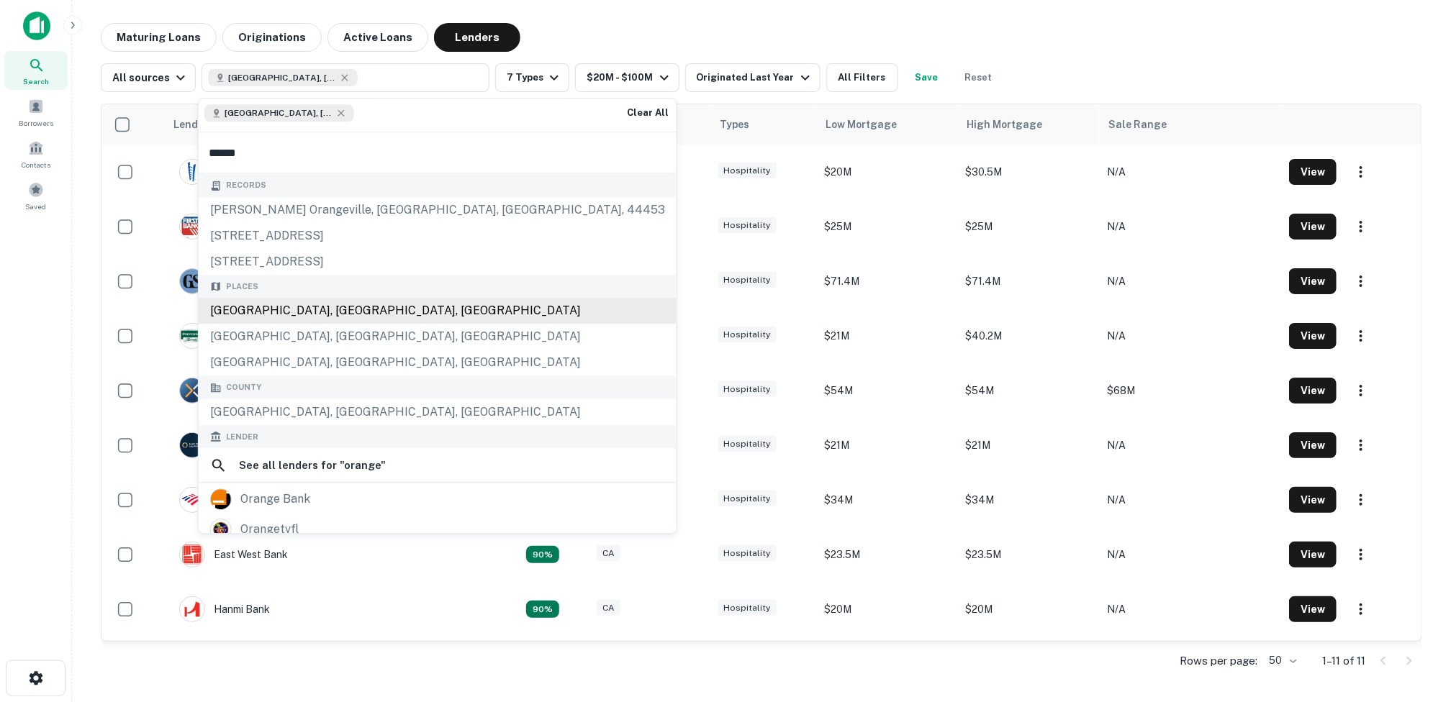
click at [288, 310] on div "[GEOGRAPHIC_DATA], [GEOGRAPHIC_DATA], [GEOGRAPHIC_DATA]" at bounding box center [438, 312] width 478 height 26
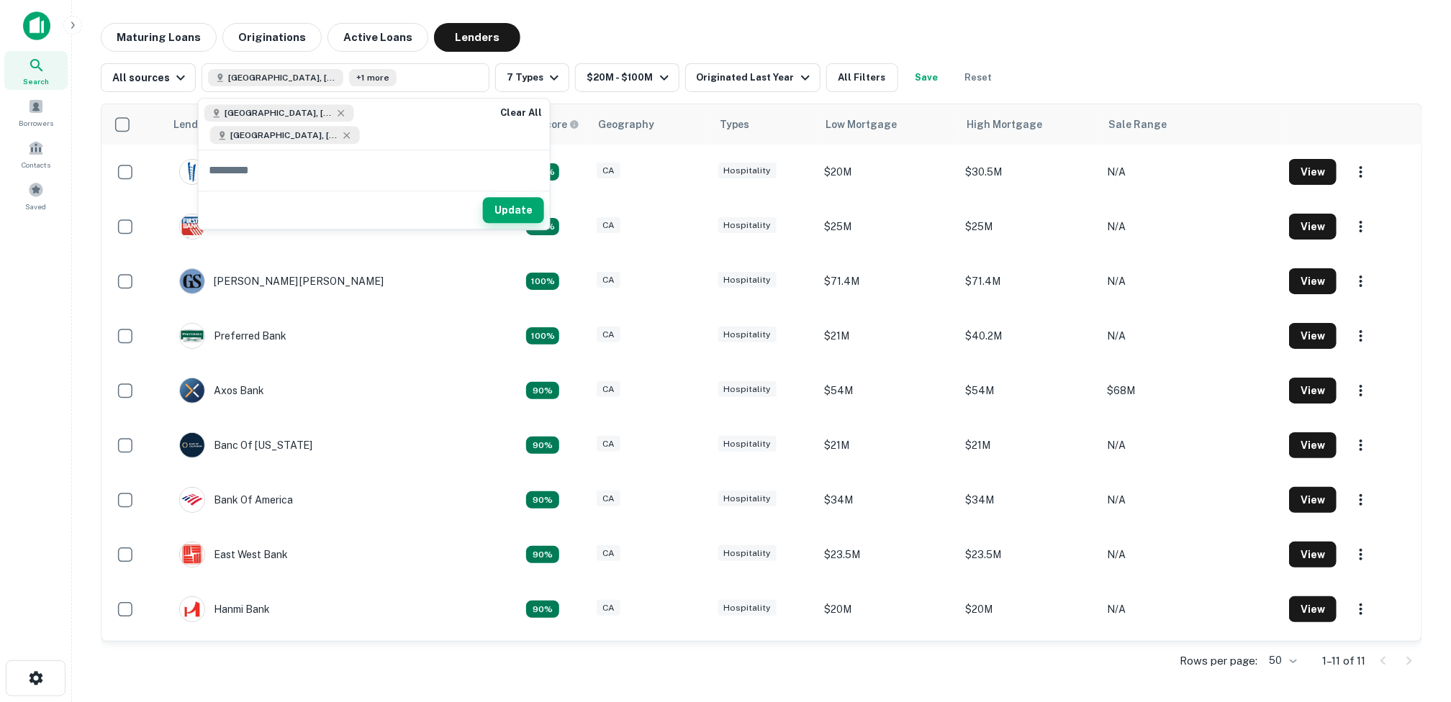
click at [510, 210] on button "Update" at bounding box center [513, 210] width 61 height 26
